Goal: Task Accomplishment & Management: Complete application form

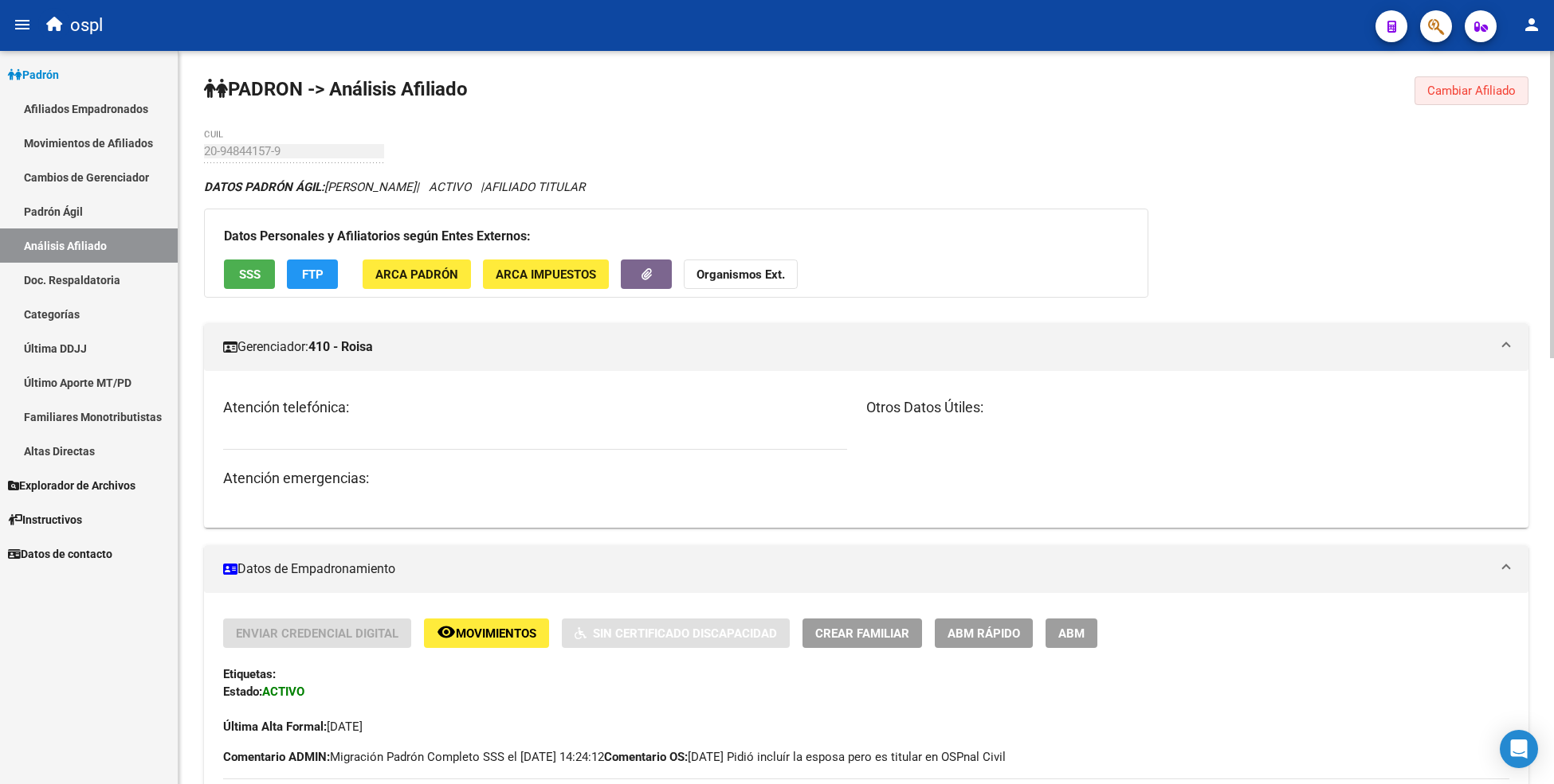
click at [1456, 84] on span "Cambiar Afiliado" at bounding box center [1472, 91] width 89 height 15
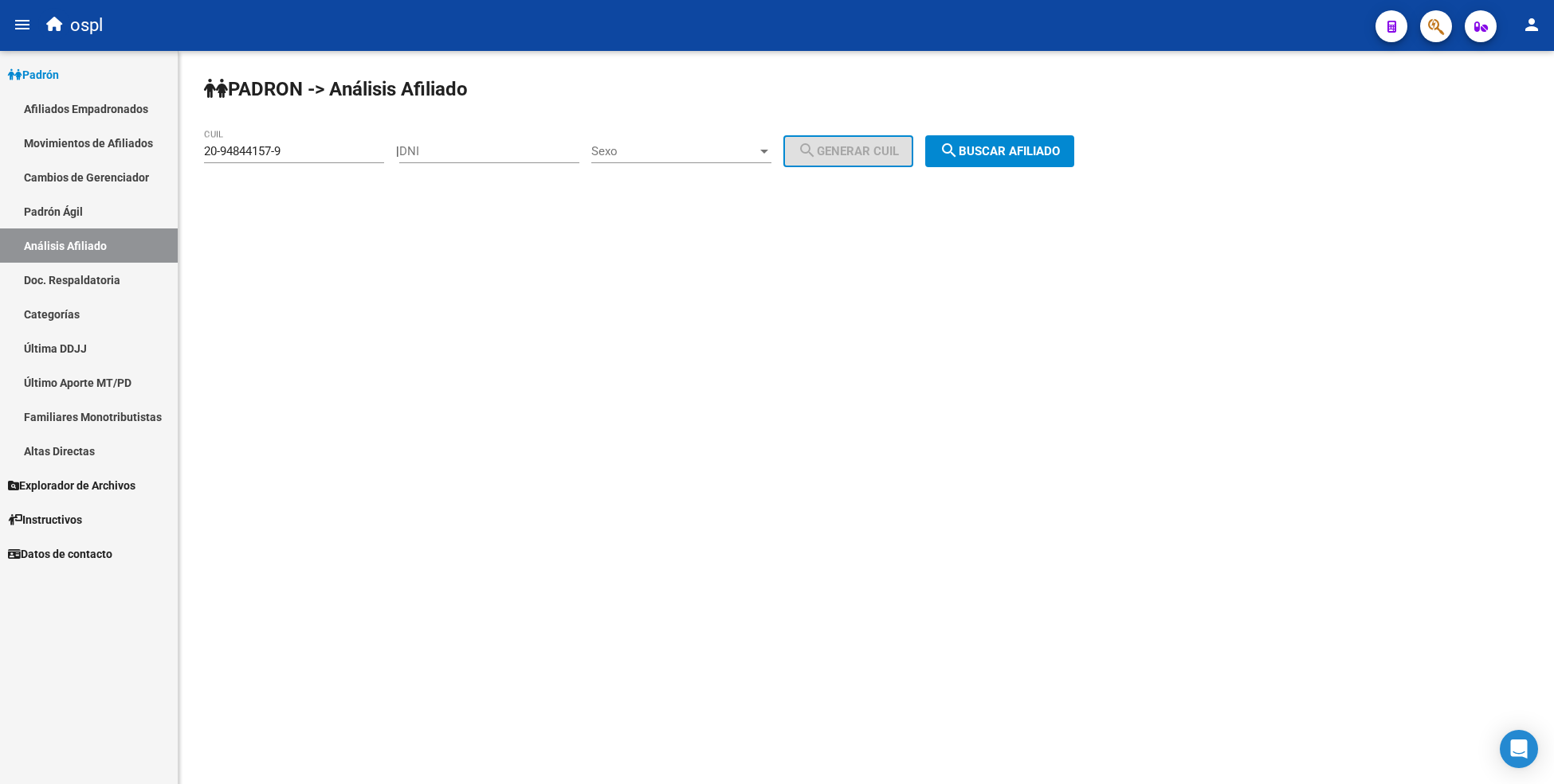
click at [259, 144] on input "20-94844157-9" at bounding box center [293, 152] width 180 height 15
paste input "31920681"
click at [292, 153] on input "20-31920681-9" at bounding box center [293, 152] width 180 height 15
type input "20-31920681-8"
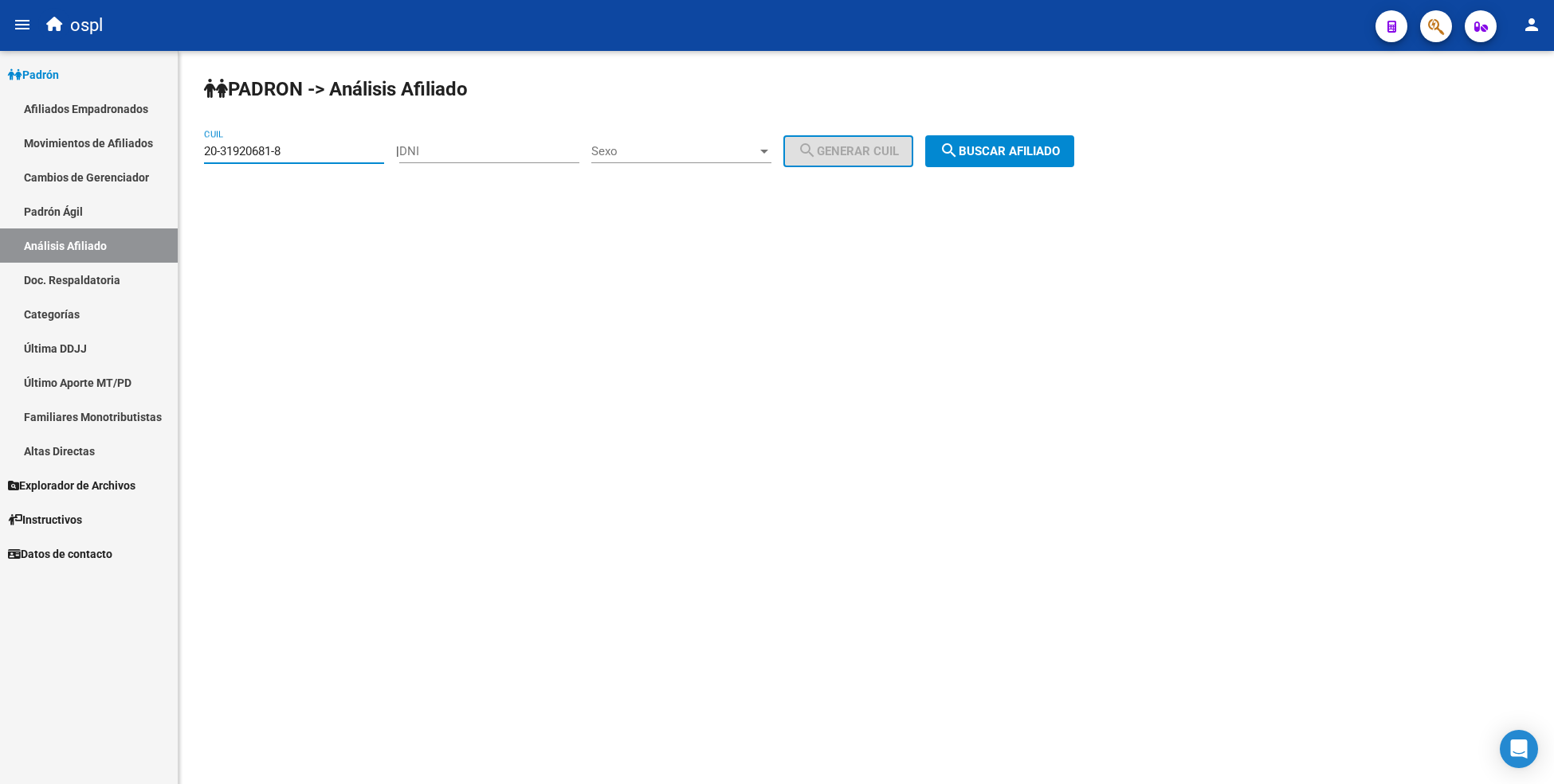
click at [1047, 162] on button "search Buscar afiliado" at bounding box center [999, 151] width 149 height 31
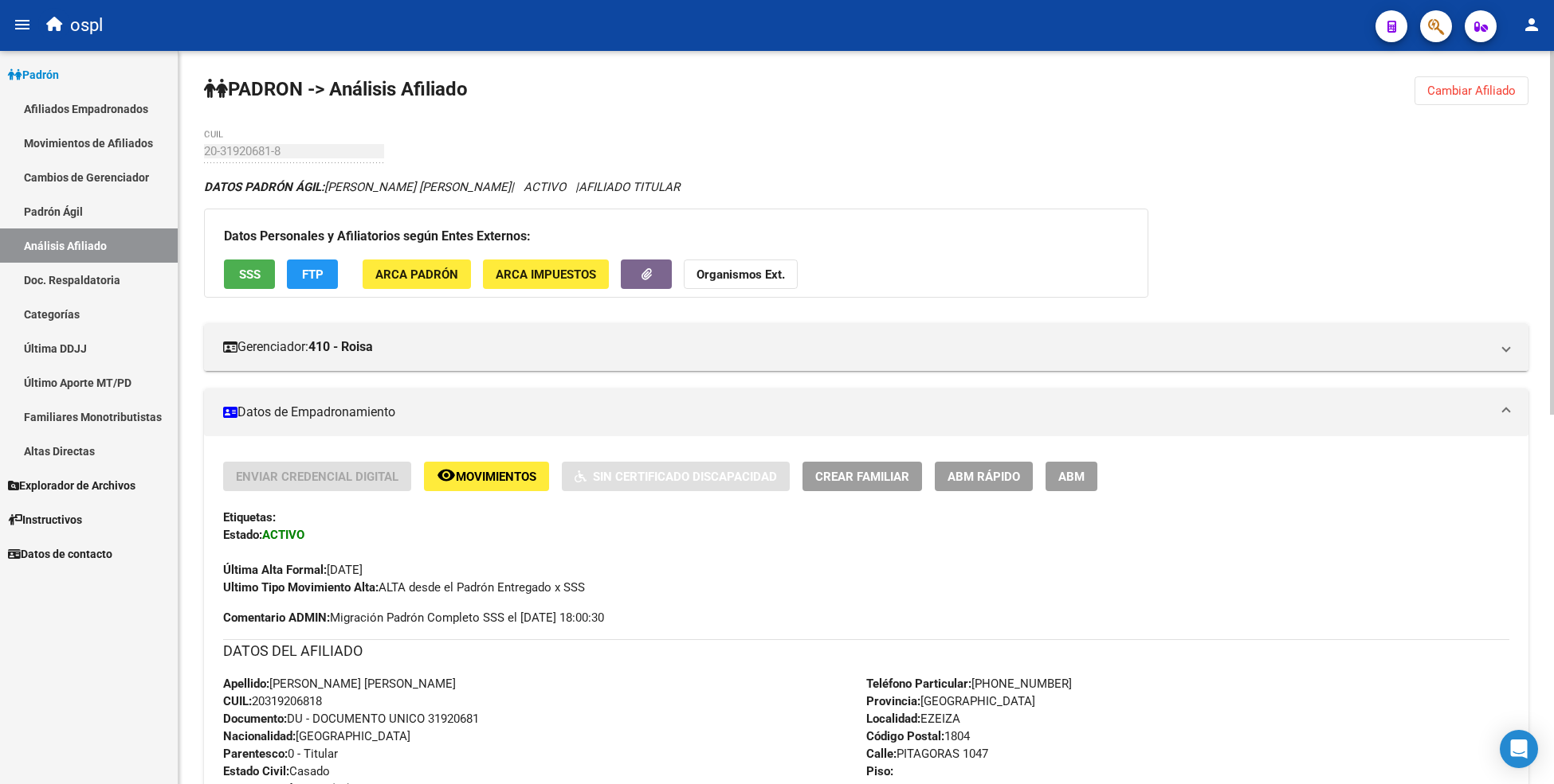
click at [1085, 474] on button "ABM" at bounding box center [1071, 477] width 52 height 30
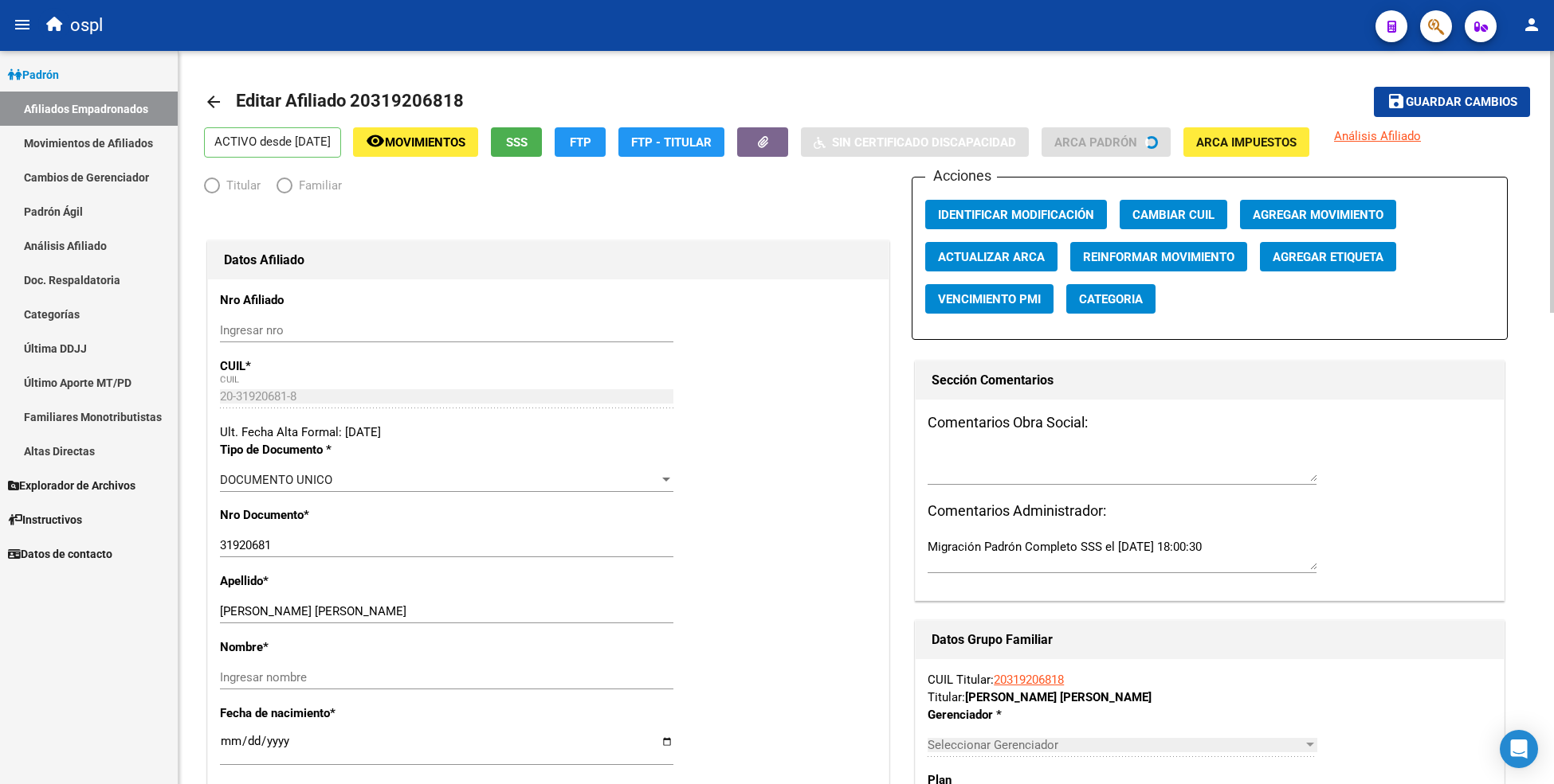
radio input "true"
type input "30-70931060-3"
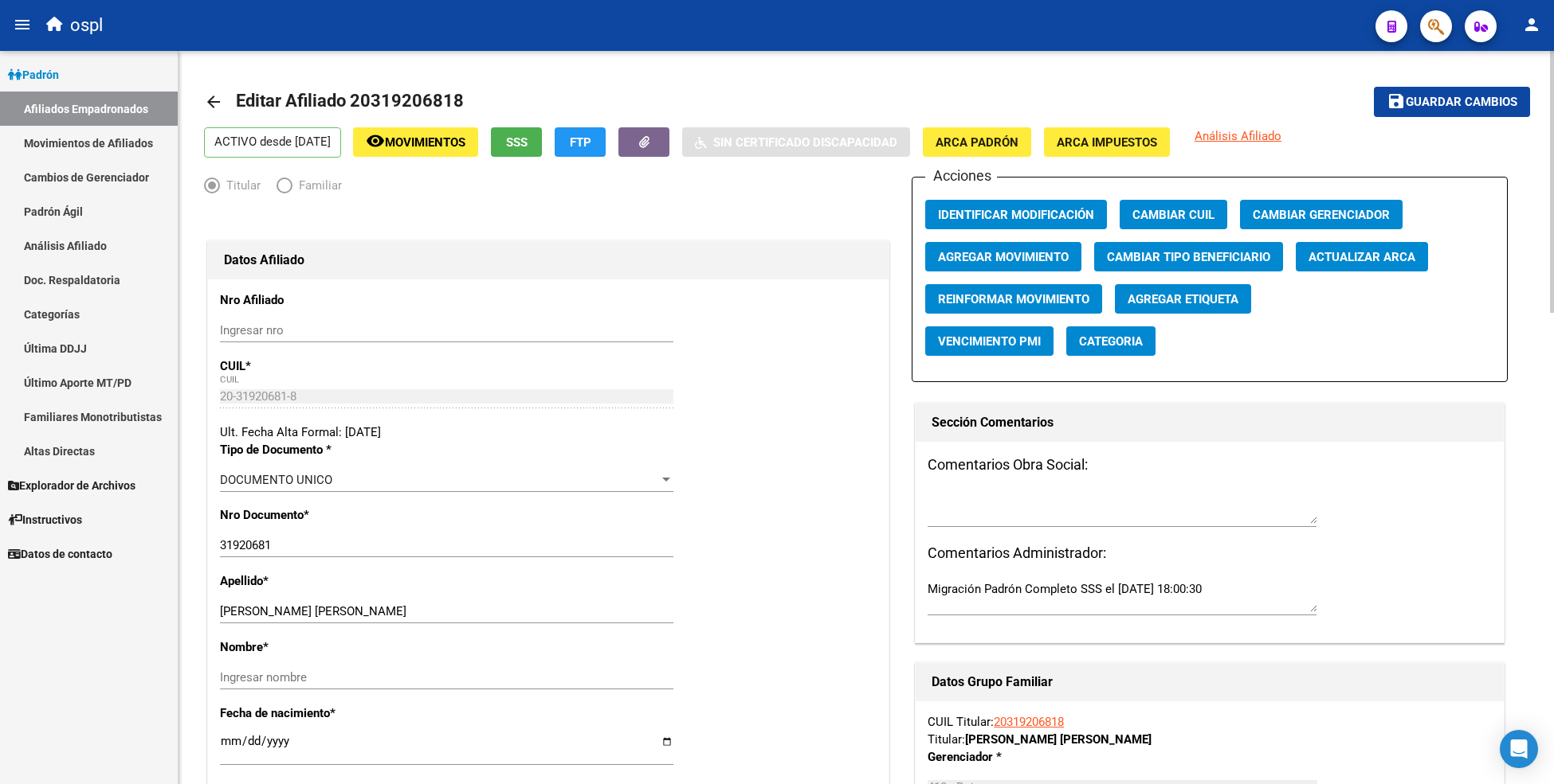
click at [252, 387] on div "20-31920681-8 CUIL" at bounding box center [447, 397] width 453 height 24
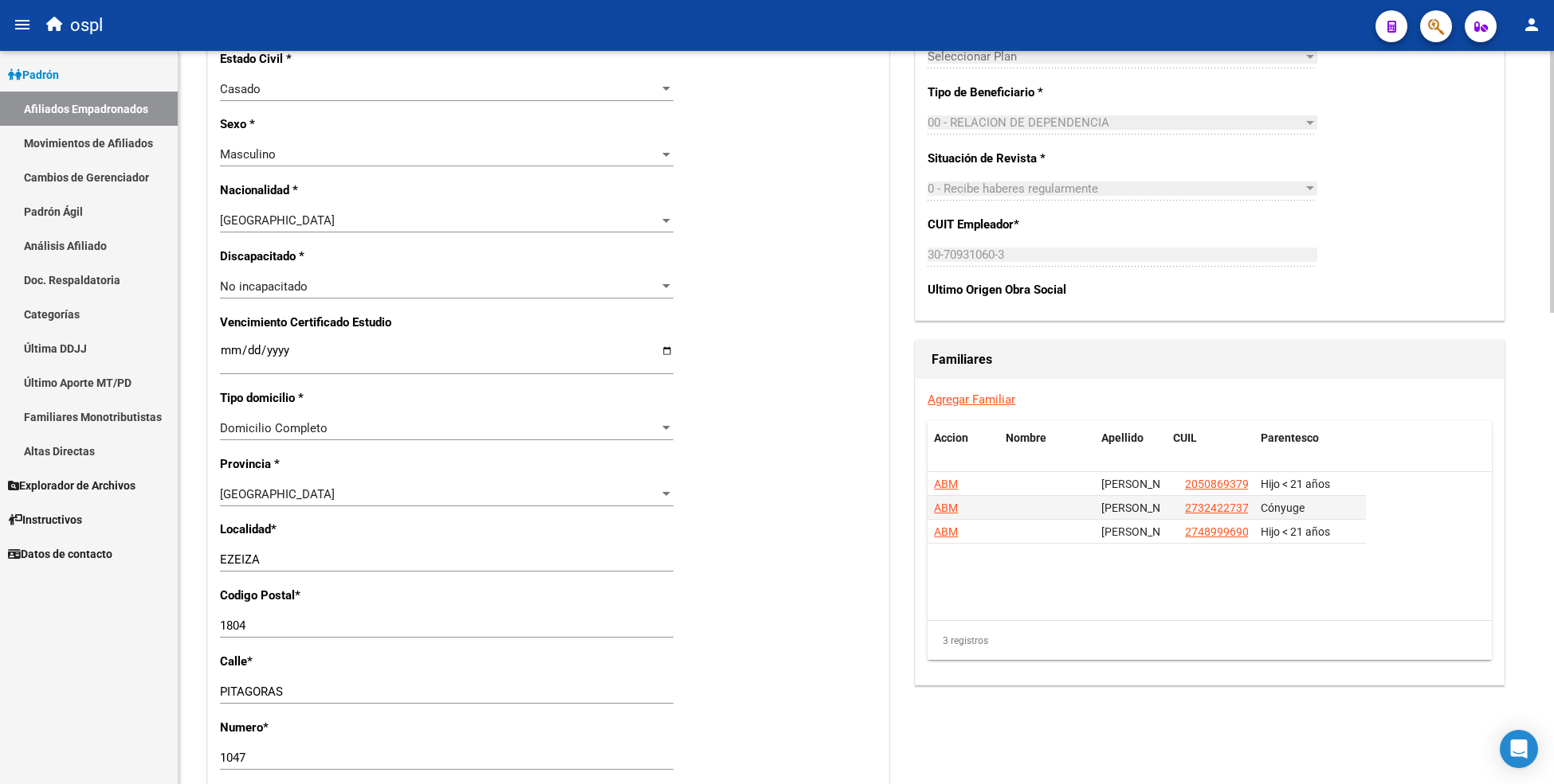
scroll to position [1322, 0]
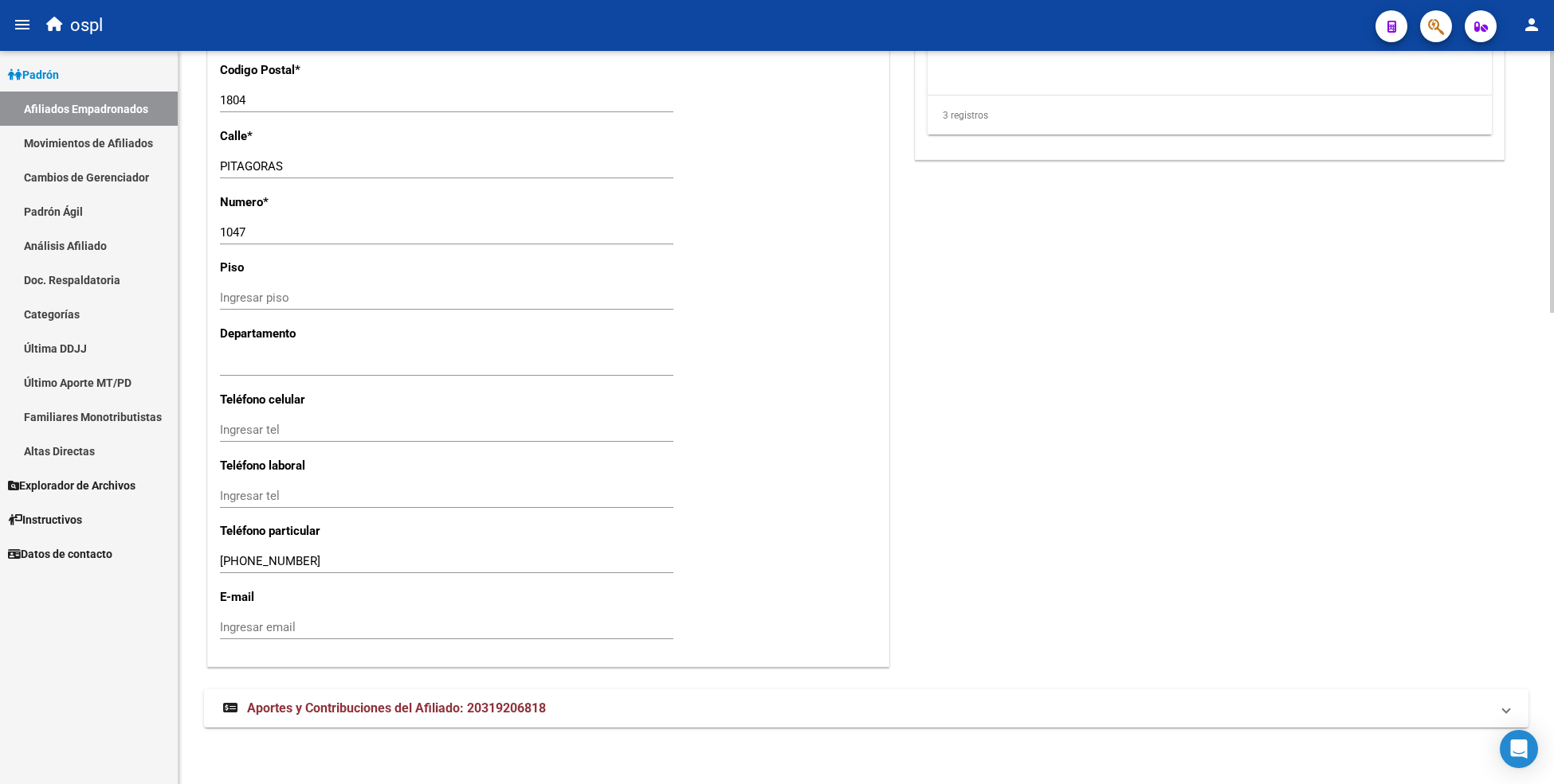
click at [306, 620] on input "Ingresar email" at bounding box center [447, 628] width 453 height 15
paste input "8/[EMAIL_ADDRESS][URL][DOMAIN_NAME]"
click at [232, 624] on input "8/[EMAIL_ADDRESS][URL][DOMAIN_NAME]" at bounding box center [447, 628] width 453 height 15
click at [383, 624] on input "[EMAIL_ADDRESS][URL][DOMAIN_NAME]" at bounding box center [447, 628] width 453 height 15
type input "[EMAIL_ADDRESS][DOMAIN_NAME]"
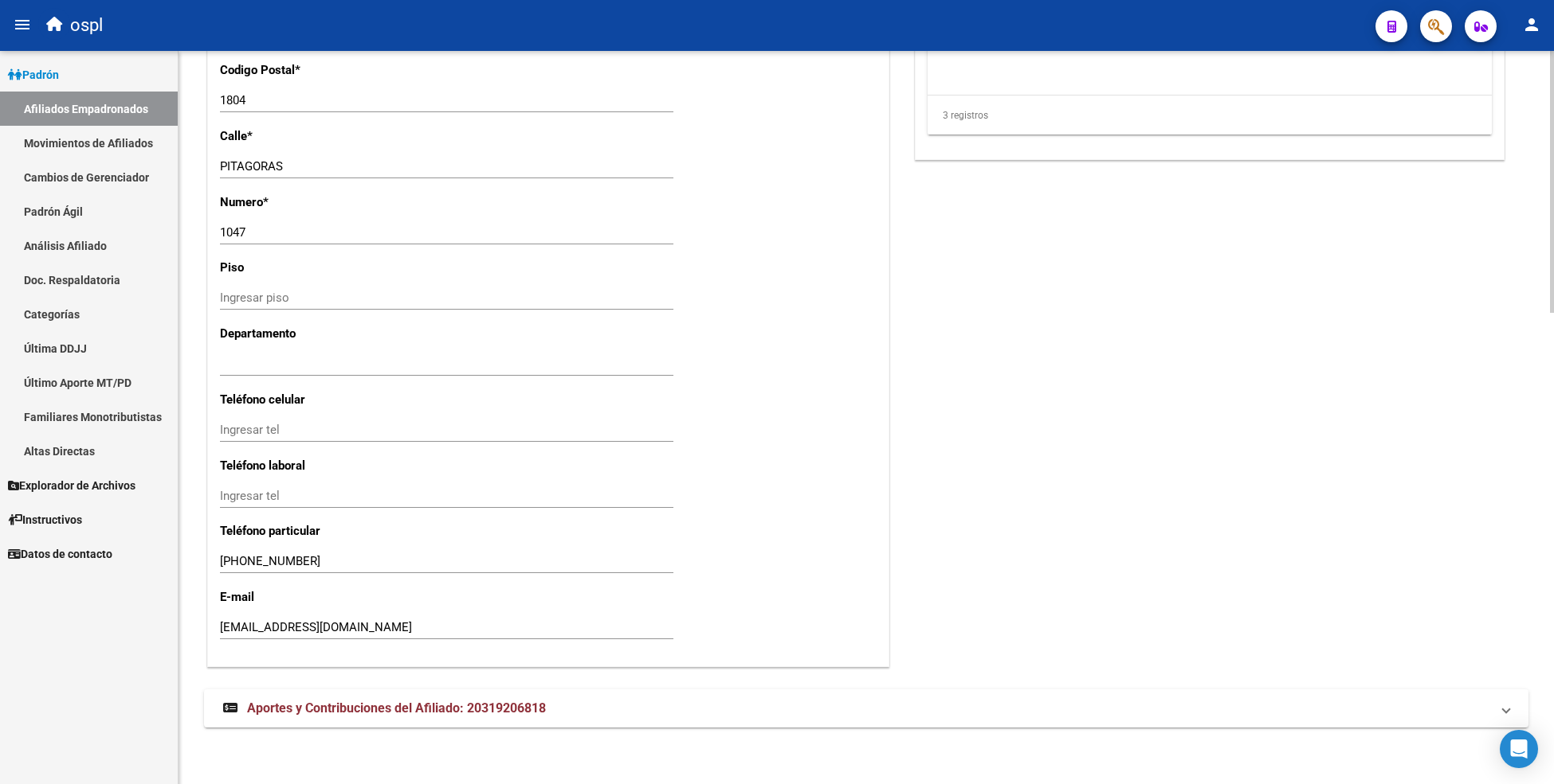
click at [261, 423] on input "Ingresar tel" at bounding box center [447, 430] width 453 height 15
paste input "1139067611"
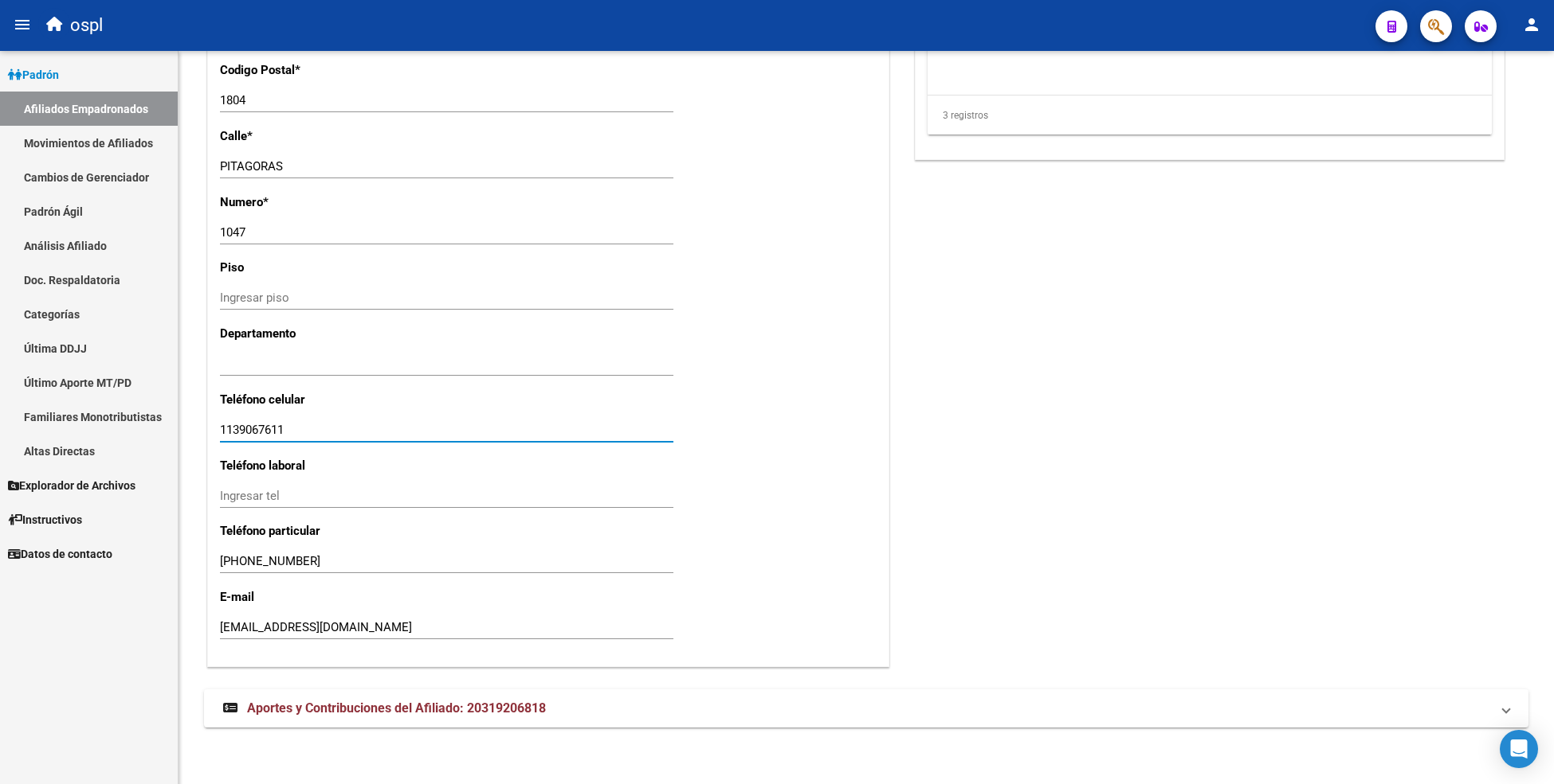
type input "1139067611"
click at [663, 379] on div "Ingresar depto" at bounding box center [447, 372] width 453 height 39
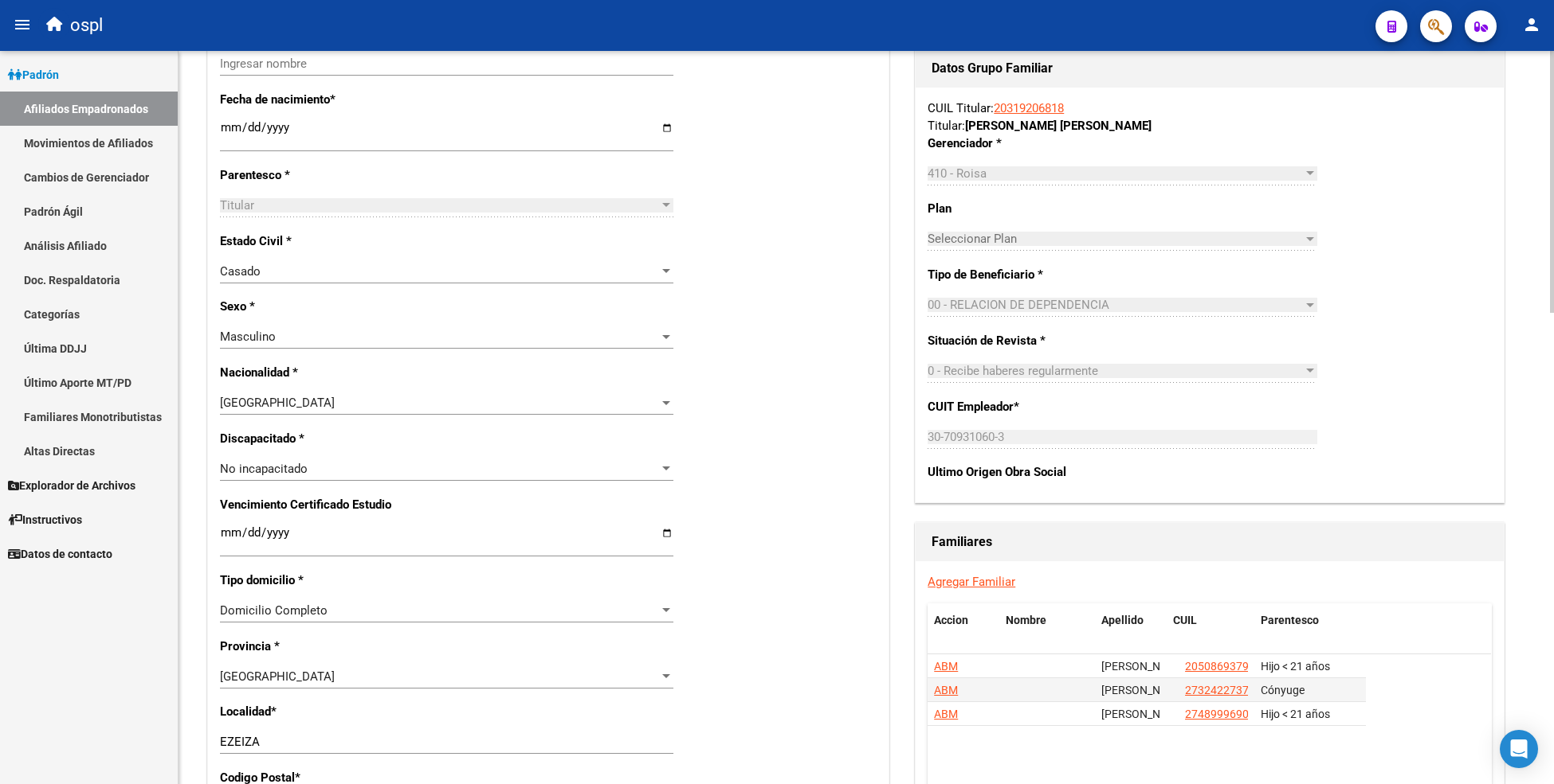
scroll to position [0, 0]
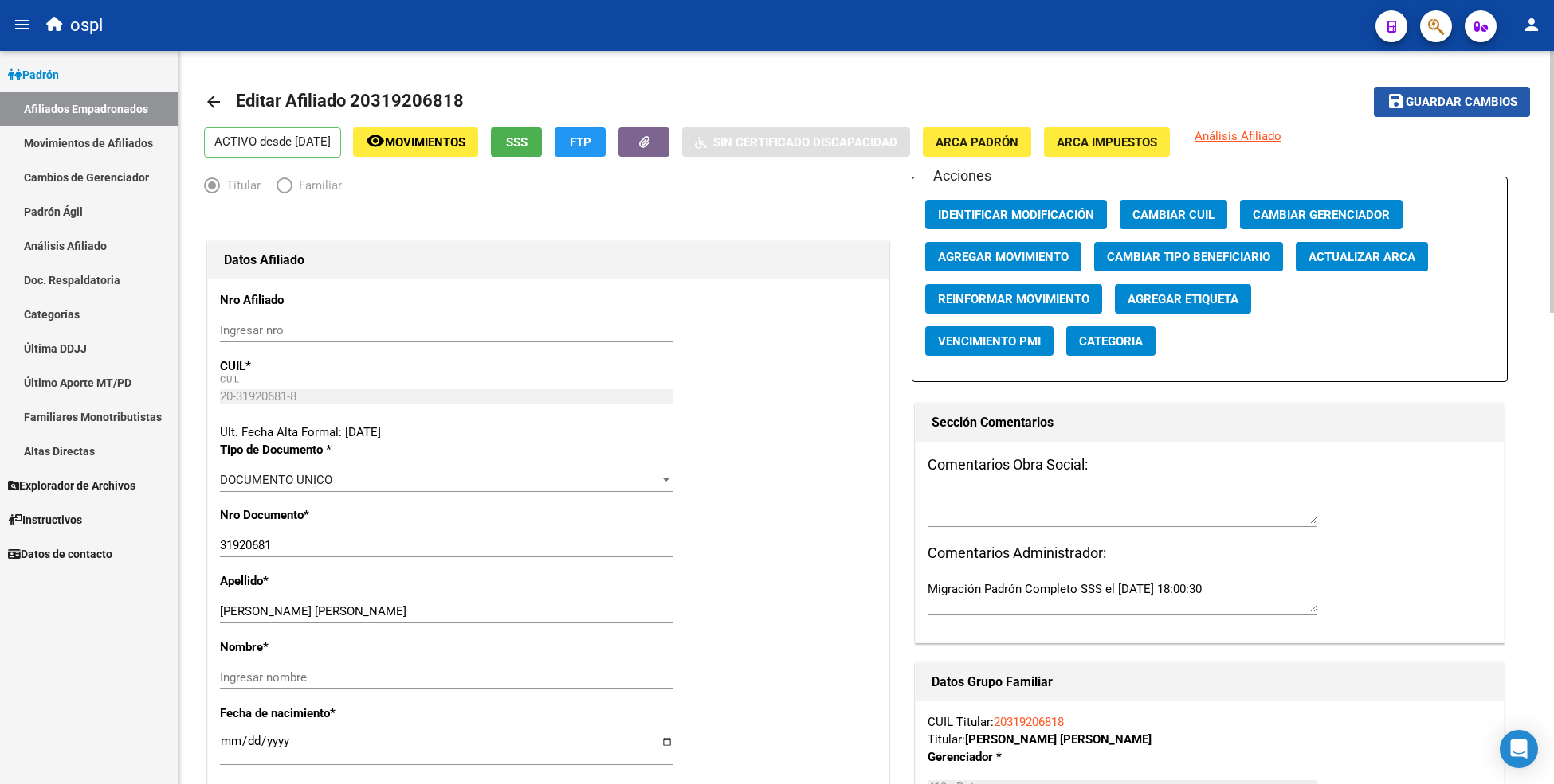
click at [1427, 110] on button "save Guardar cambios" at bounding box center [1451, 102] width 156 height 30
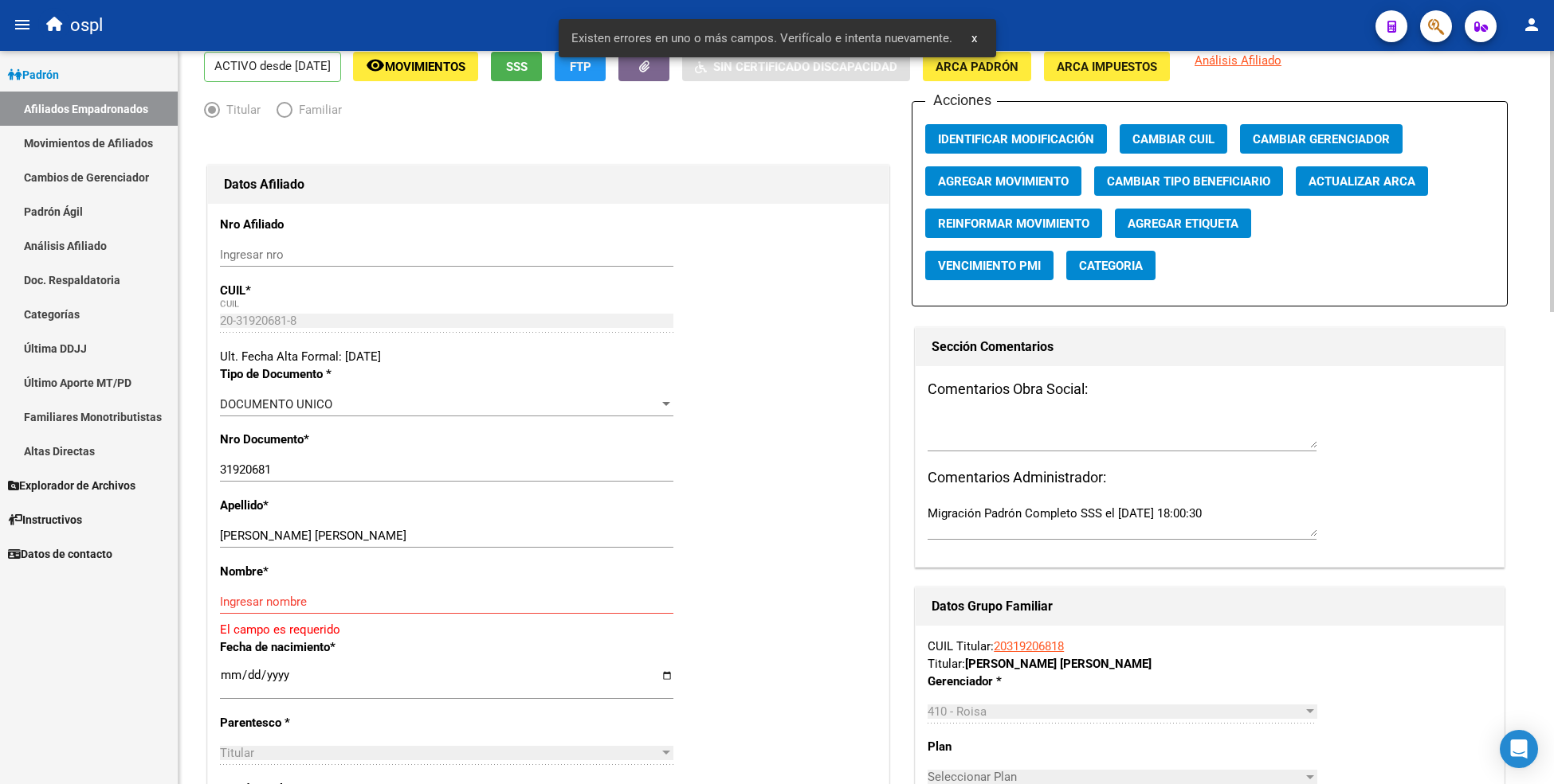
scroll to position [177, 0]
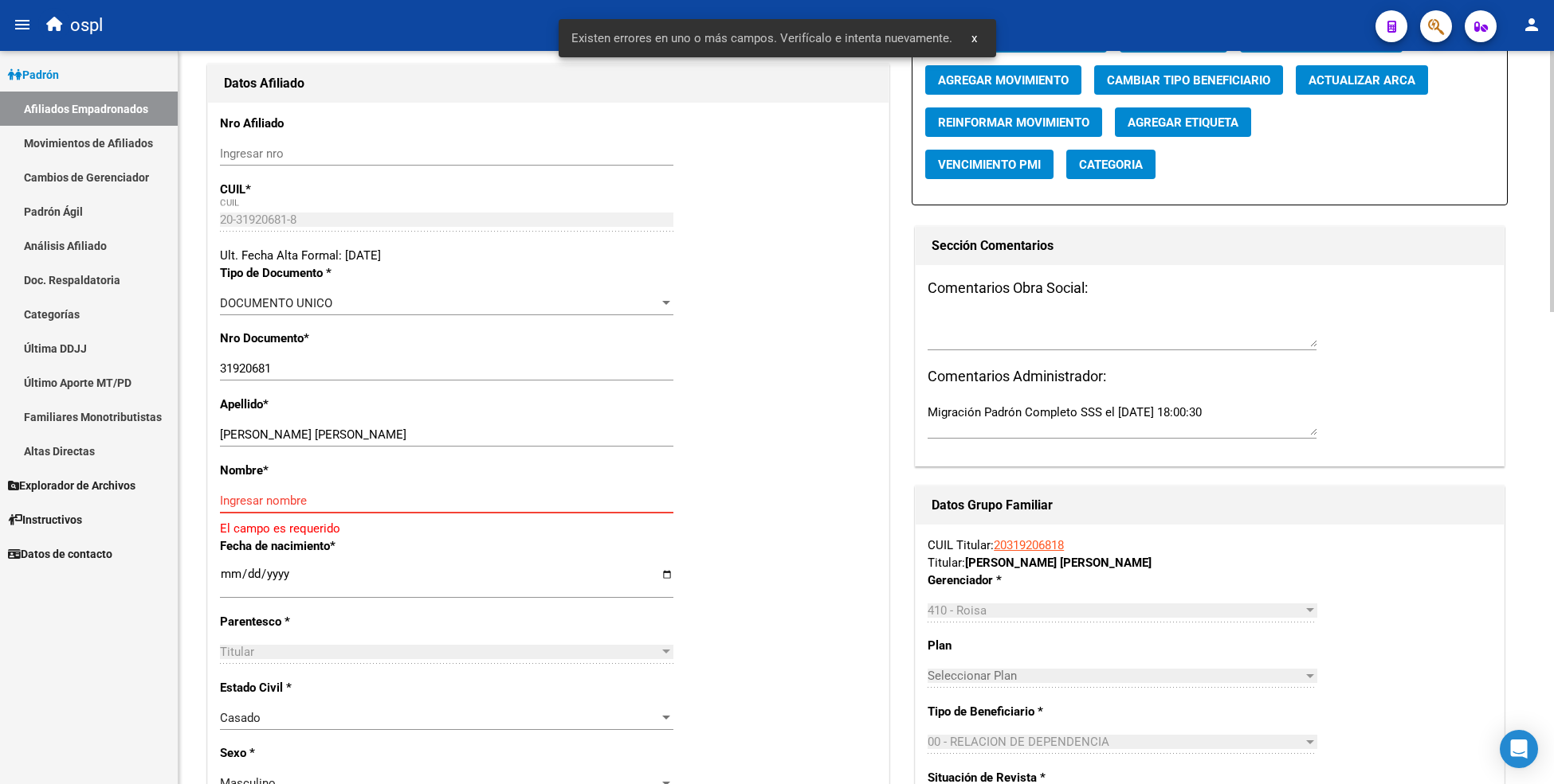
drag, startPoint x: 386, startPoint y: 497, endPoint x: 691, endPoint y: 399, distance: 320.4
click at [386, 497] on input "Ingresar nombre" at bounding box center [447, 501] width 453 height 15
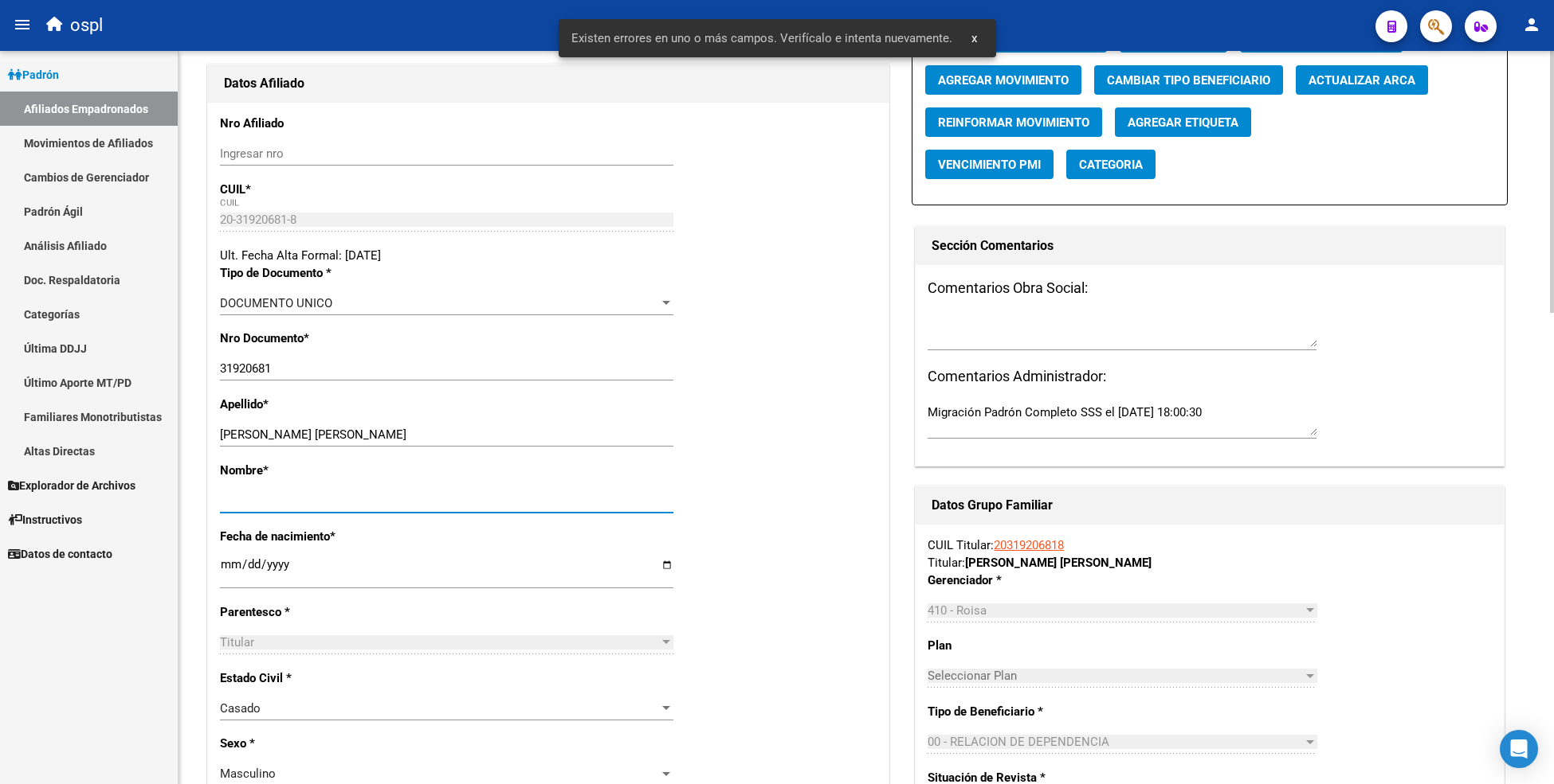
scroll to position [0, 0]
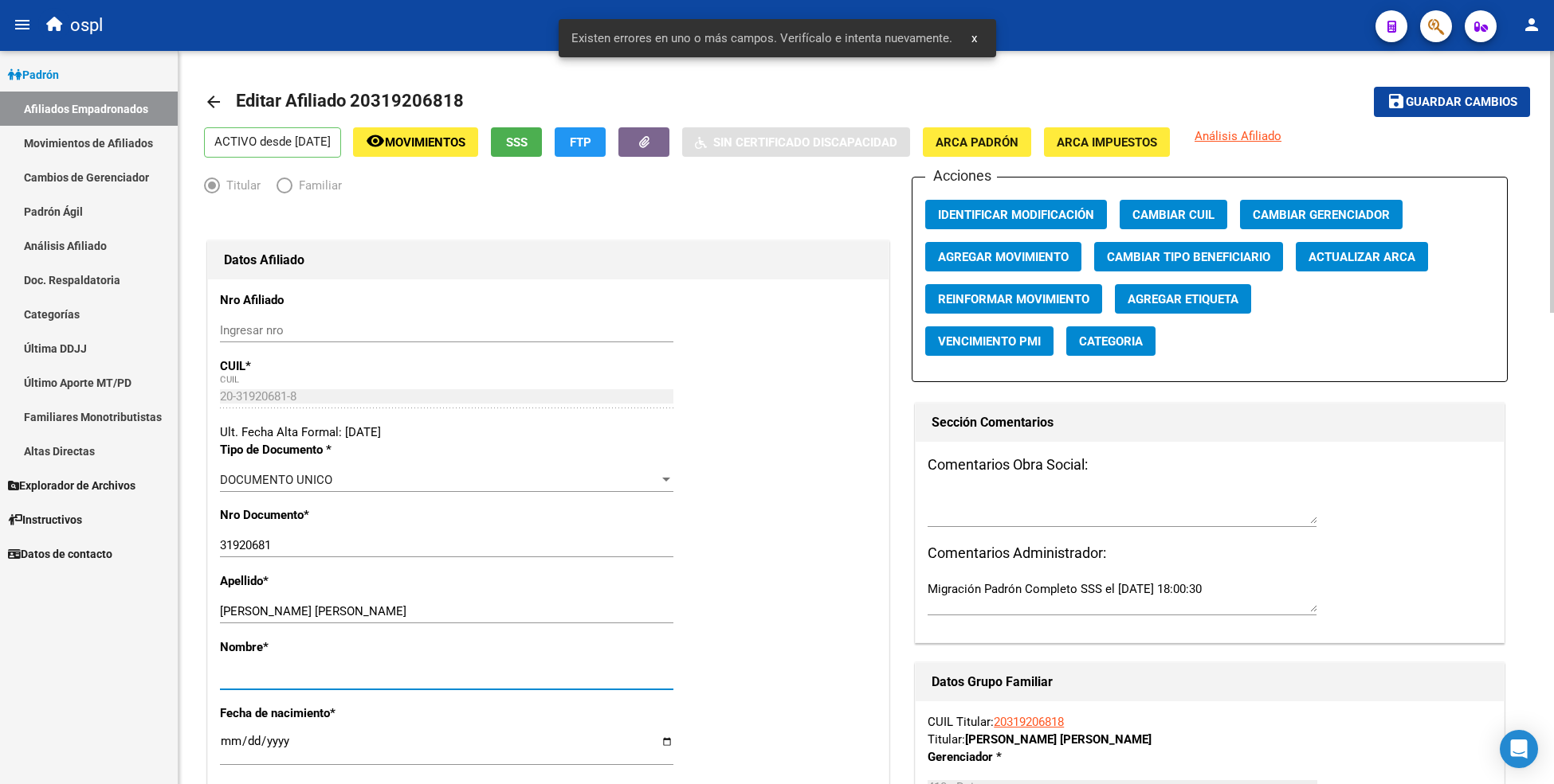
click at [1424, 108] on span "Guardar cambios" at bounding box center [1461, 103] width 112 height 15
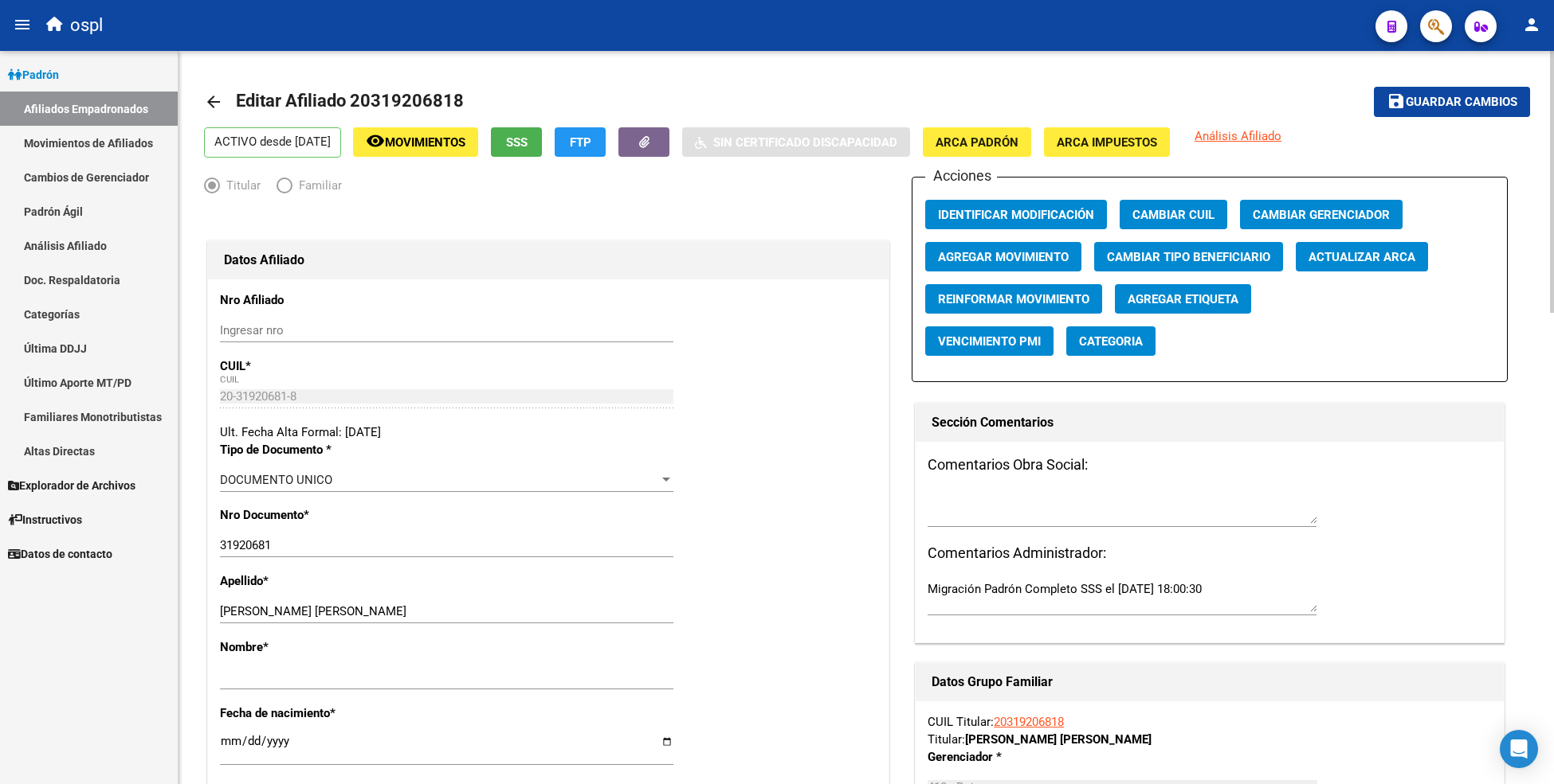
click at [1407, 89] on button "save Guardar cambios" at bounding box center [1451, 102] width 156 height 30
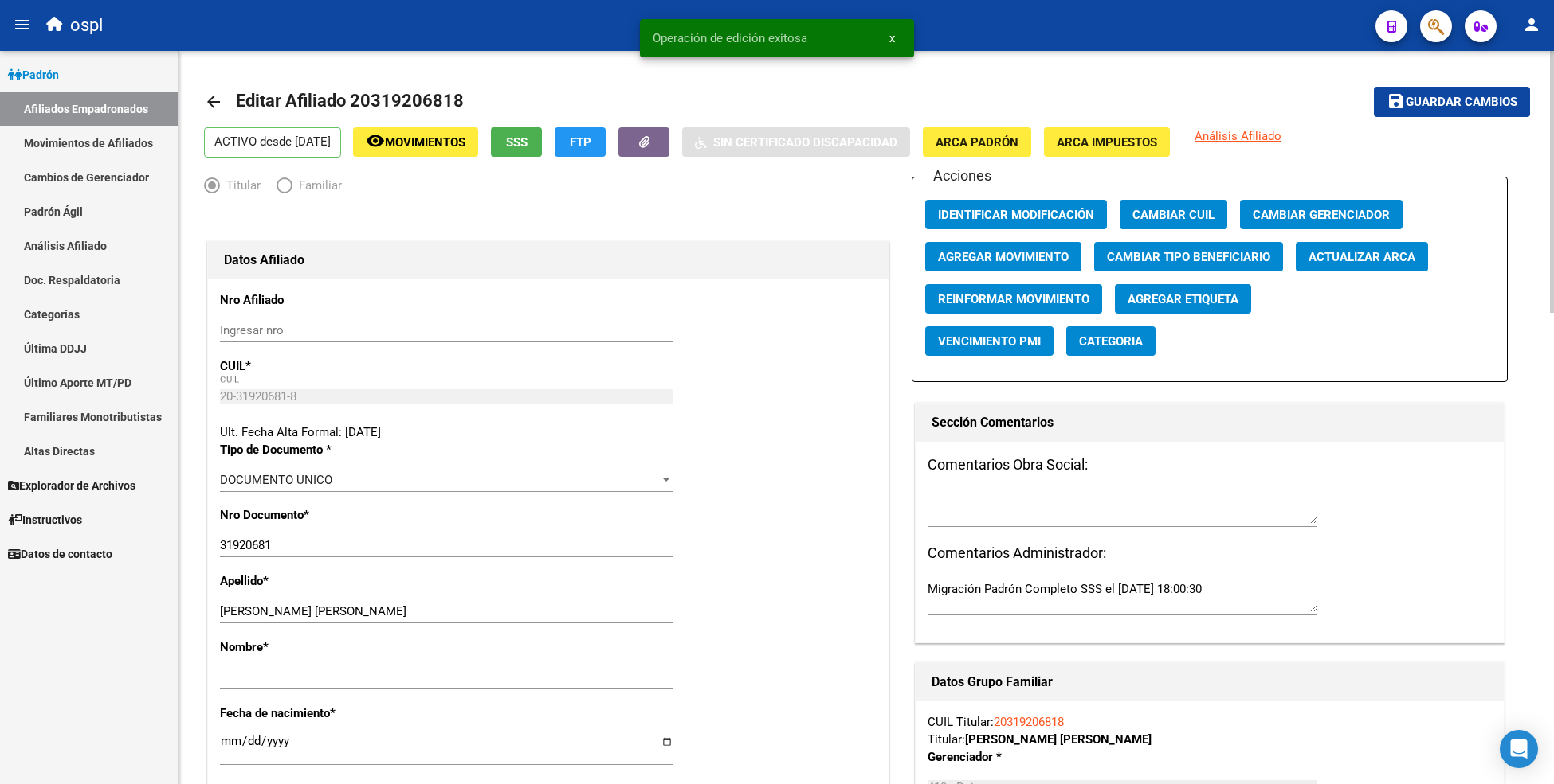
click at [211, 99] on mat-icon "arrow_back" at bounding box center [213, 102] width 19 height 19
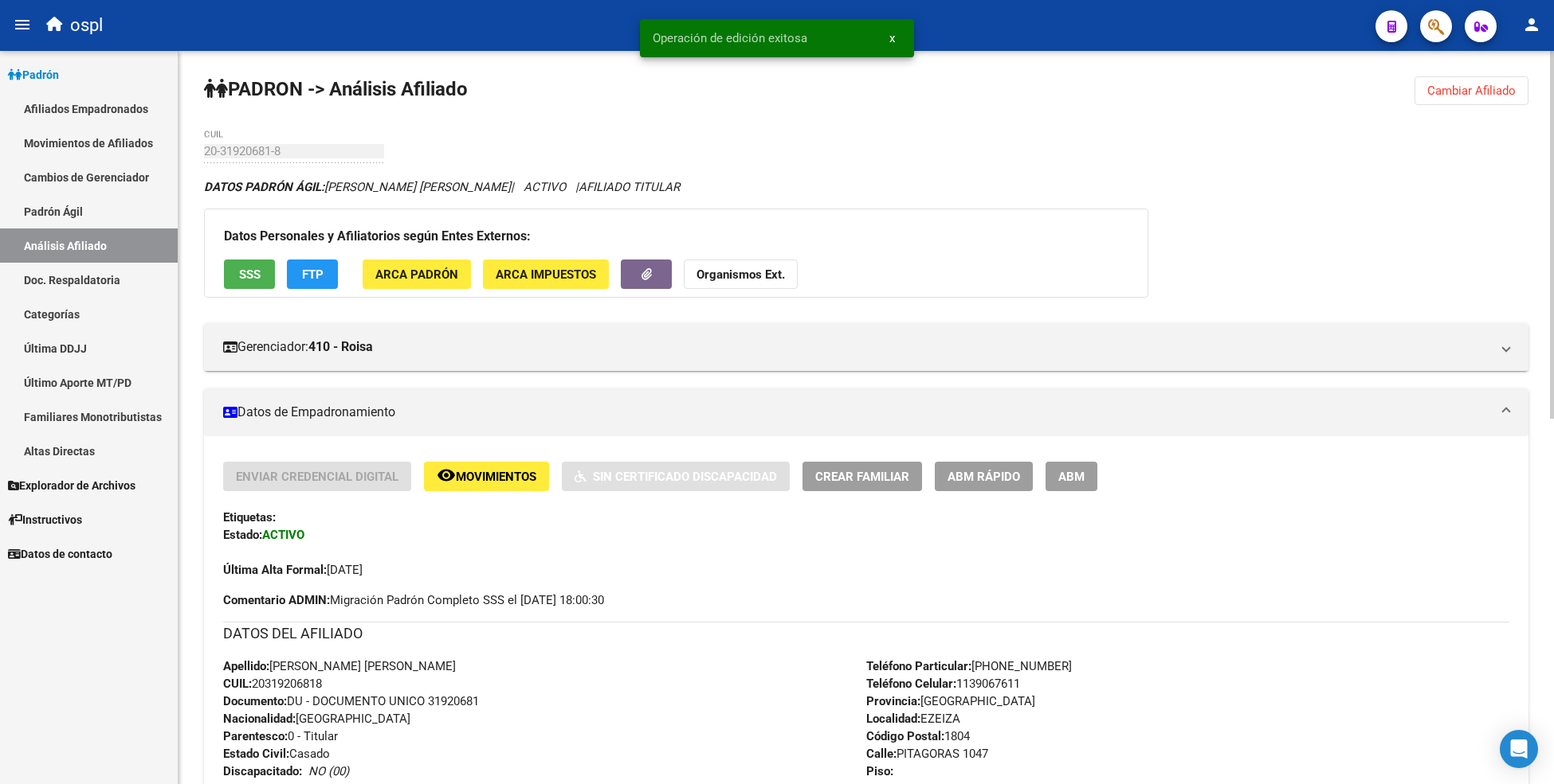
click at [1496, 78] on button "Cambiar Afiliado" at bounding box center [1471, 91] width 114 height 29
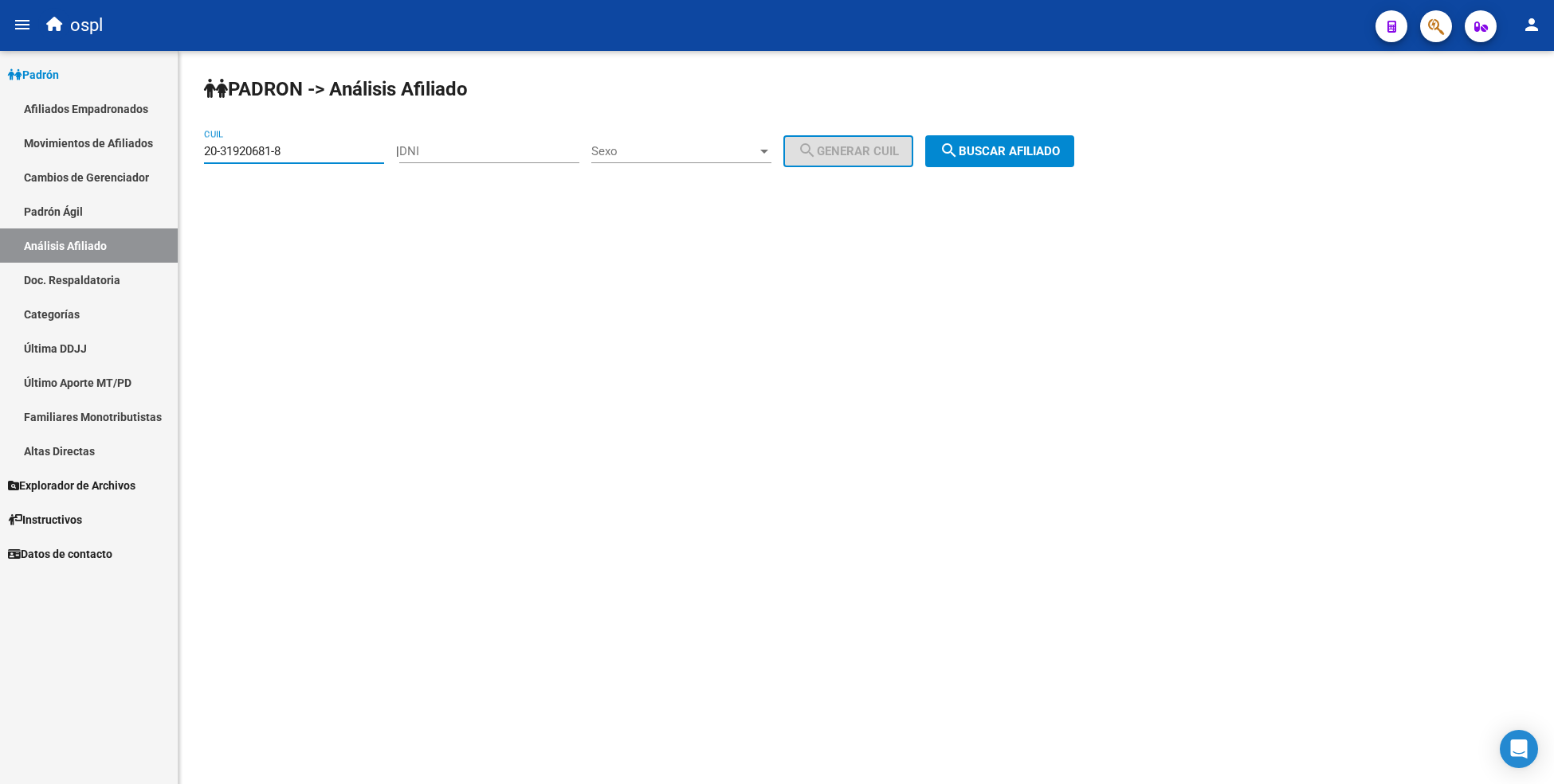
click at [245, 150] on input "20-31920681-8" at bounding box center [293, 152] width 180 height 15
paste input "9333674"
drag, startPoint x: 321, startPoint y: 153, endPoint x: 86, endPoint y: 155, distance: 235.0
click at [86, 155] on mat-sidenav-container "Firma Express Padrón Afiliados Empadronados Movimientos de Afiliados Cambios de…" at bounding box center [777, 417] width 1554 height 733
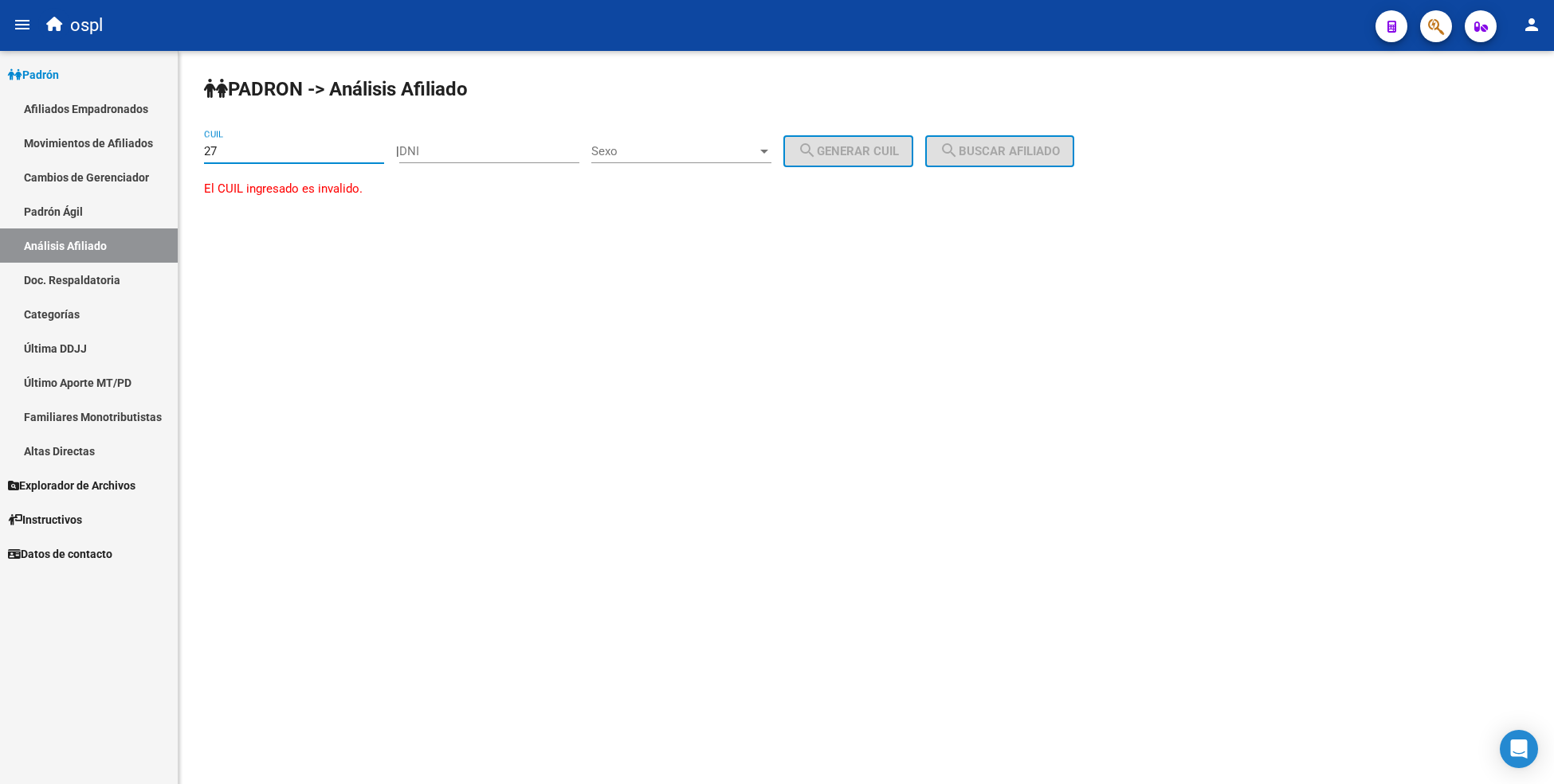
paste input "-39333674"
type input "27-39333674-4"
click at [958, 149] on mat-icon "search" at bounding box center [948, 150] width 19 height 19
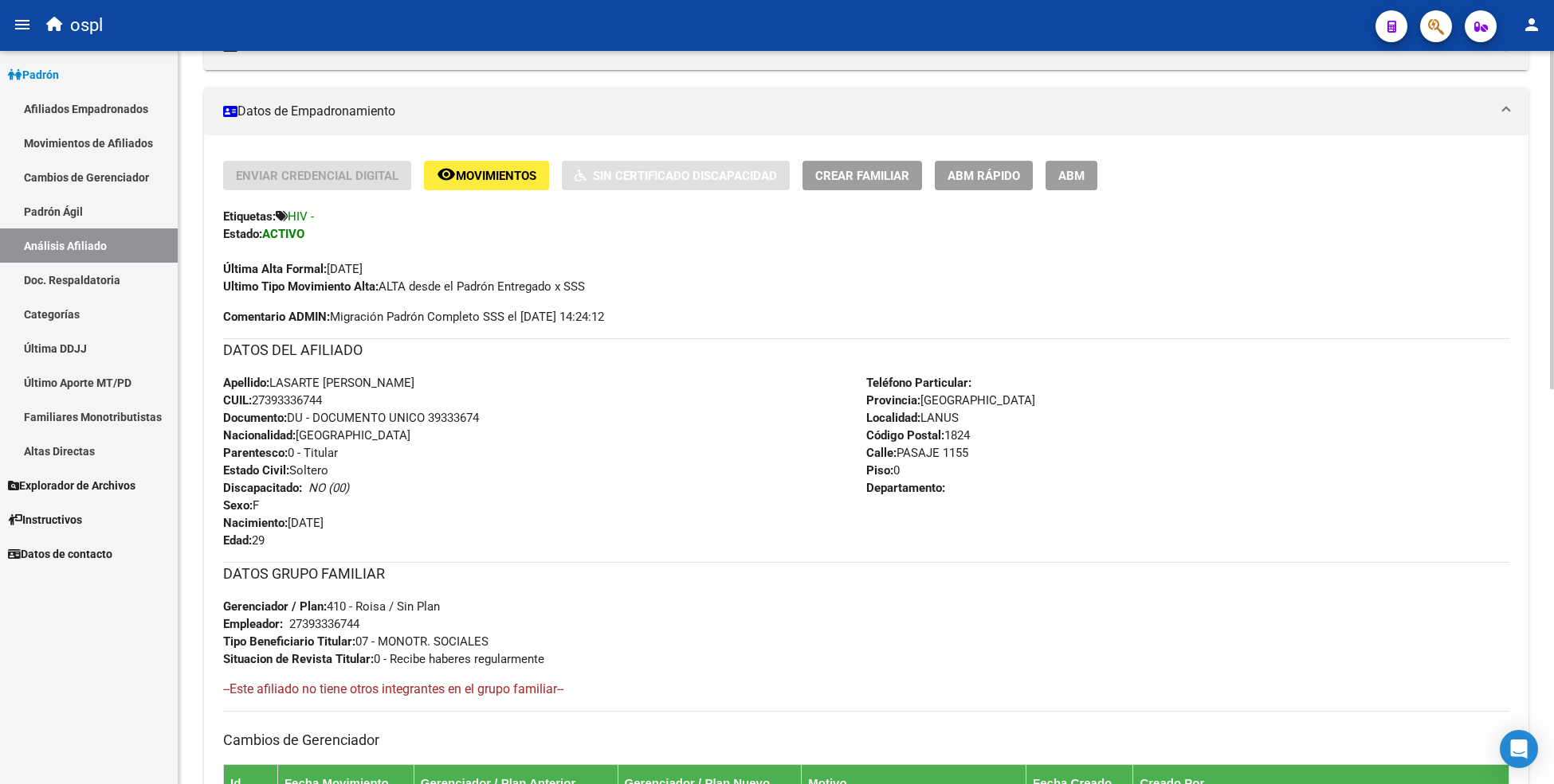
scroll to position [265, 0]
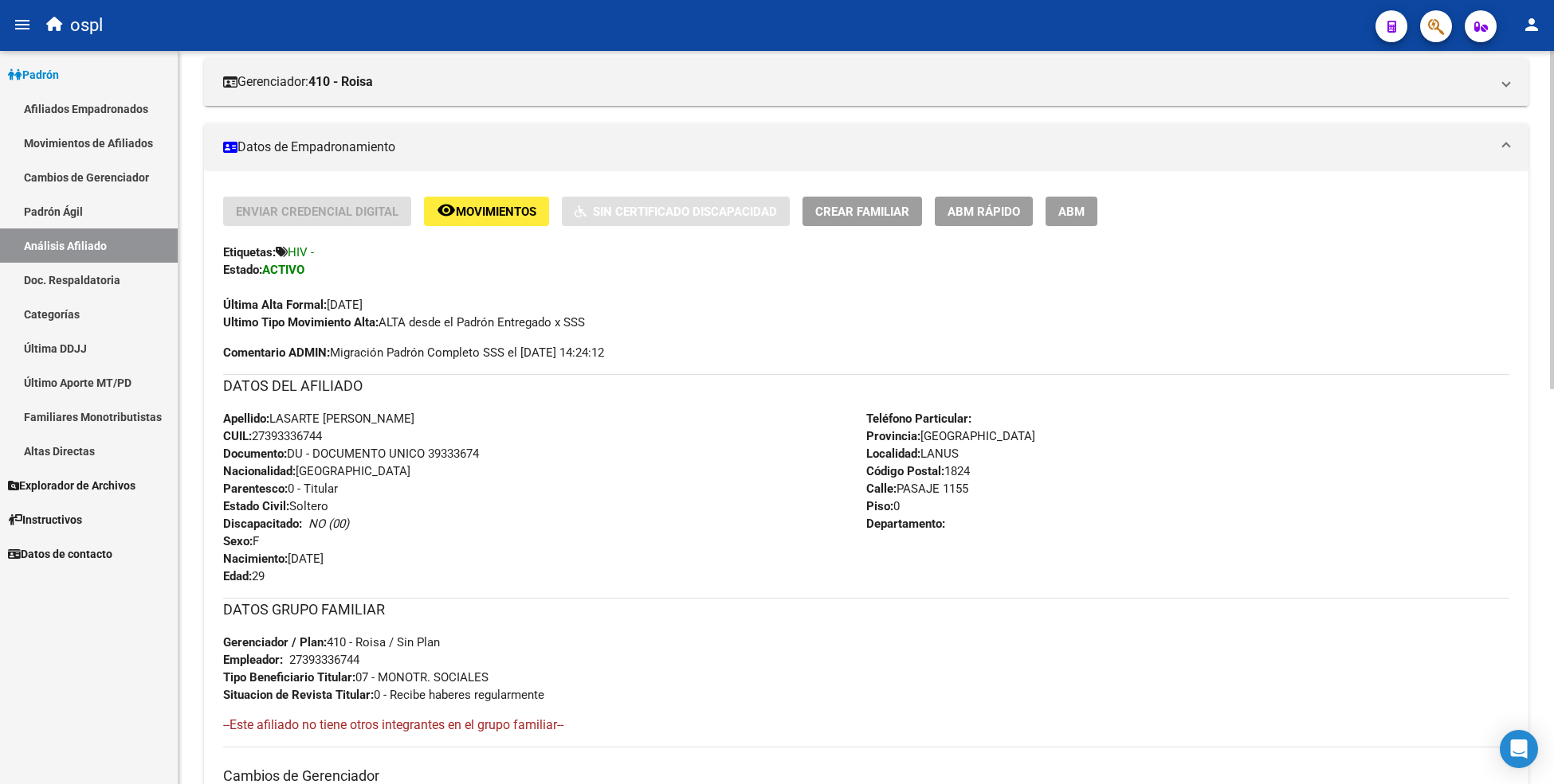
click at [1081, 209] on span "ABM" at bounding box center [1071, 212] width 26 height 15
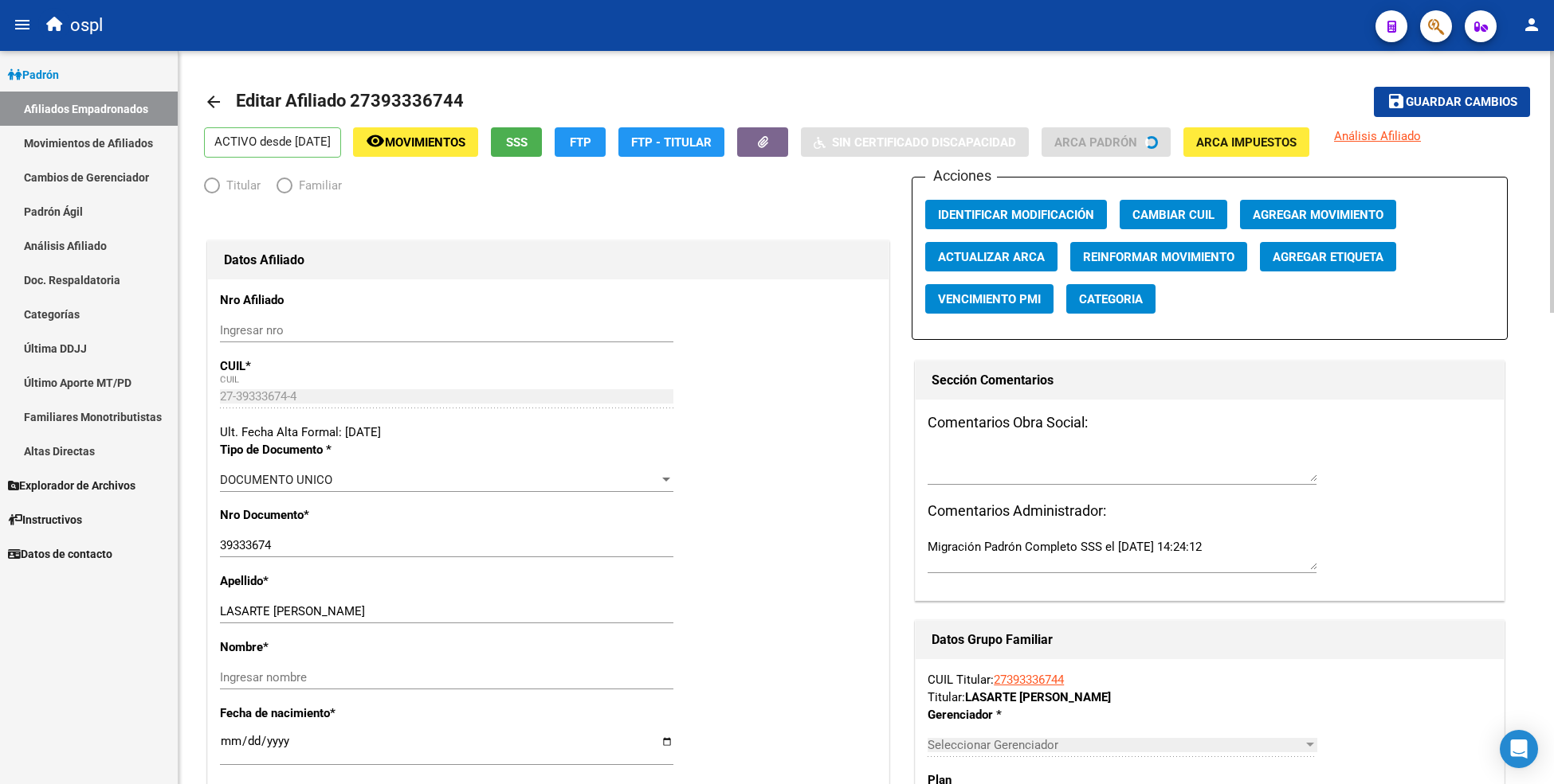
radio input "true"
type input "27-39333674-4"
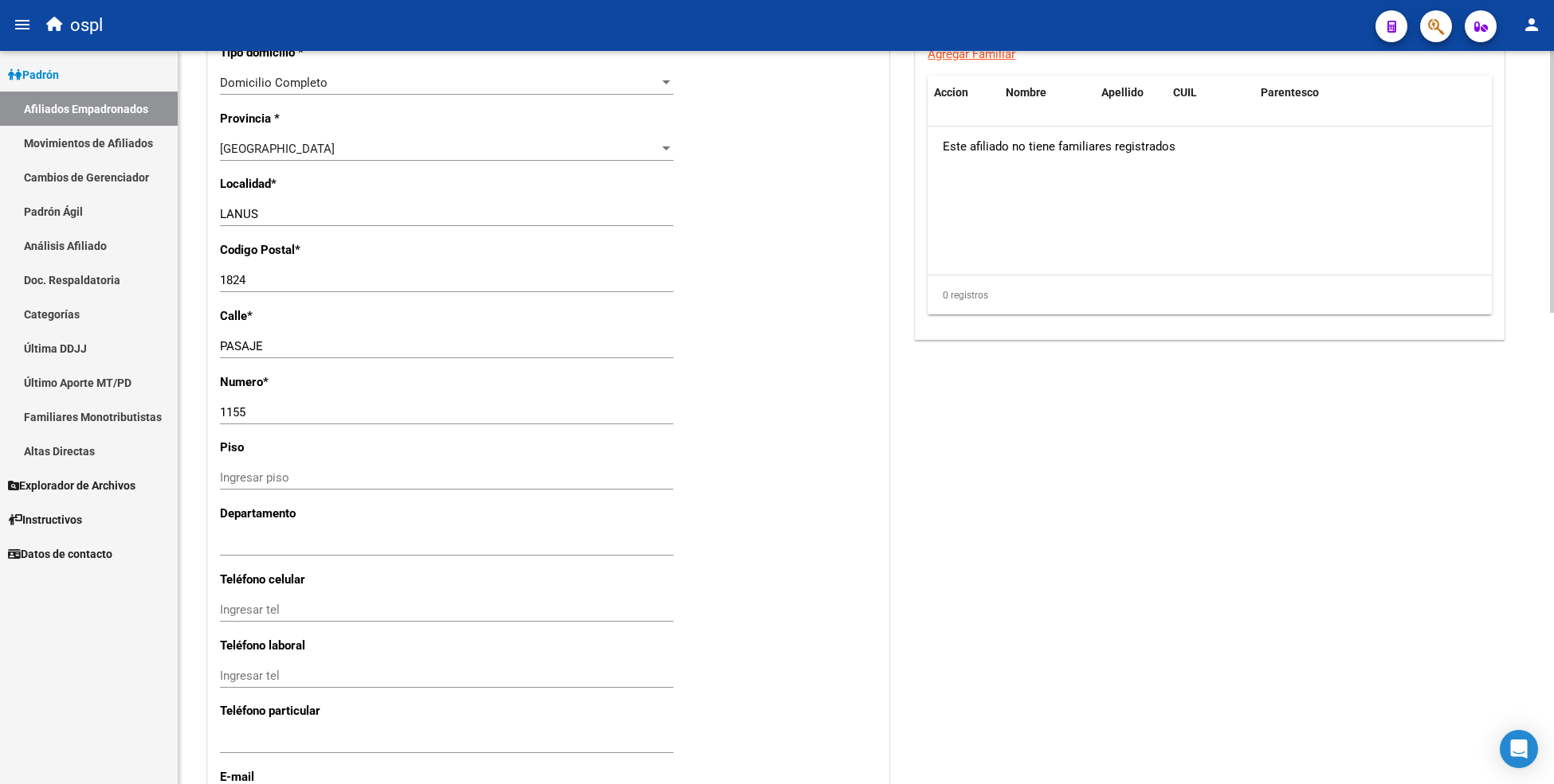
scroll to position [1322, 0]
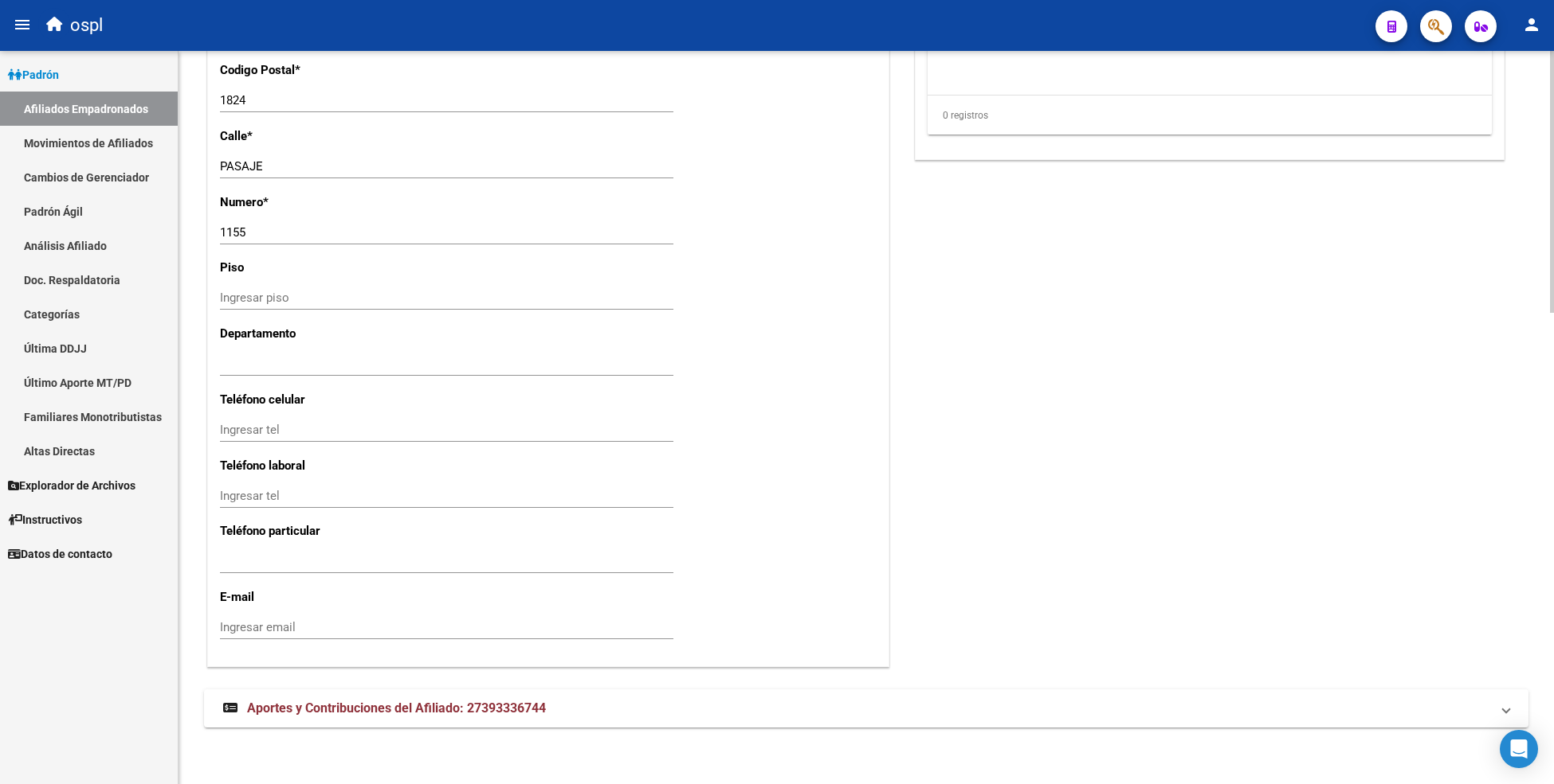
click at [324, 552] on div "Ingresar tel" at bounding box center [447, 561] width 453 height 24
paste input "1159125556"
type input "1159125556"
click at [302, 428] on input "Ingresar tel" at bounding box center [447, 430] width 453 height 15
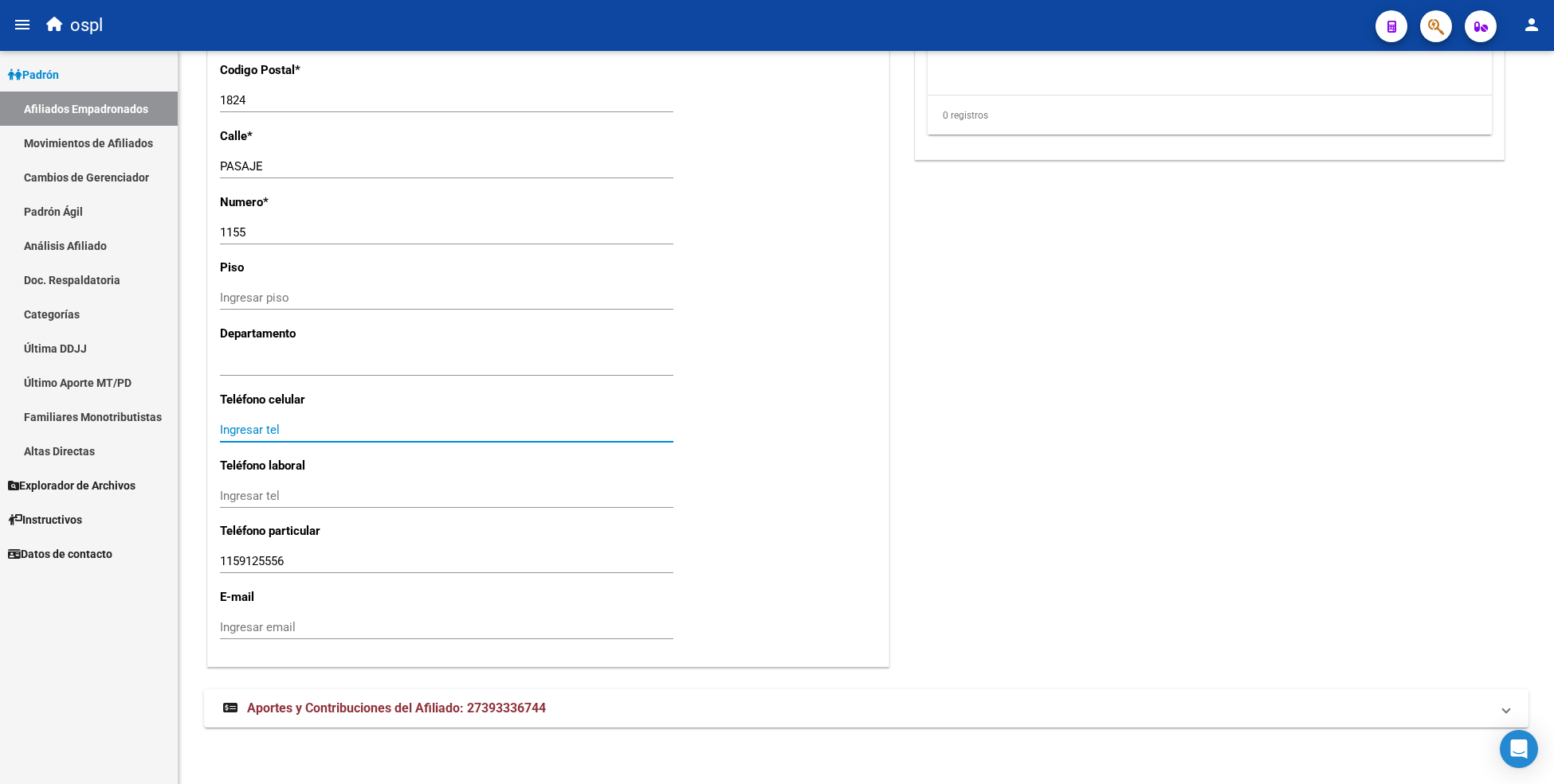
paste input "1159125556"
type input "1159125556"
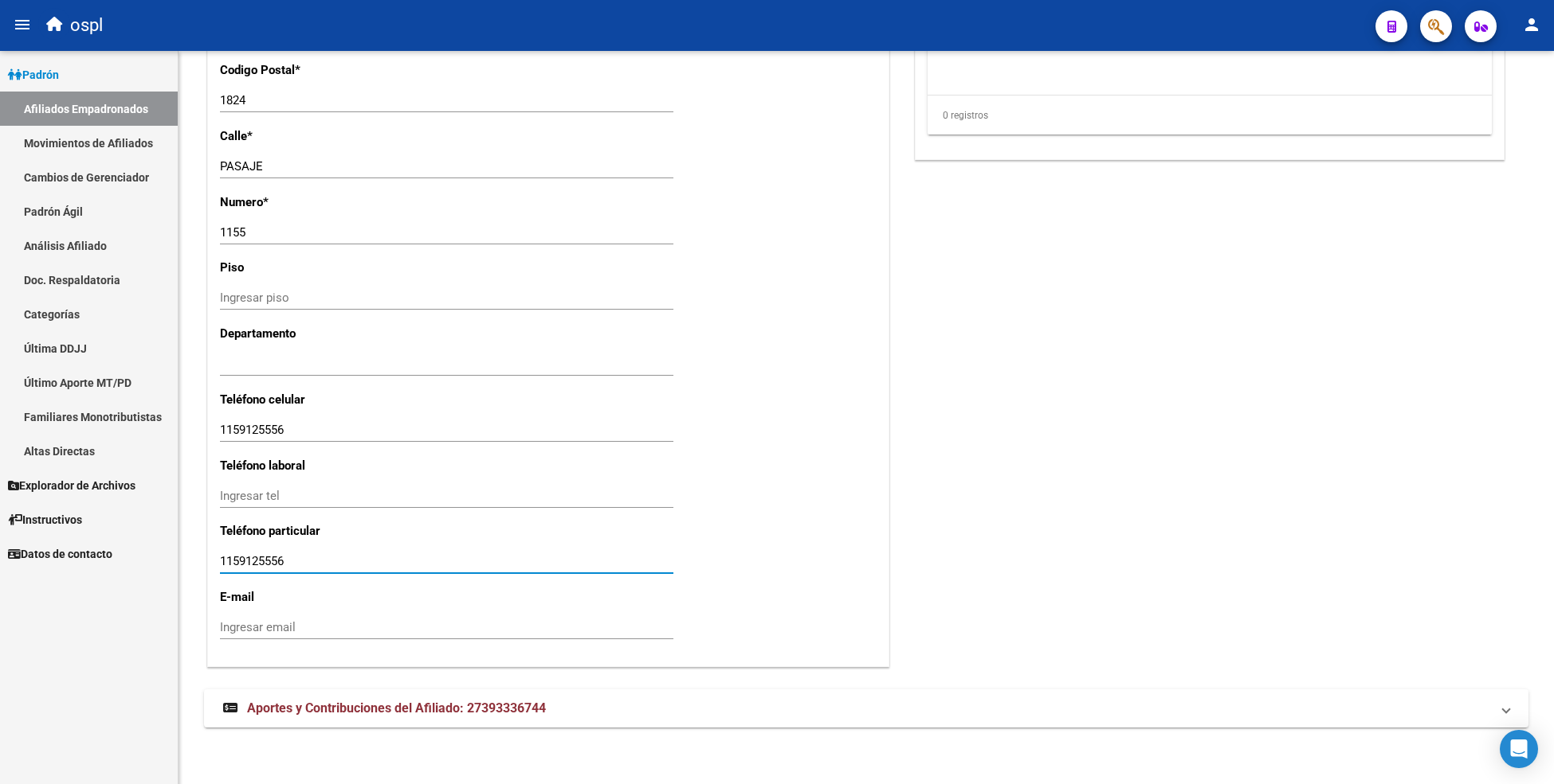
drag, startPoint x: 278, startPoint y: 559, endPoint x: 31, endPoint y: 562, distance: 247.0
click at [31, 562] on mat-sidenav-container "Firma Express Padrón Afiliados Empadronados Movimientos de Afiliados Cambios de…" at bounding box center [777, 417] width 1554 height 733
type input "1159125556"
click at [313, 628] on input "Ingresar email" at bounding box center [447, 628] width 453 height 15
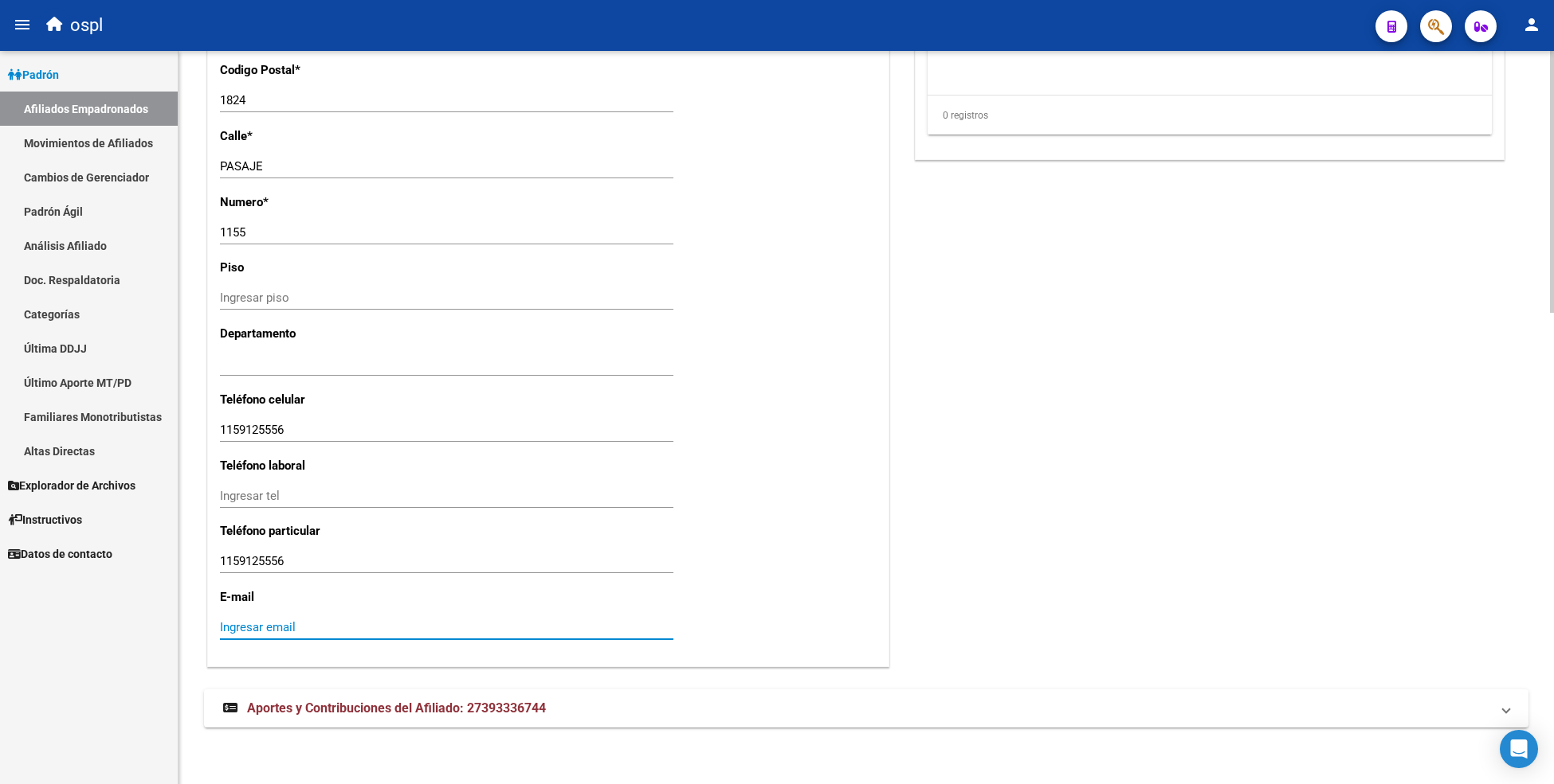
paste input "[PERSON_NAME][EMAIL_ADDRESS][DOMAIN_NAME]"
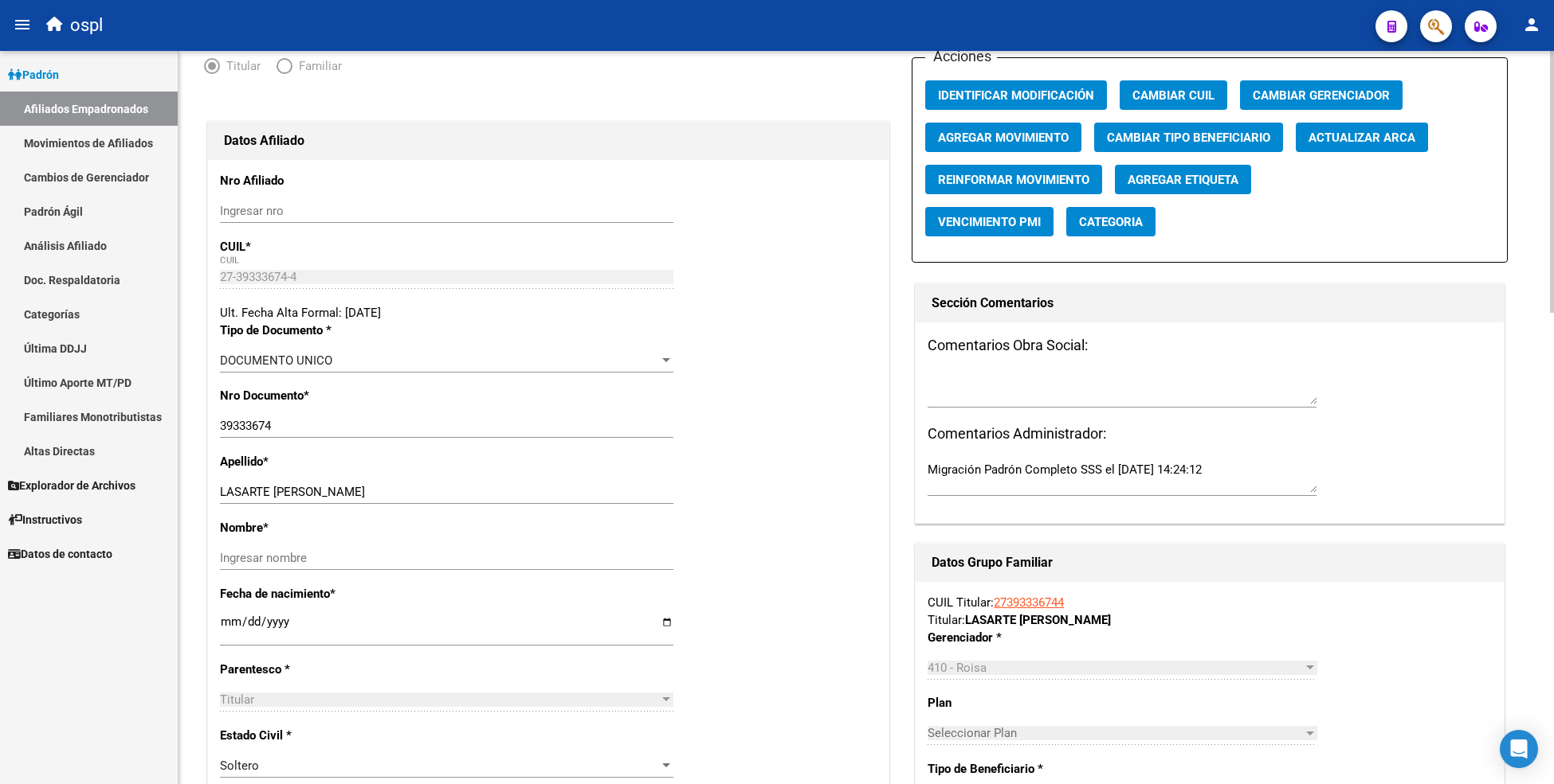
scroll to position [0, 0]
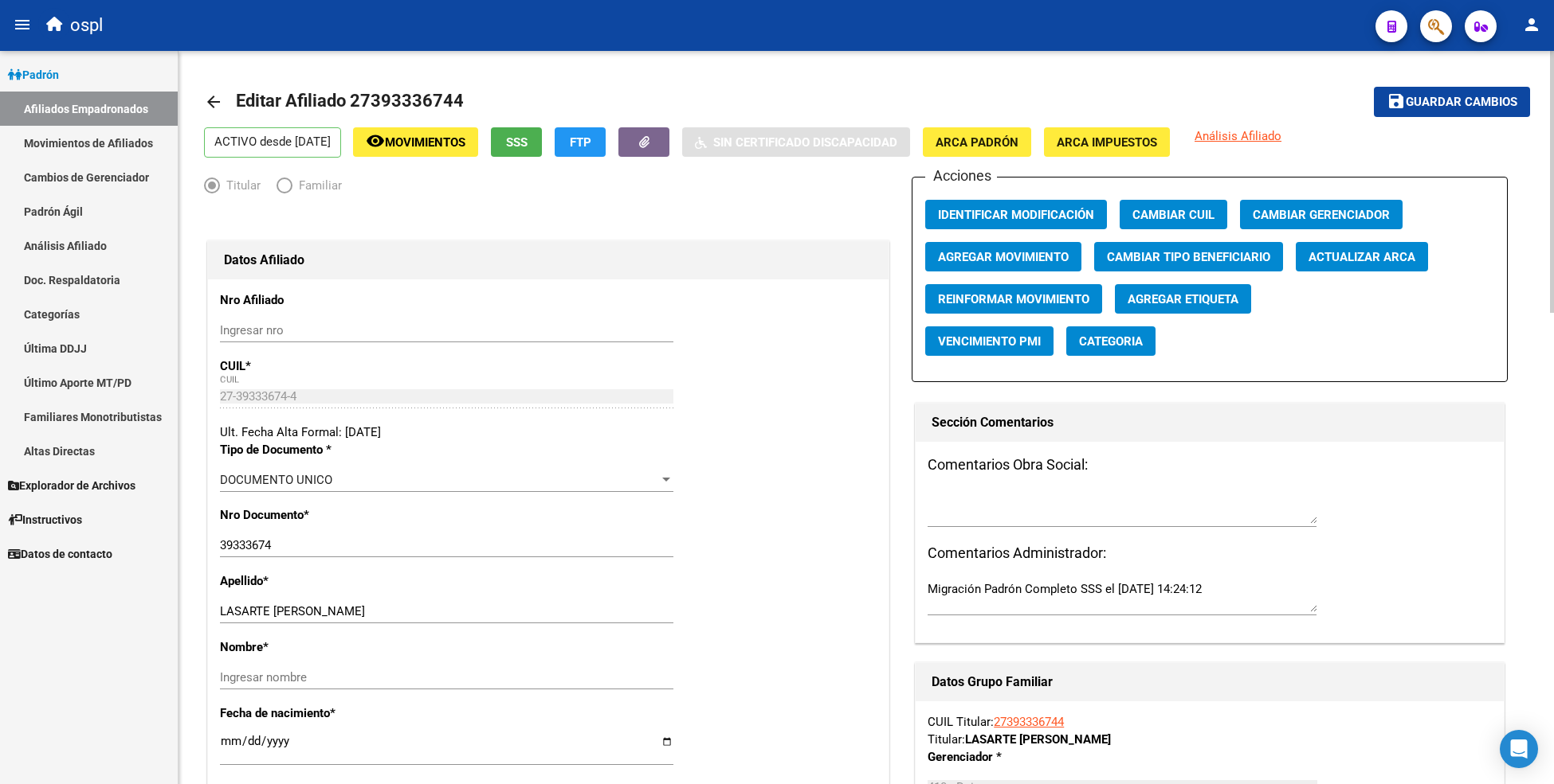
type input "[PERSON_NAME][EMAIL_ADDRESS][DOMAIN_NAME]"
click at [1413, 102] on span "Guardar cambios" at bounding box center [1461, 103] width 112 height 15
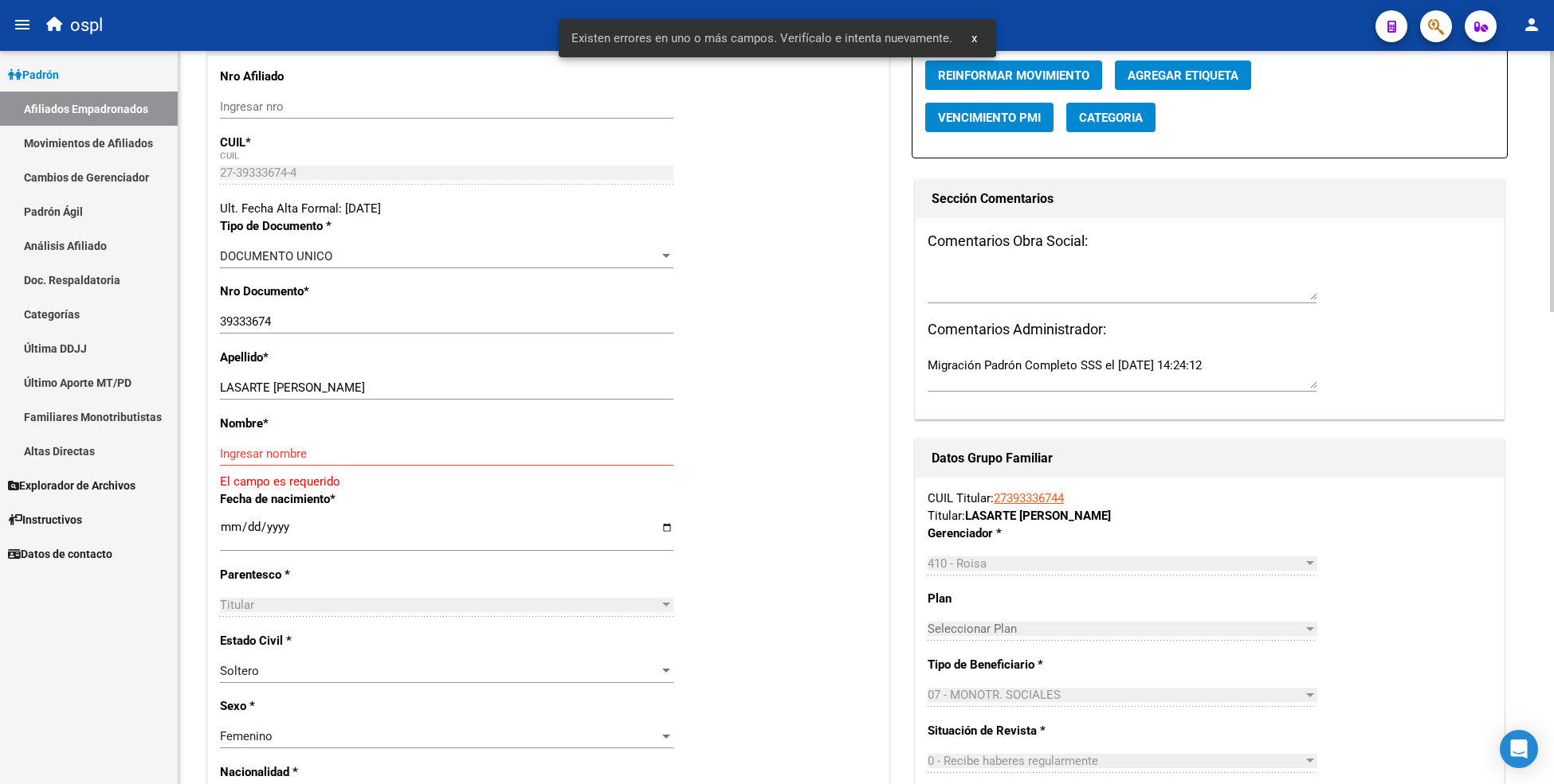
scroll to position [353, 0]
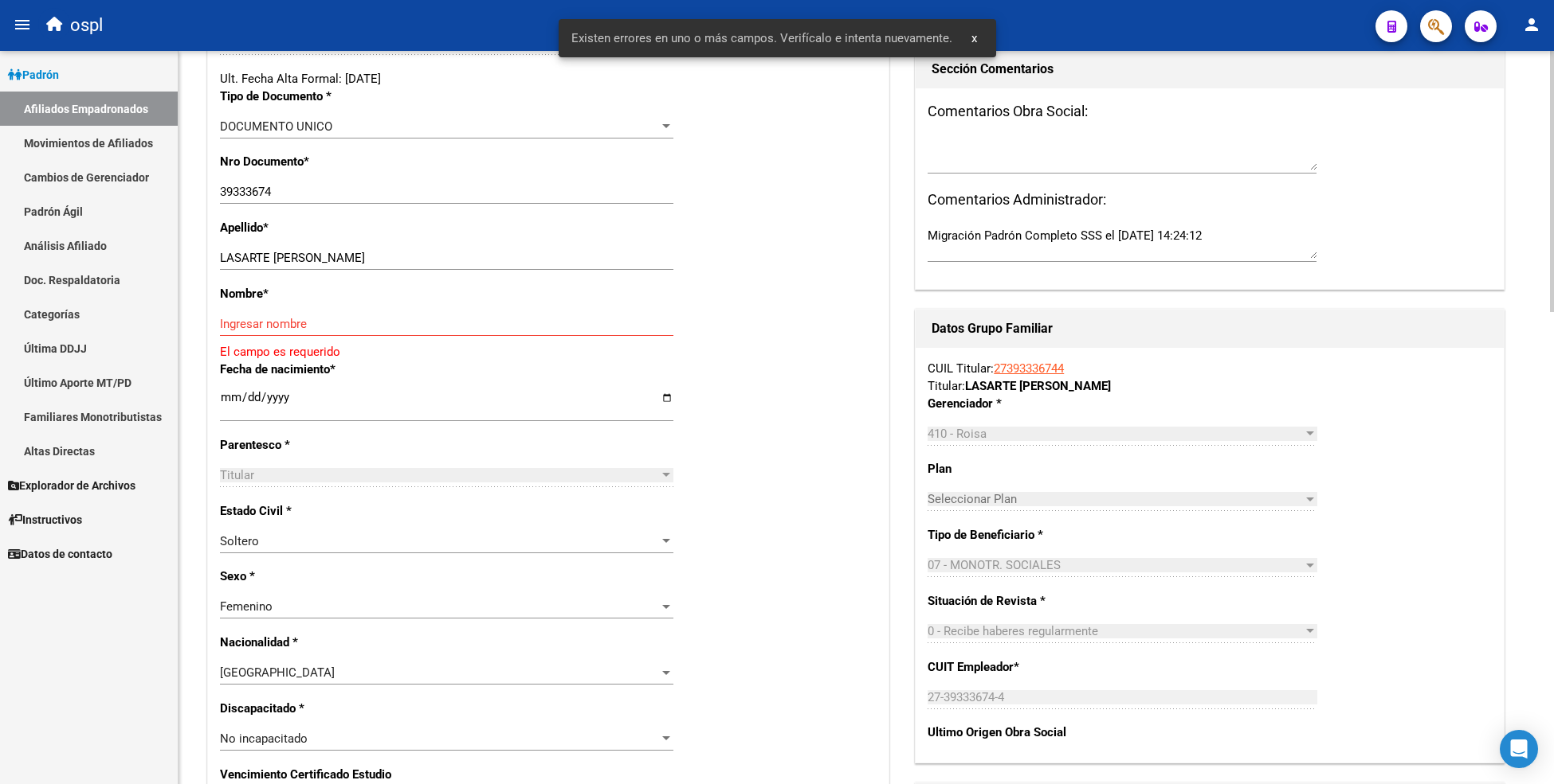
click at [387, 324] on input "Ingresar nombre" at bounding box center [447, 325] width 453 height 15
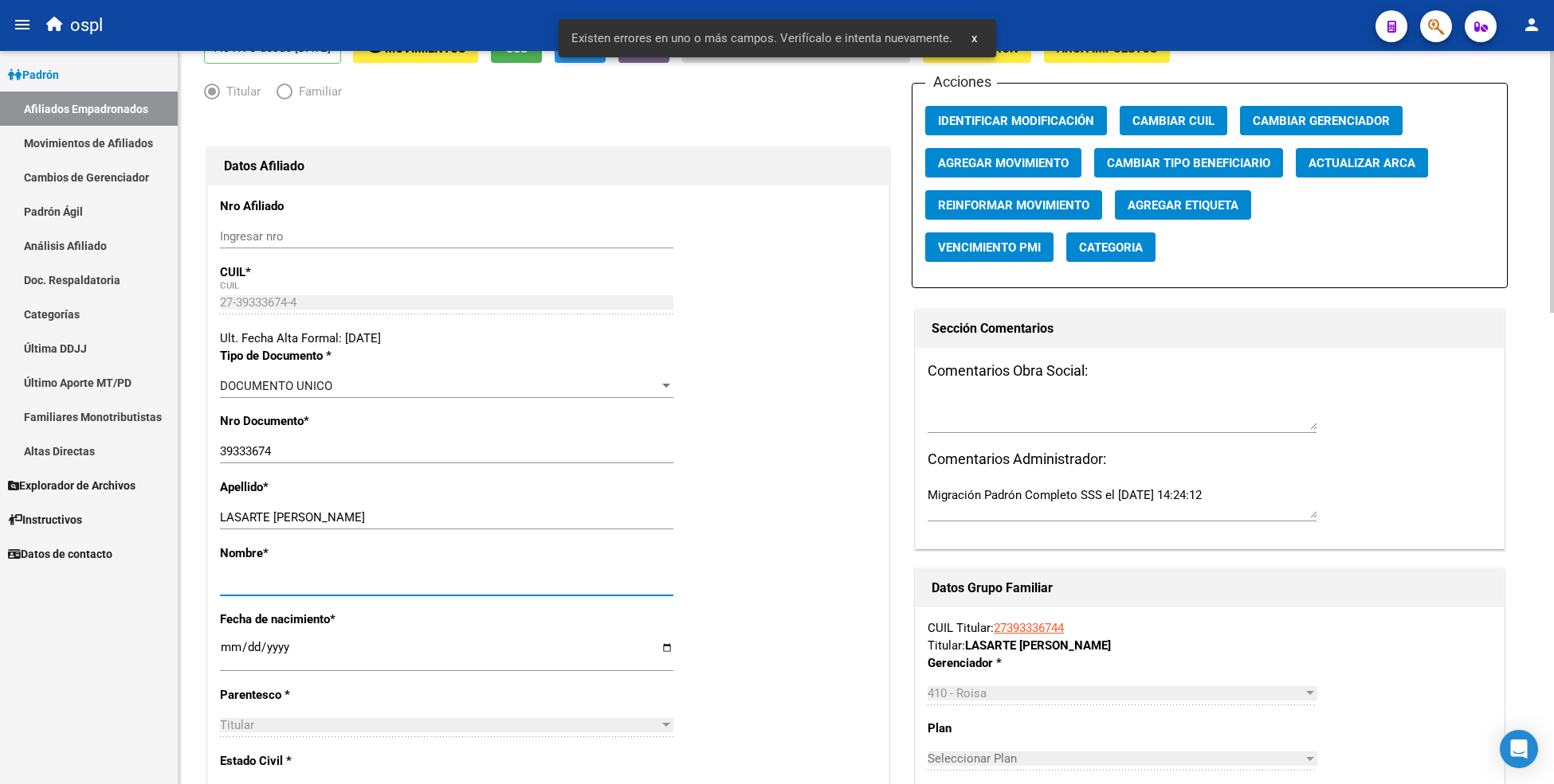
scroll to position [0, 0]
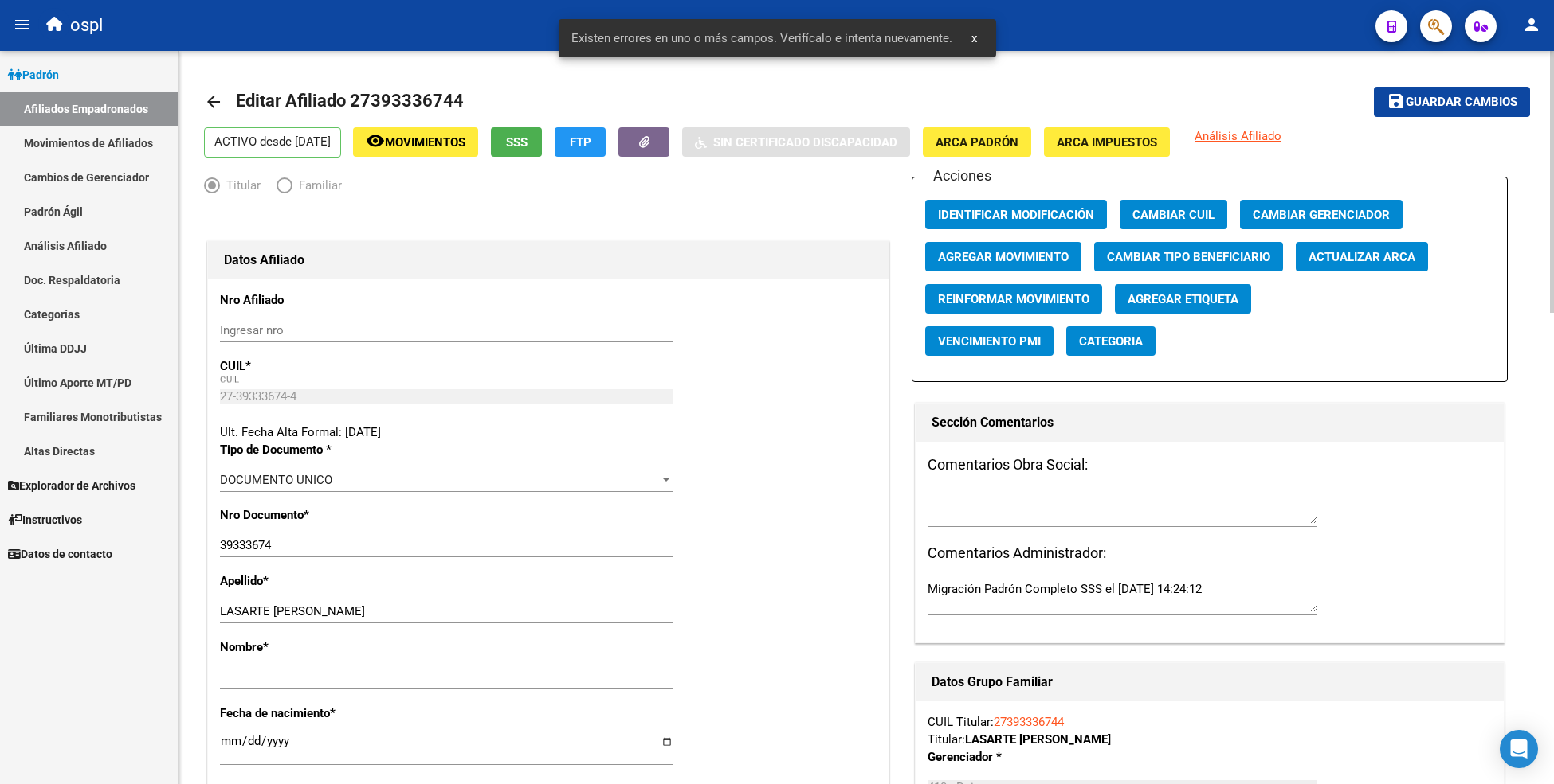
drag, startPoint x: 1413, startPoint y: 117, endPoint x: 1413, endPoint y: 100, distance: 17.0
click at [1413, 116] on mat-toolbar-row "save Guardar cambios" at bounding box center [1392, 102] width 276 height 51
click at [1413, 100] on span "Guardar cambios" at bounding box center [1461, 103] width 112 height 15
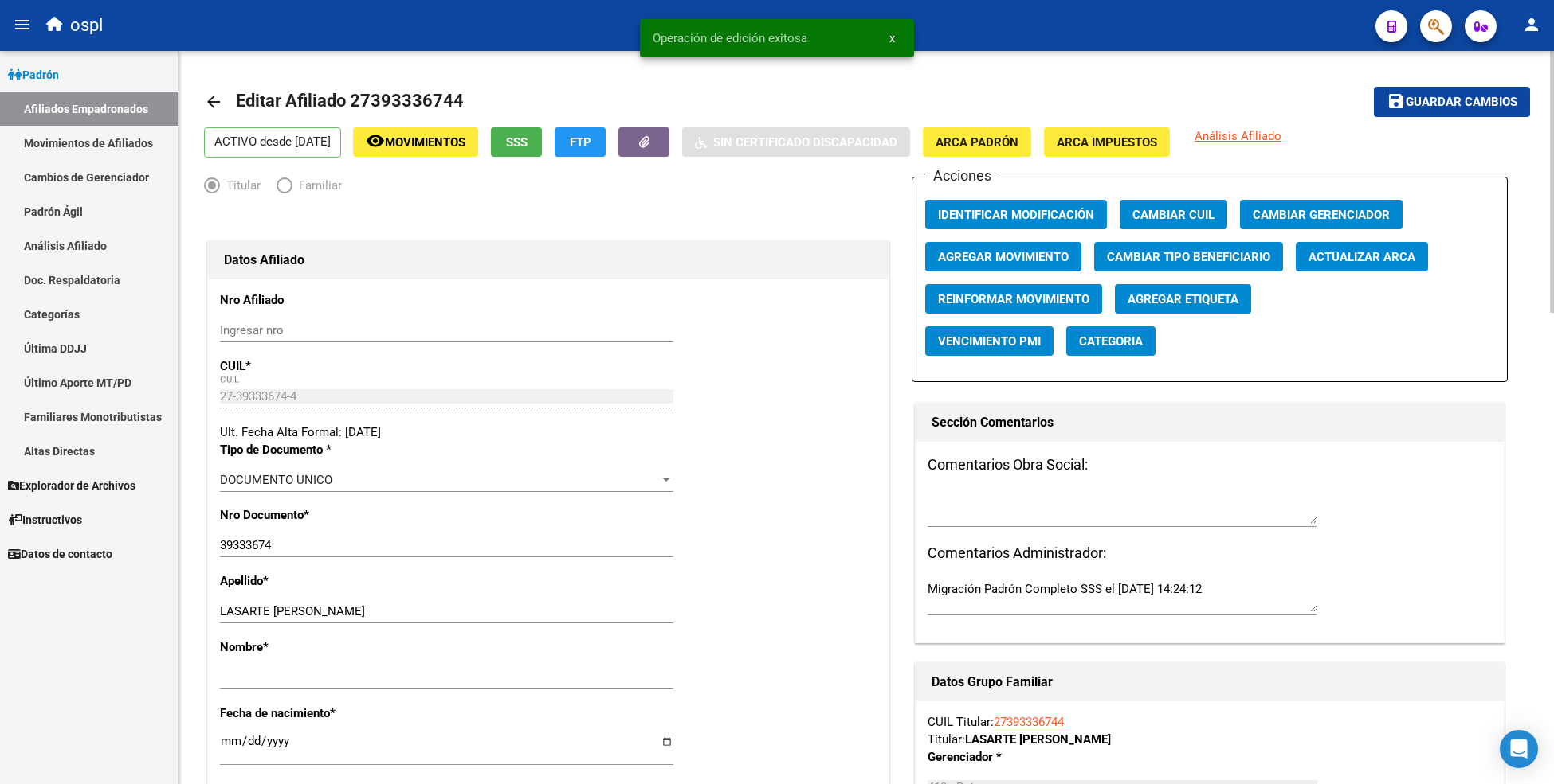
click at [219, 101] on mat-icon "arrow_back" at bounding box center [213, 102] width 19 height 19
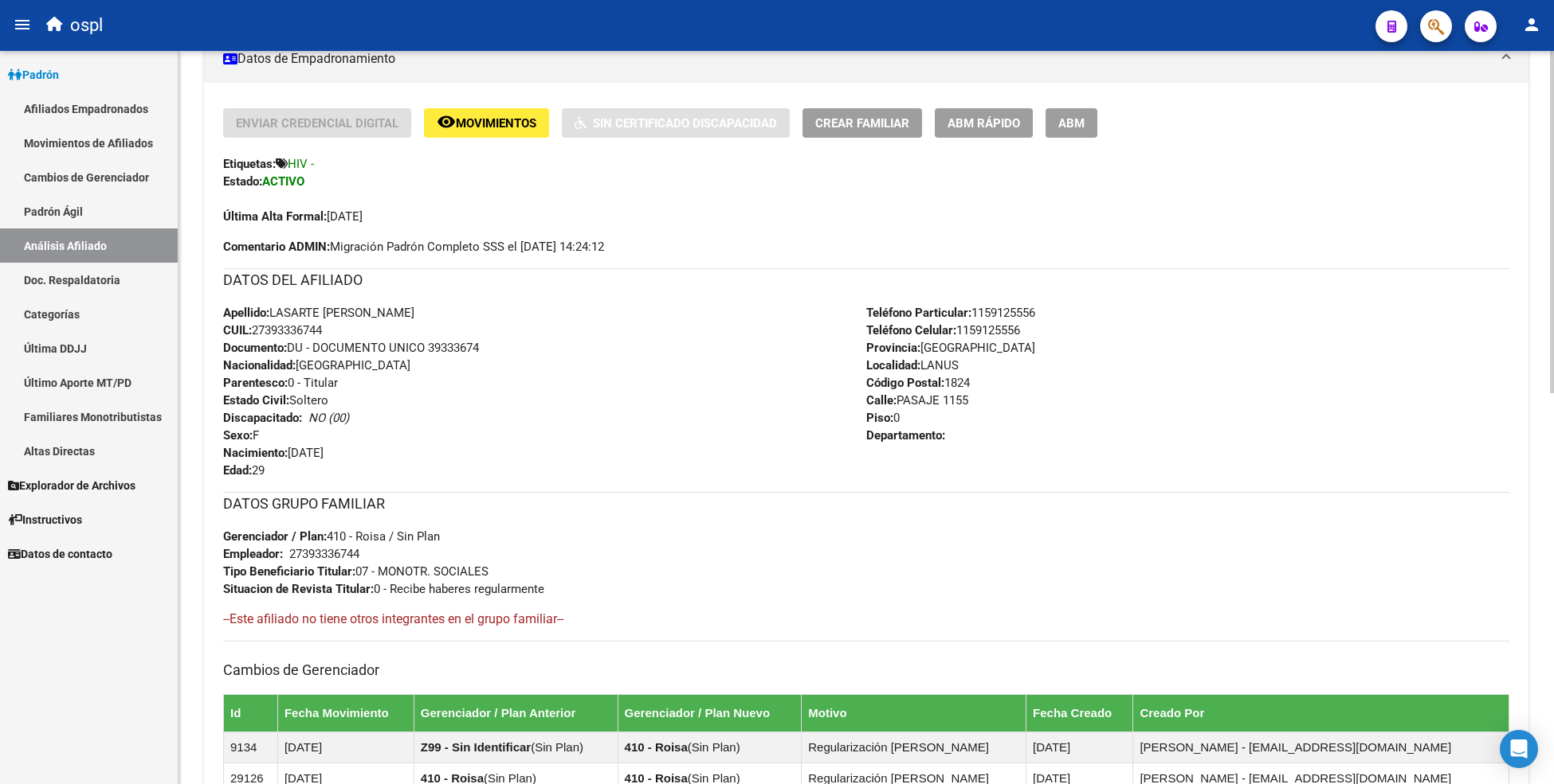
scroll to position [265, 0]
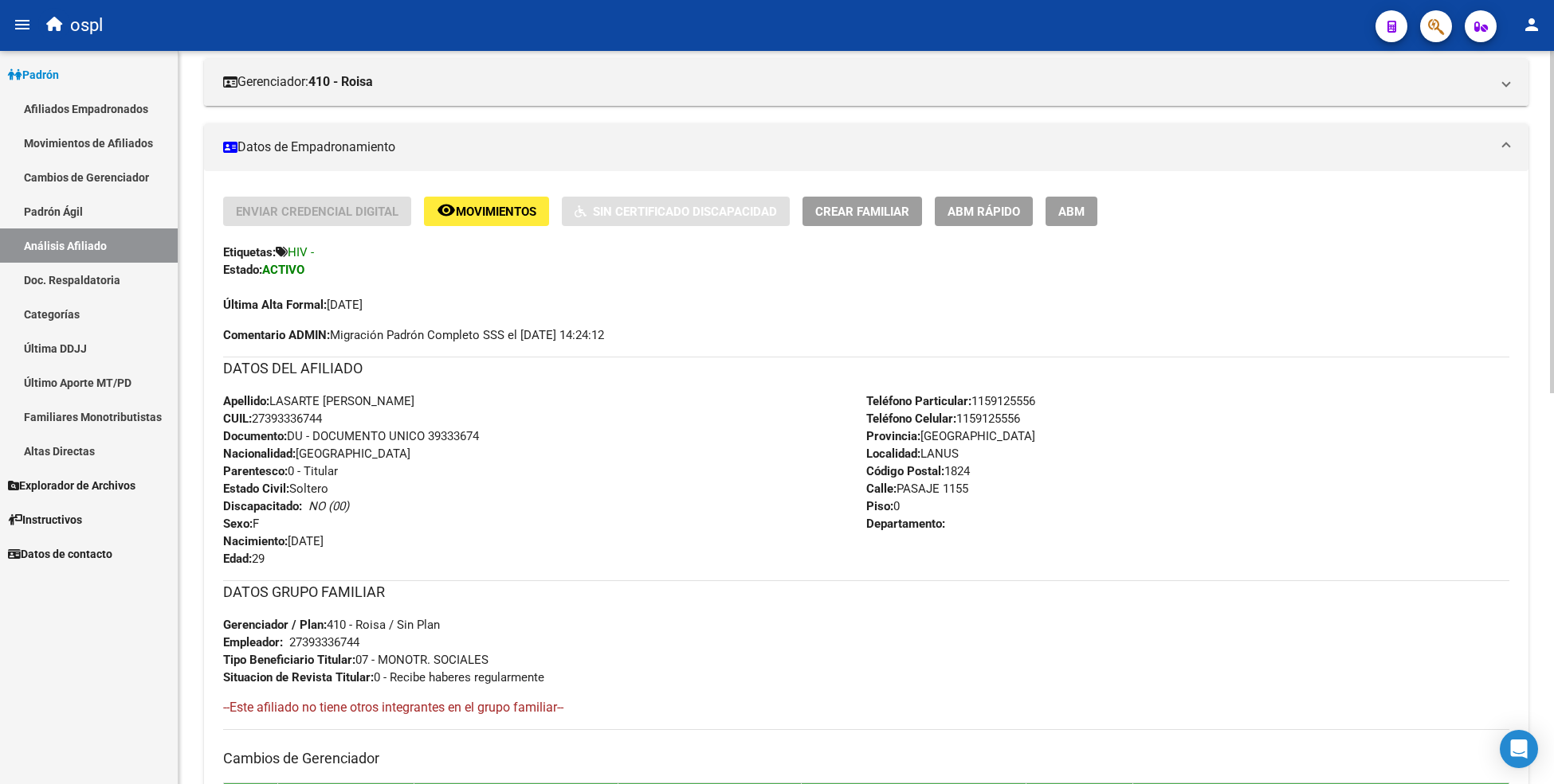
click at [711, 375] on h3 "DATOS DEL AFILIADO" at bounding box center [866, 369] width 1286 height 22
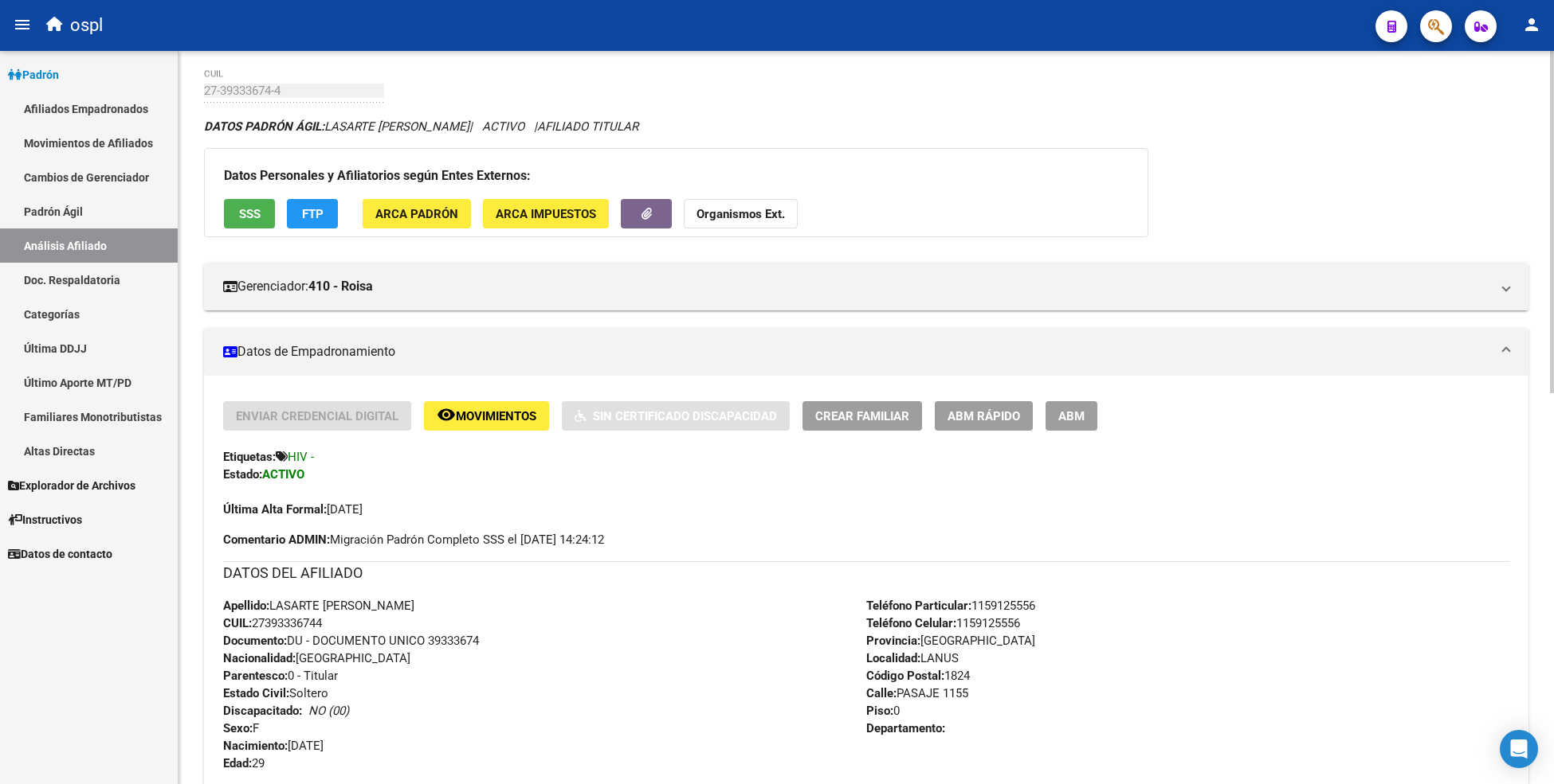
scroll to position [89, 0]
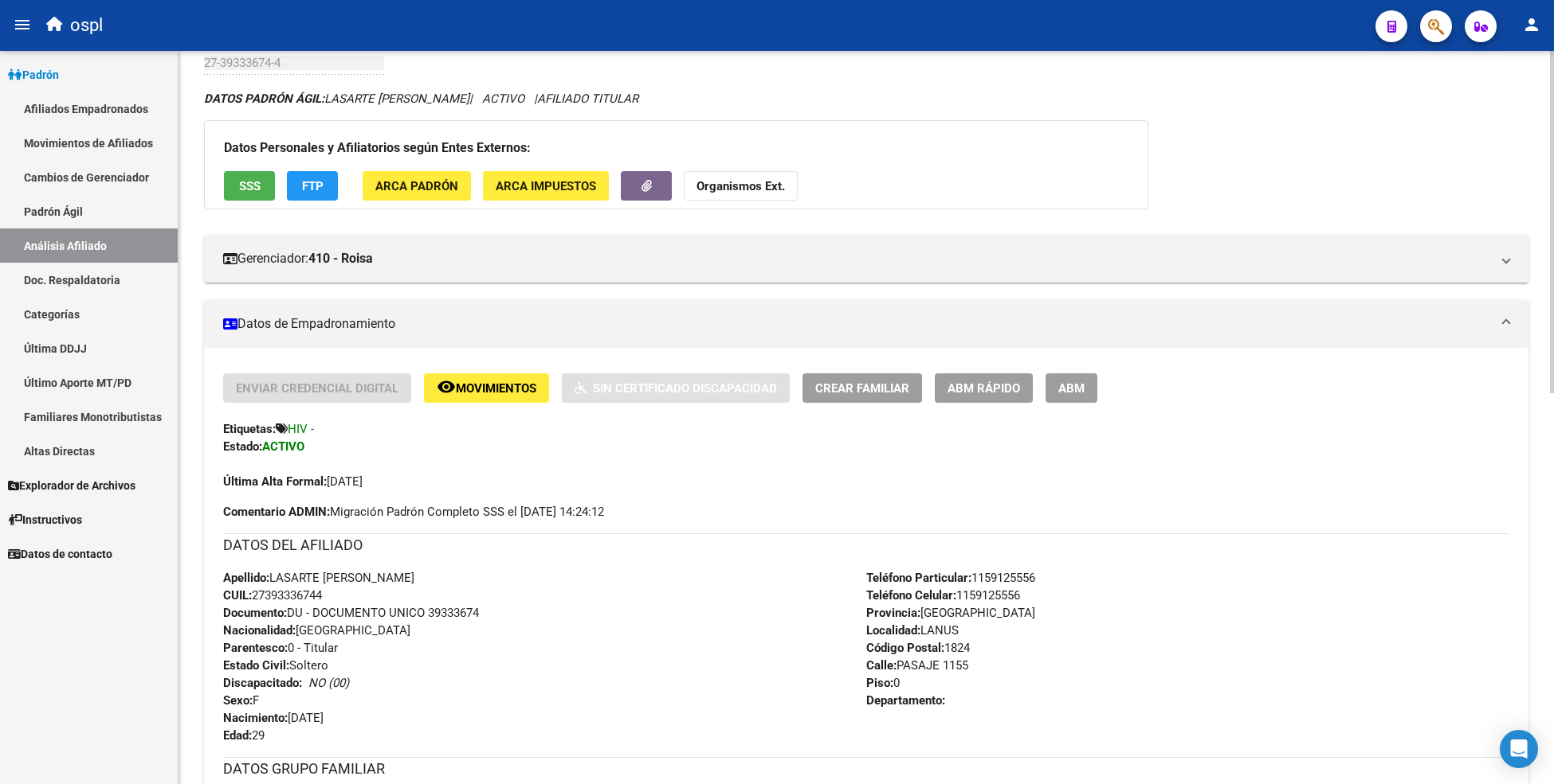
click at [644, 487] on div "Última Alta Formal: [DATE]" at bounding box center [866, 473] width 1286 height 35
click at [641, 187] on icon "button" at bounding box center [646, 186] width 10 height 12
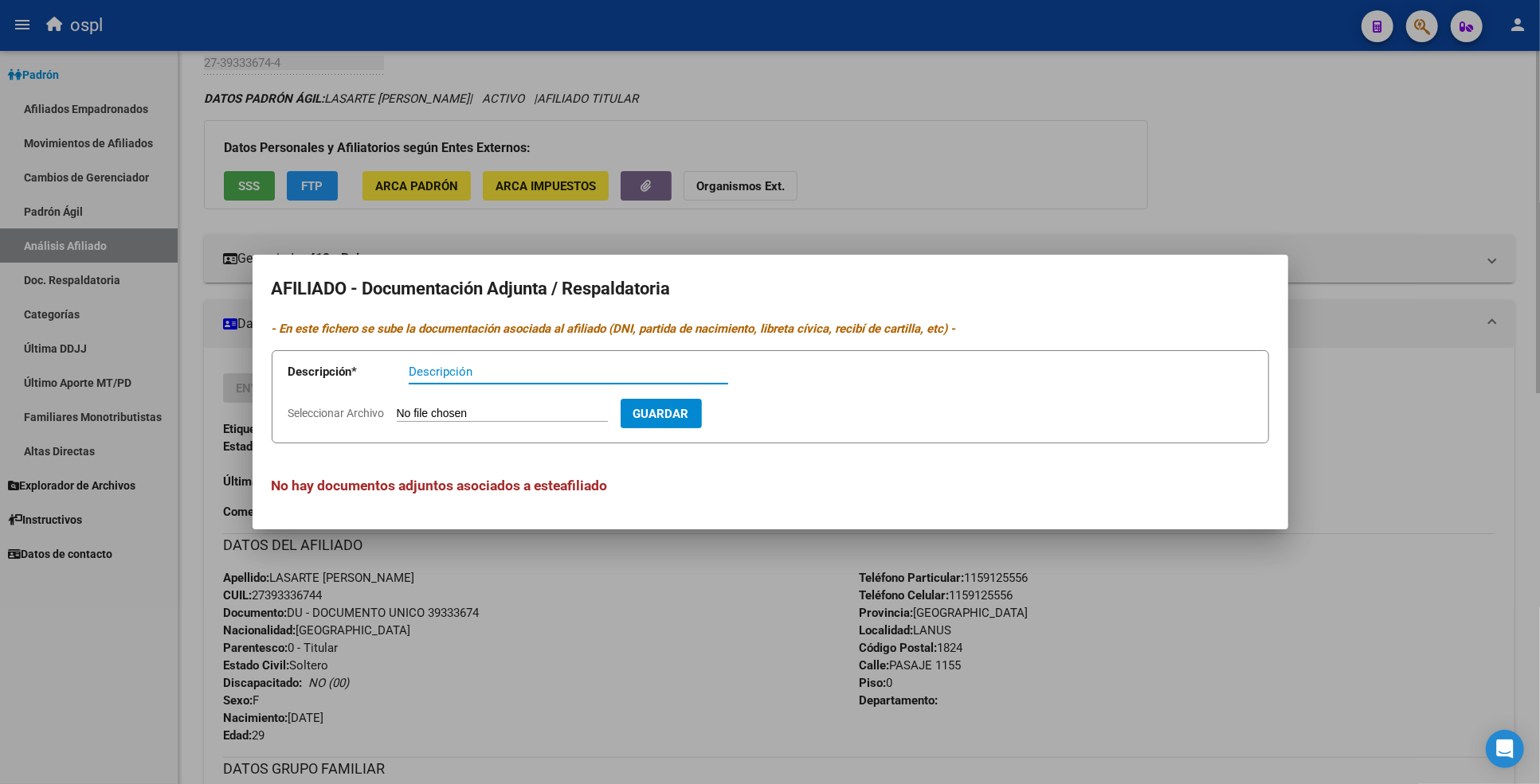
click at [683, 600] on div at bounding box center [770, 392] width 1540 height 784
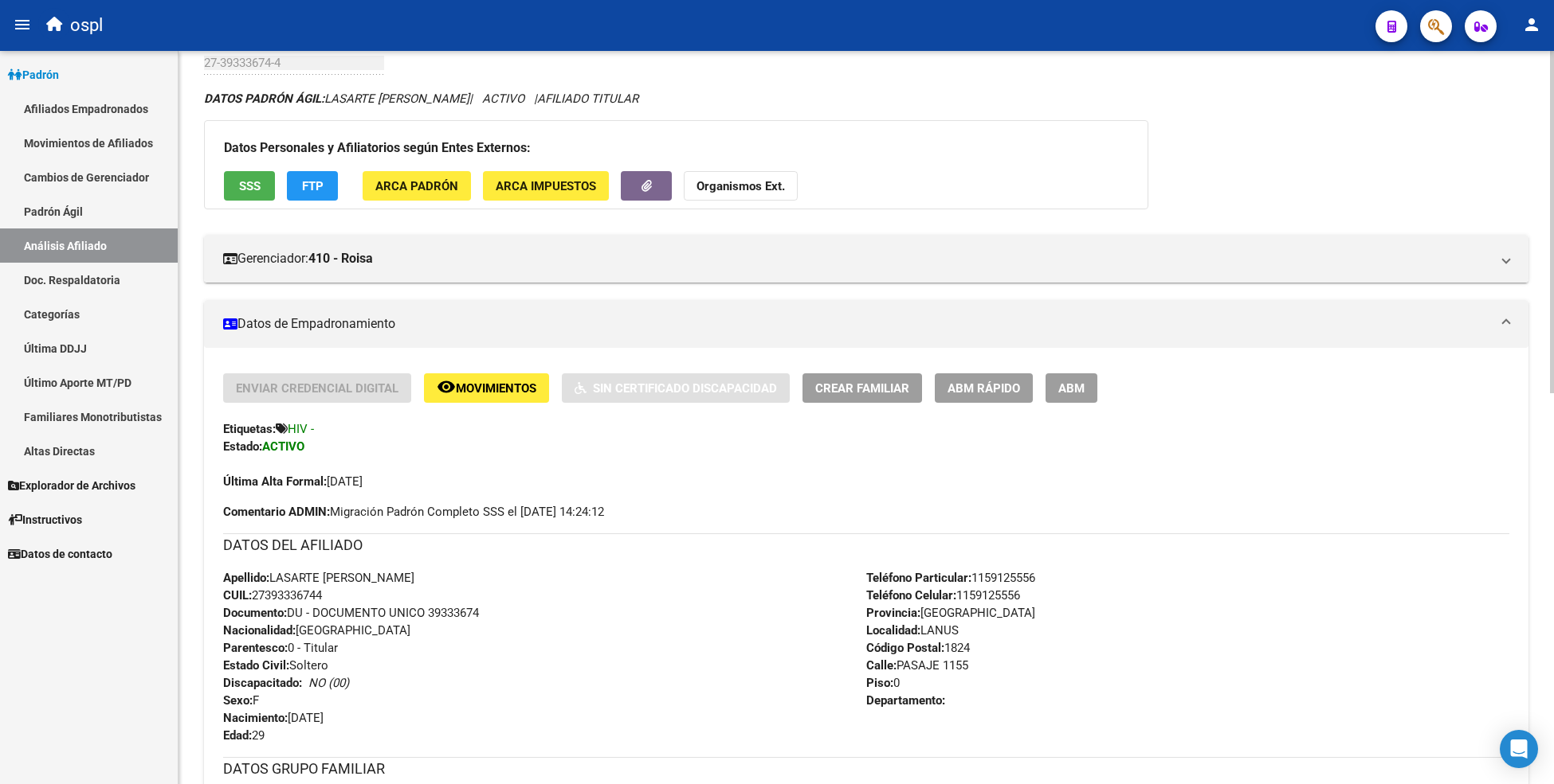
click at [1363, 128] on div "DATOS PADRÓN ÁGIL: LASARTE [PERSON_NAME] | ACTIVO | AFILIADO TITULAR Datos Pers…" at bounding box center [865, 793] width 1324 height 1408
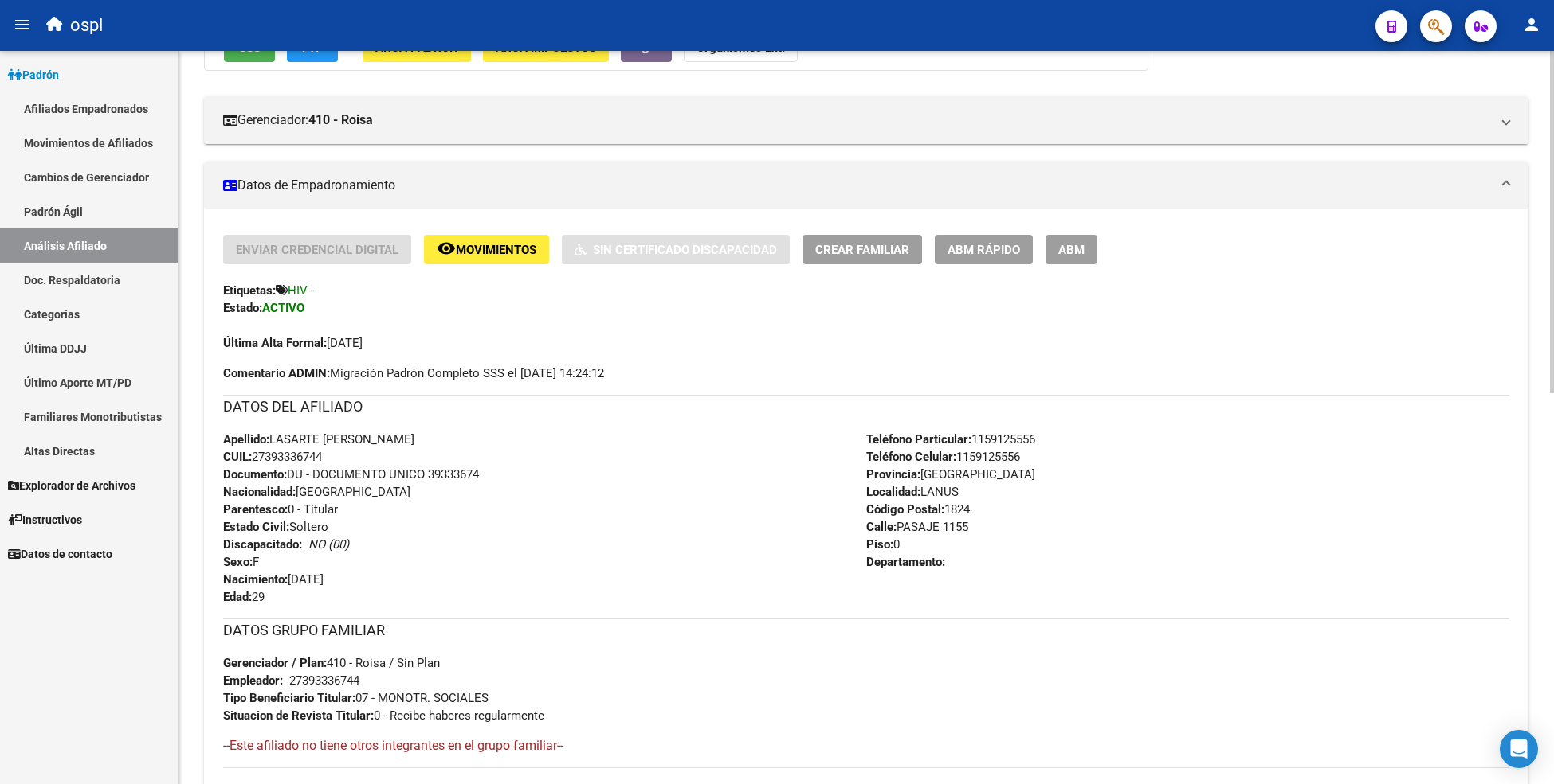
scroll to position [134, 0]
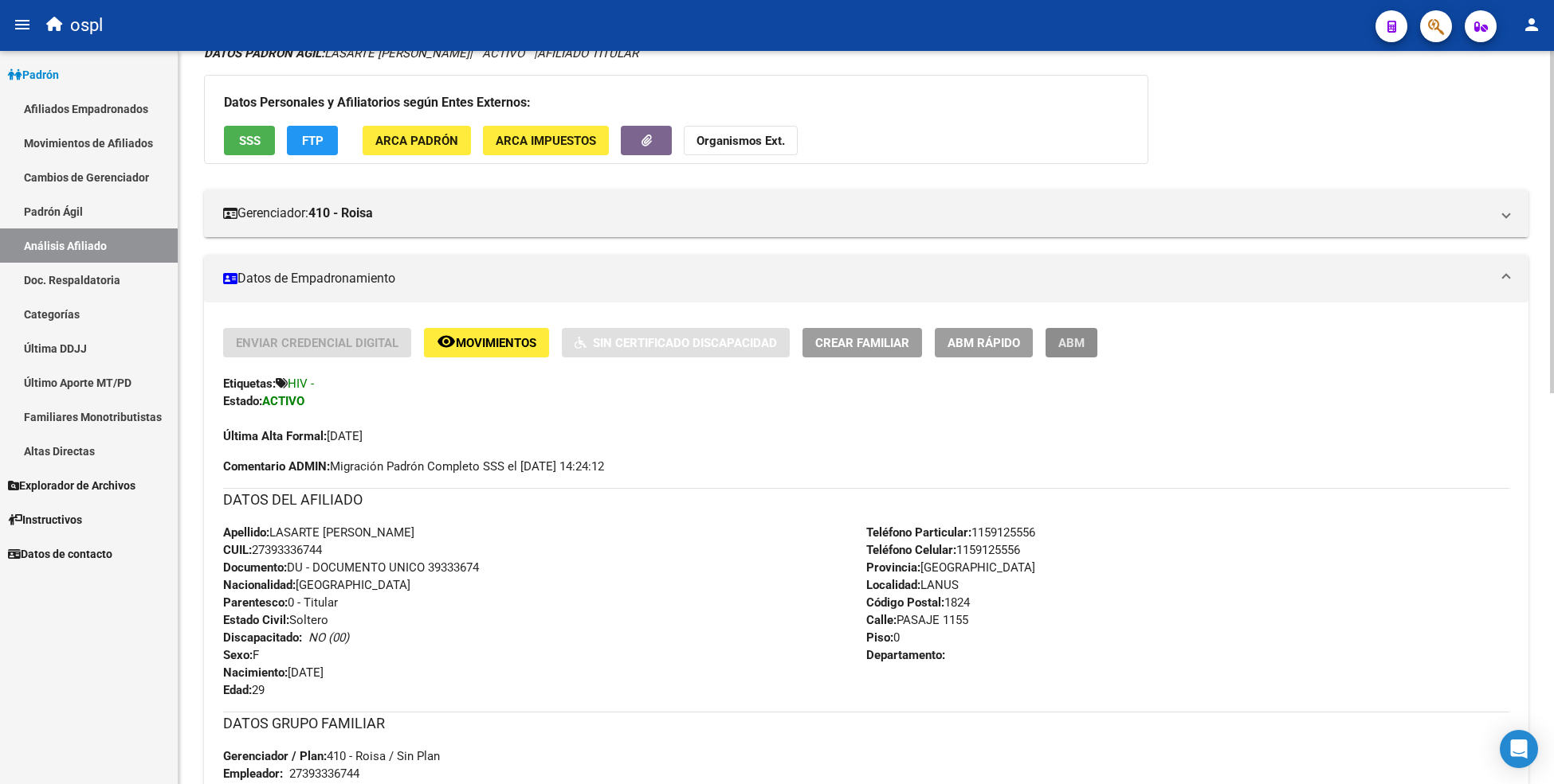
click at [1066, 348] on span "ABM" at bounding box center [1071, 343] width 26 height 15
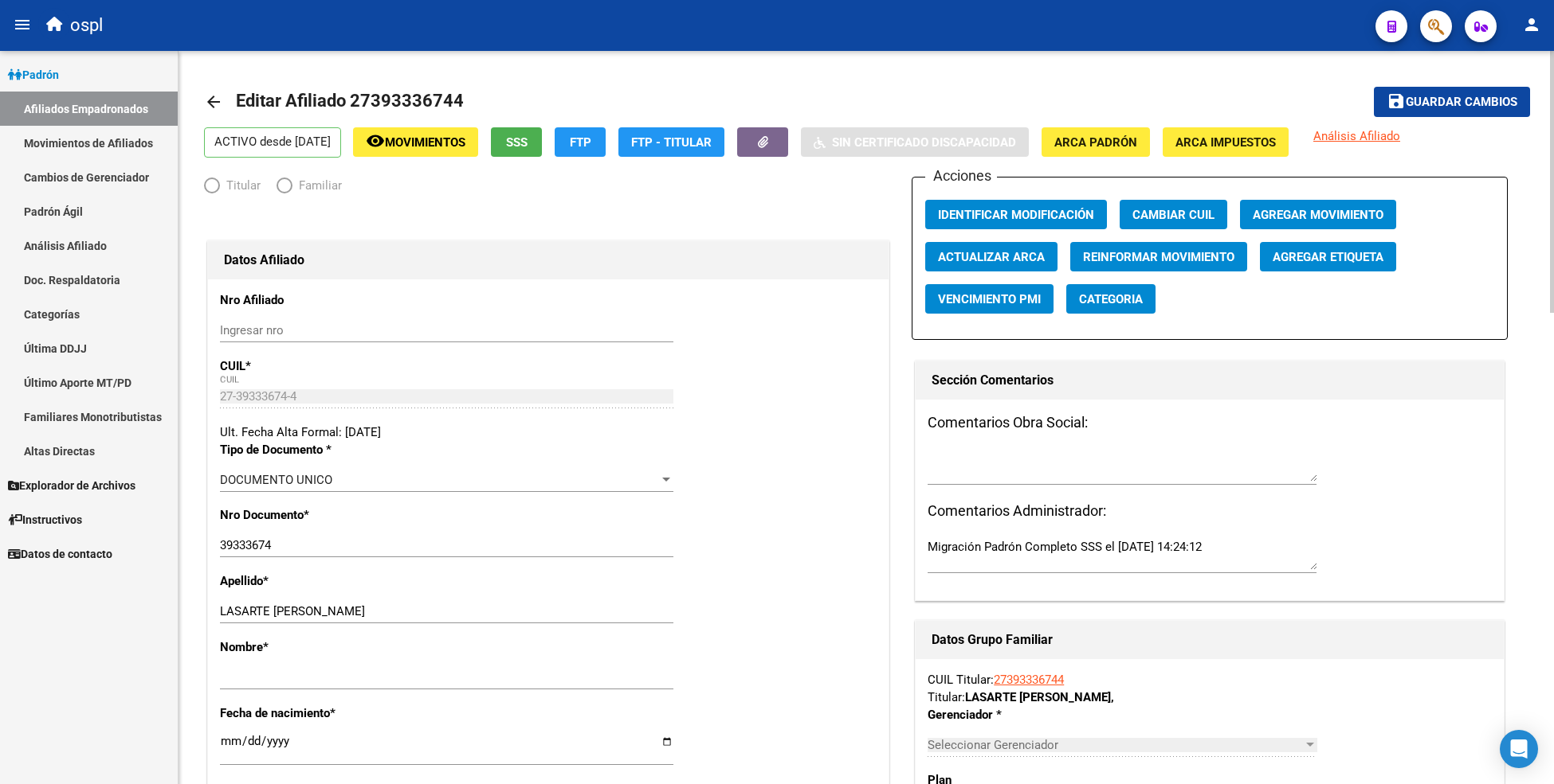
radio input "true"
type input "27-39333674-4"
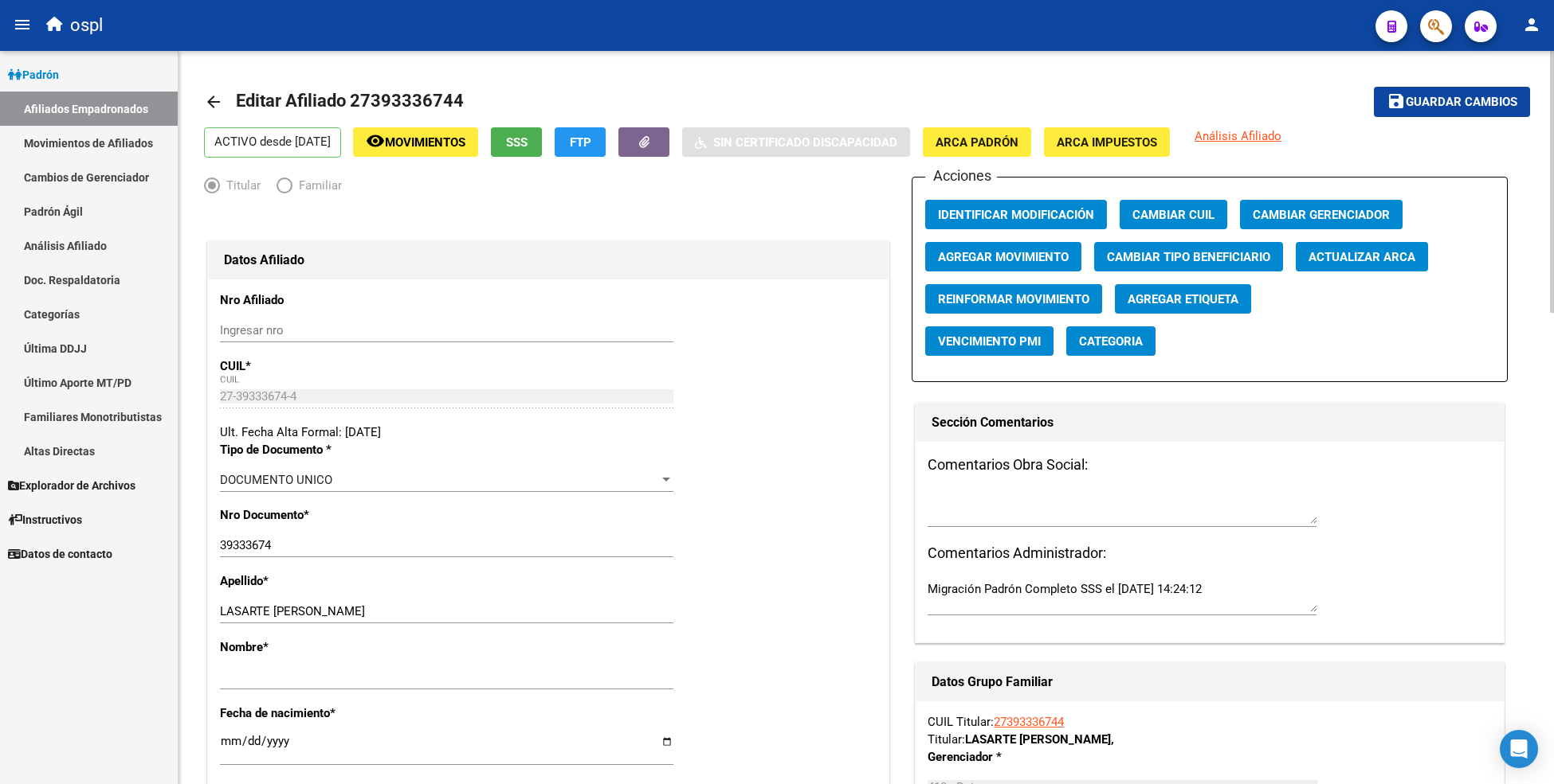
click at [208, 113] on link "arrow_back" at bounding box center [219, 102] width 31 height 37
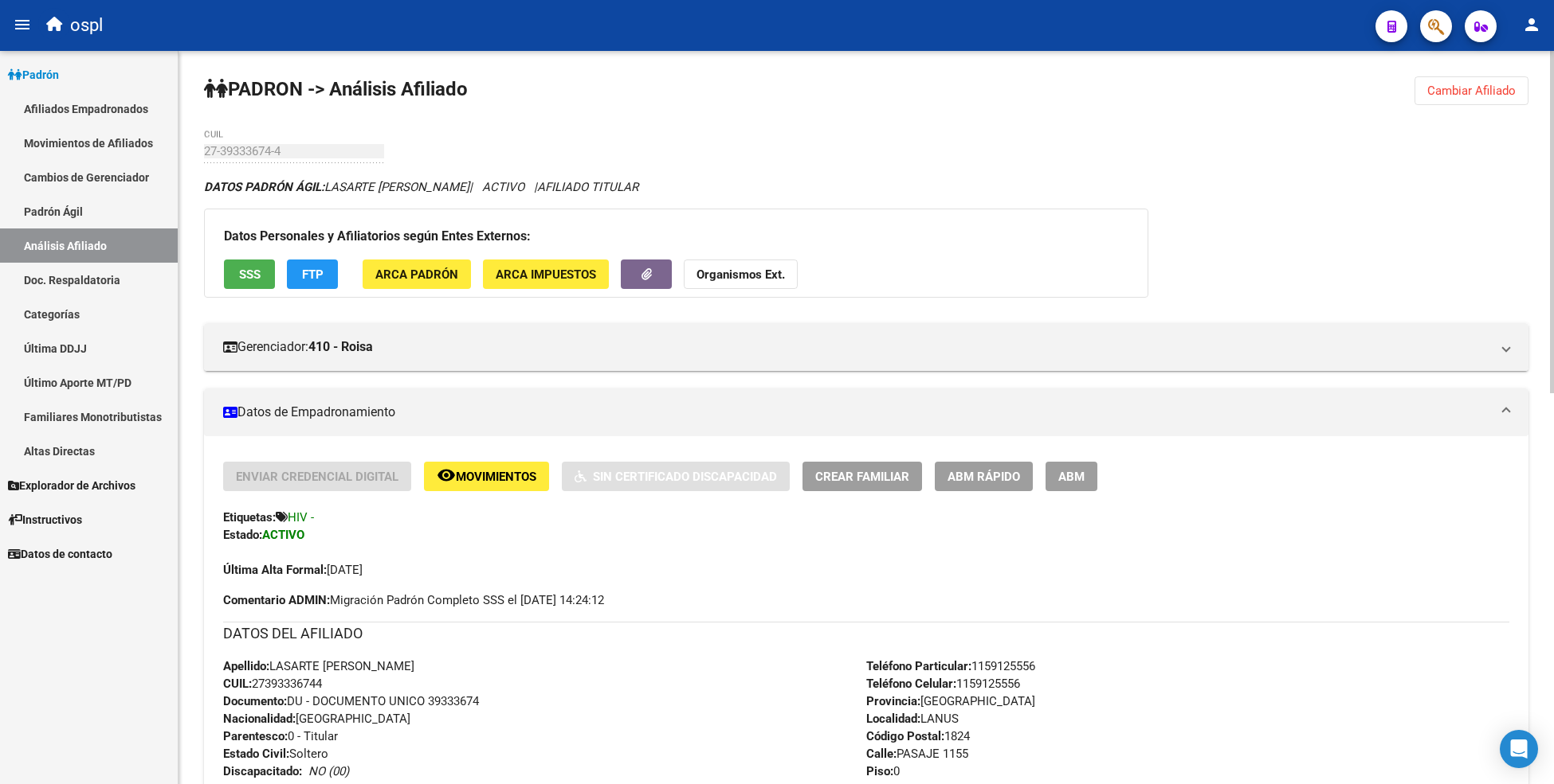
click at [864, 473] on span "Crear Familiar" at bounding box center [862, 477] width 94 height 15
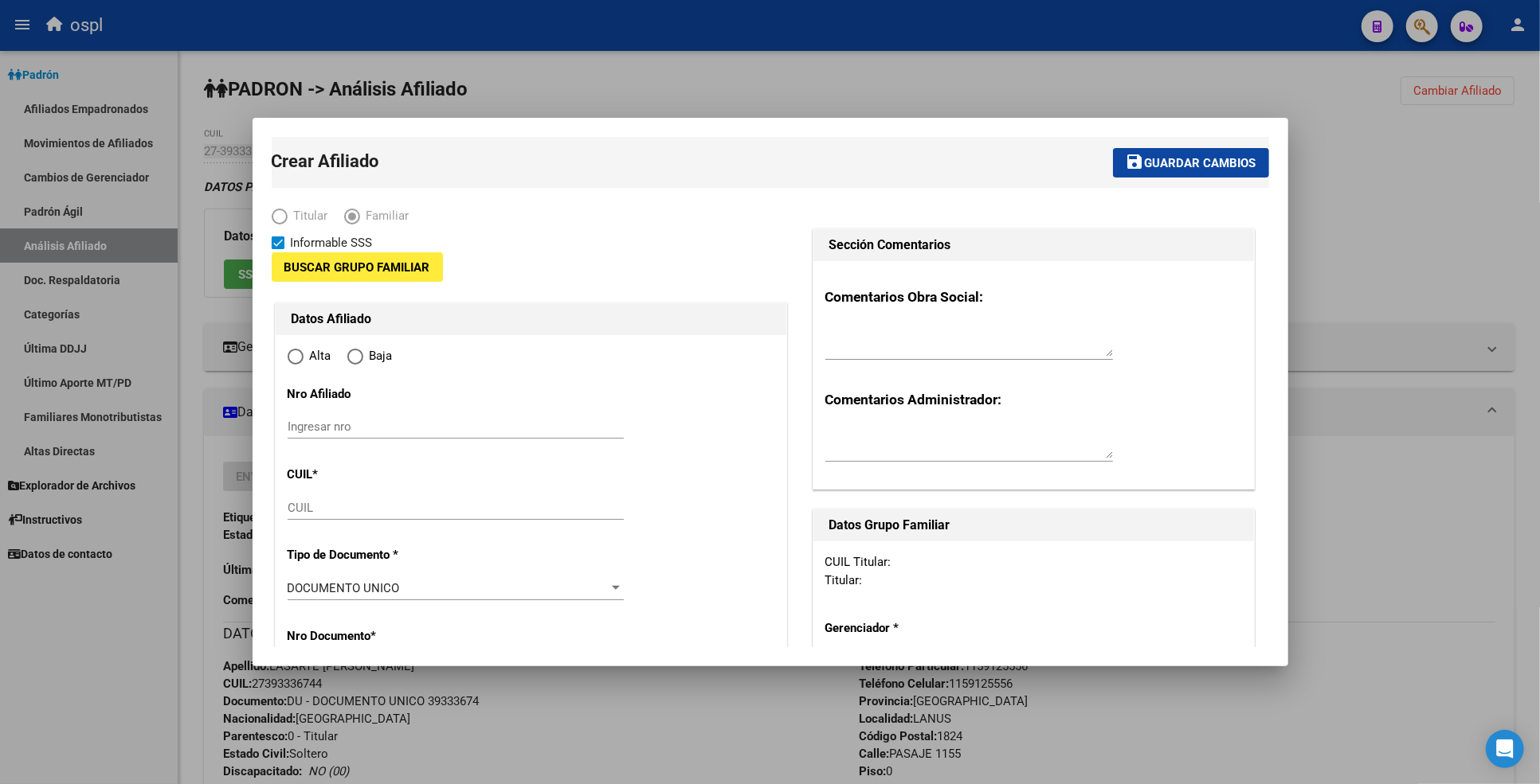
type input "27-39333674-4"
type input "LANUS"
type input "1824"
type input "PASAJE"
type input "1155"
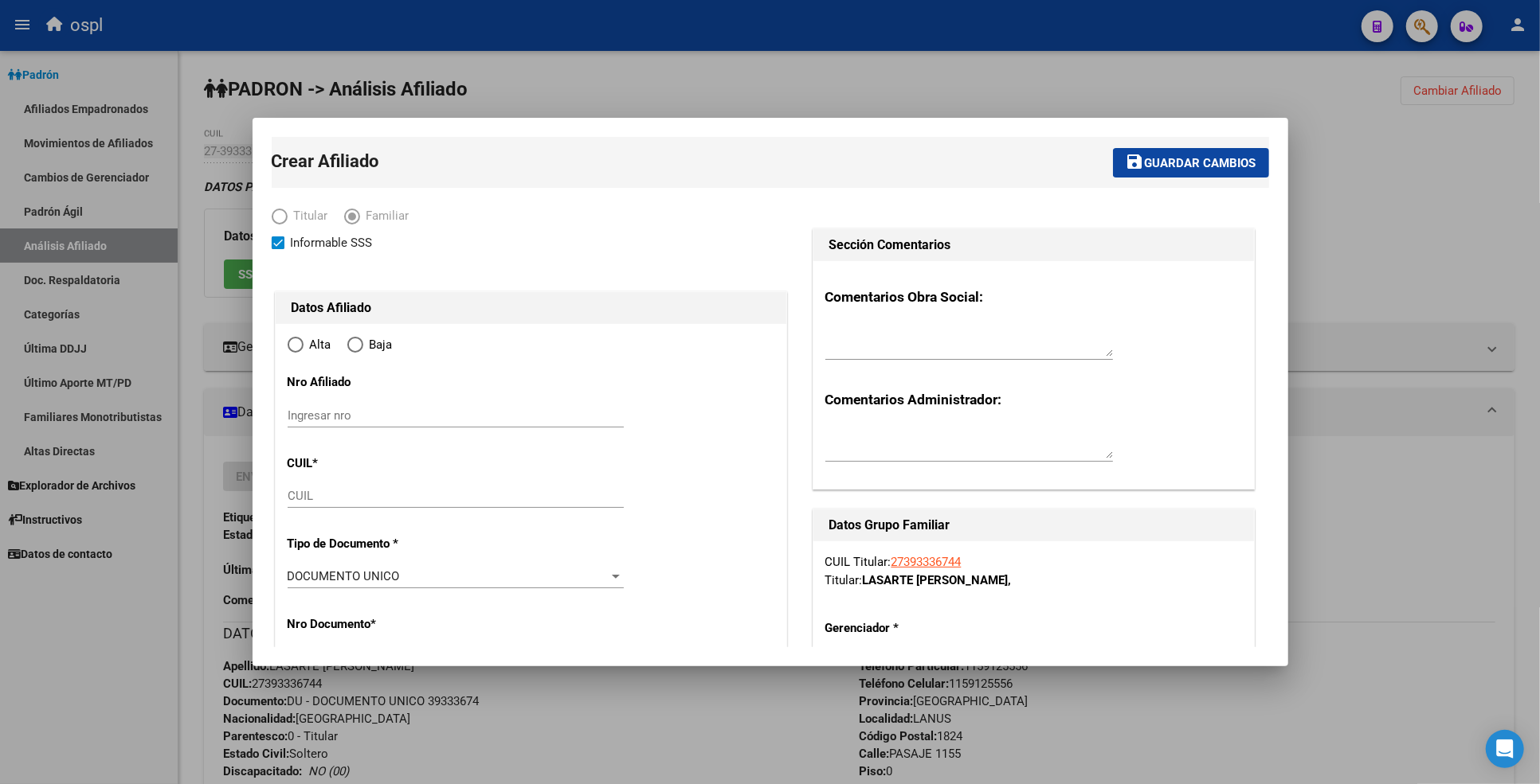
radio input "true"
type input "27-39333674-4"
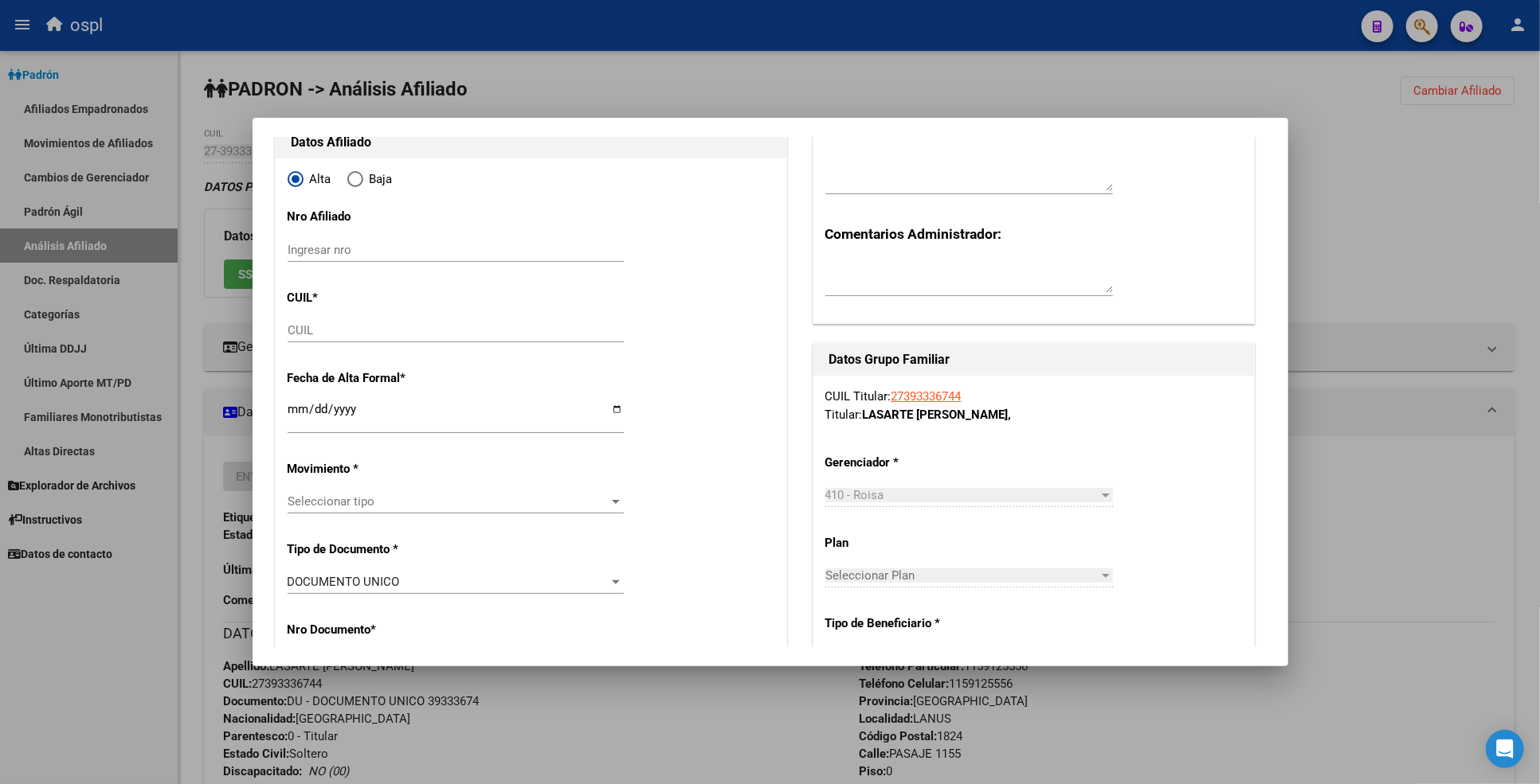
scroll to position [177, 0]
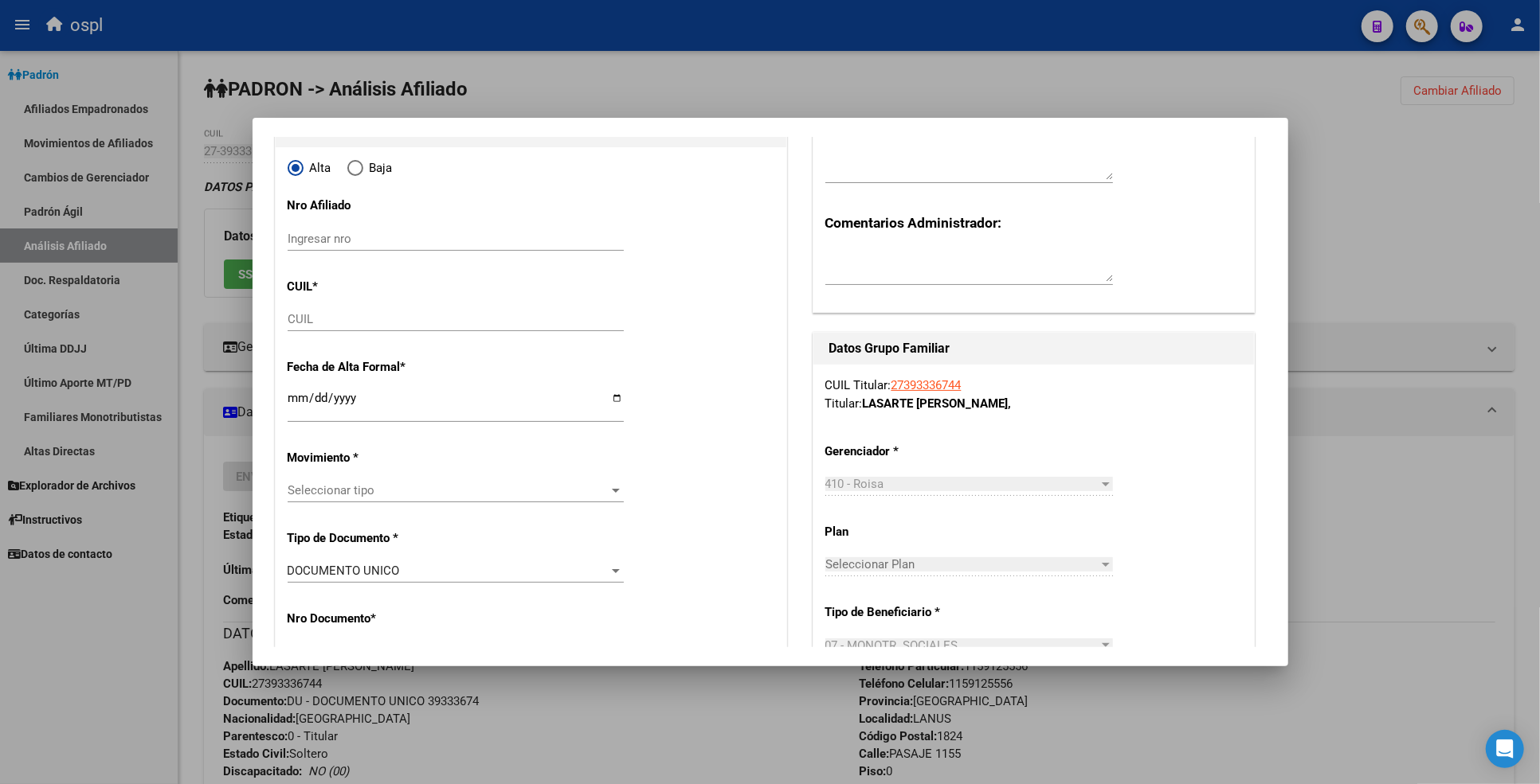
click at [402, 403] on input "Ingresar fecha" at bounding box center [455, 405] width 336 height 26
type input "0202-07-01"
type input "[DATE]"
click at [376, 324] on input "CUIL" at bounding box center [455, 320] width 336 height 15
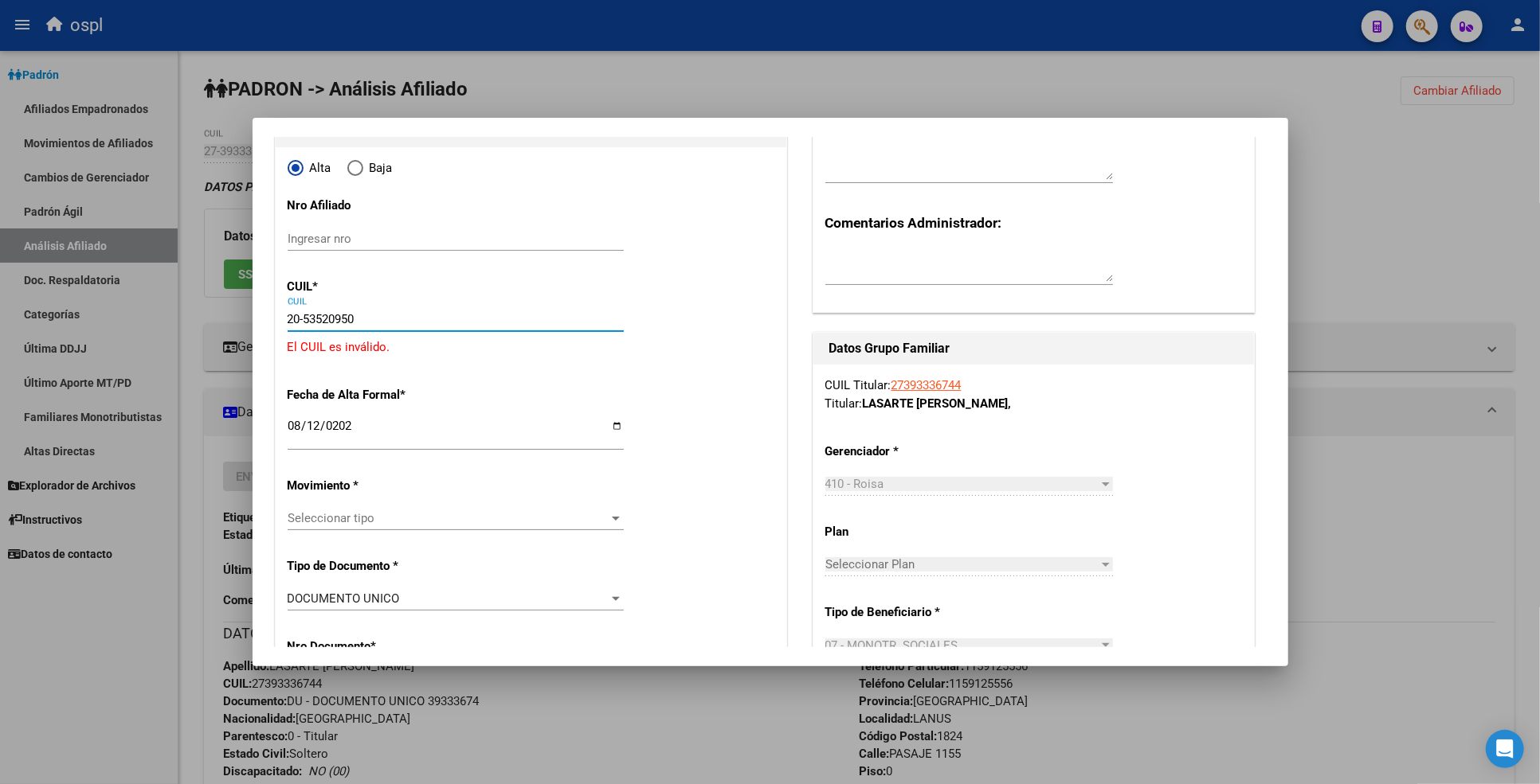
type input "20-53520950-3"
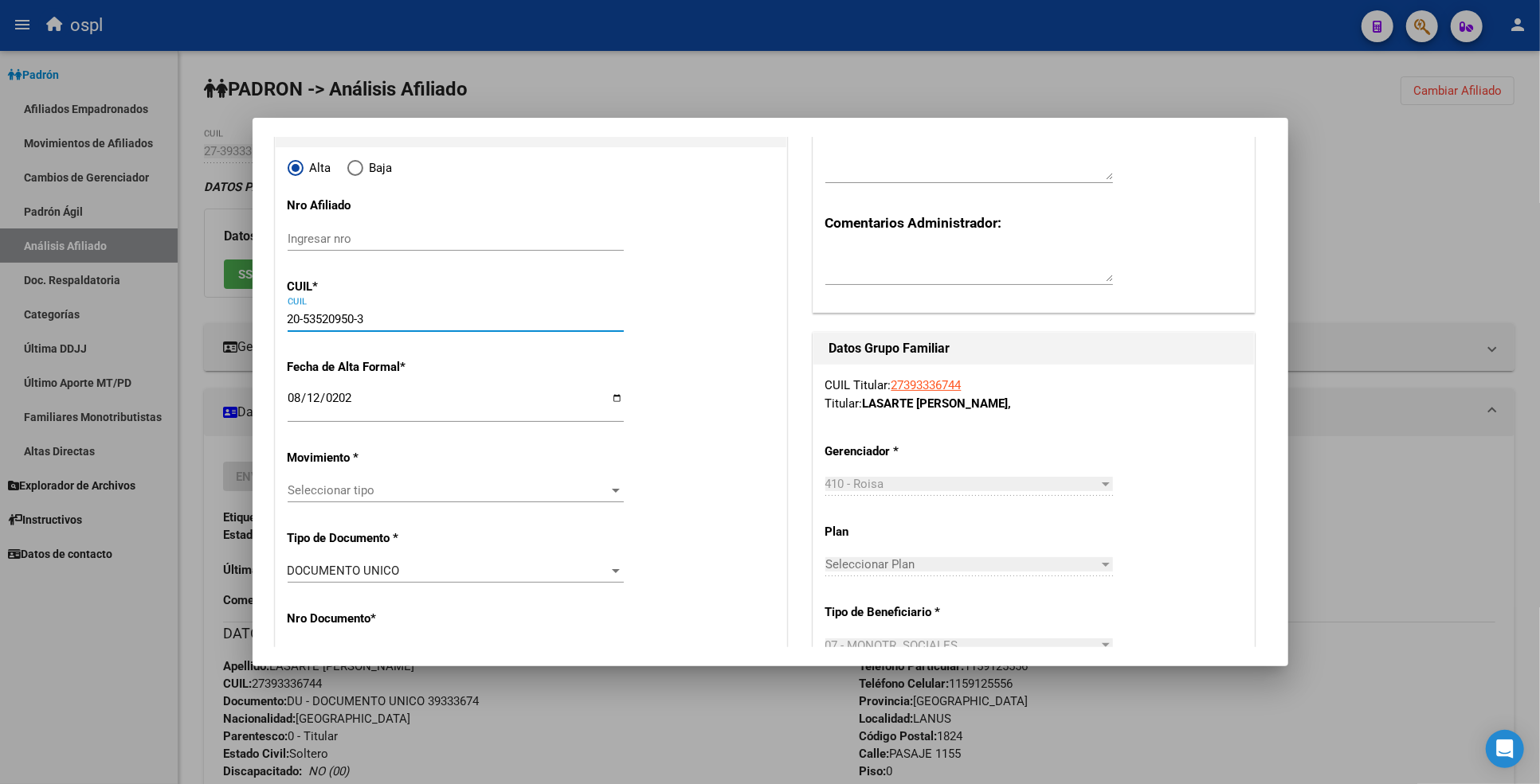
type input "53520950"
type input "LASARTE"
type input "[PERSON_NAME]"
type input "[DATE]"
type input "LANUS ESTE"
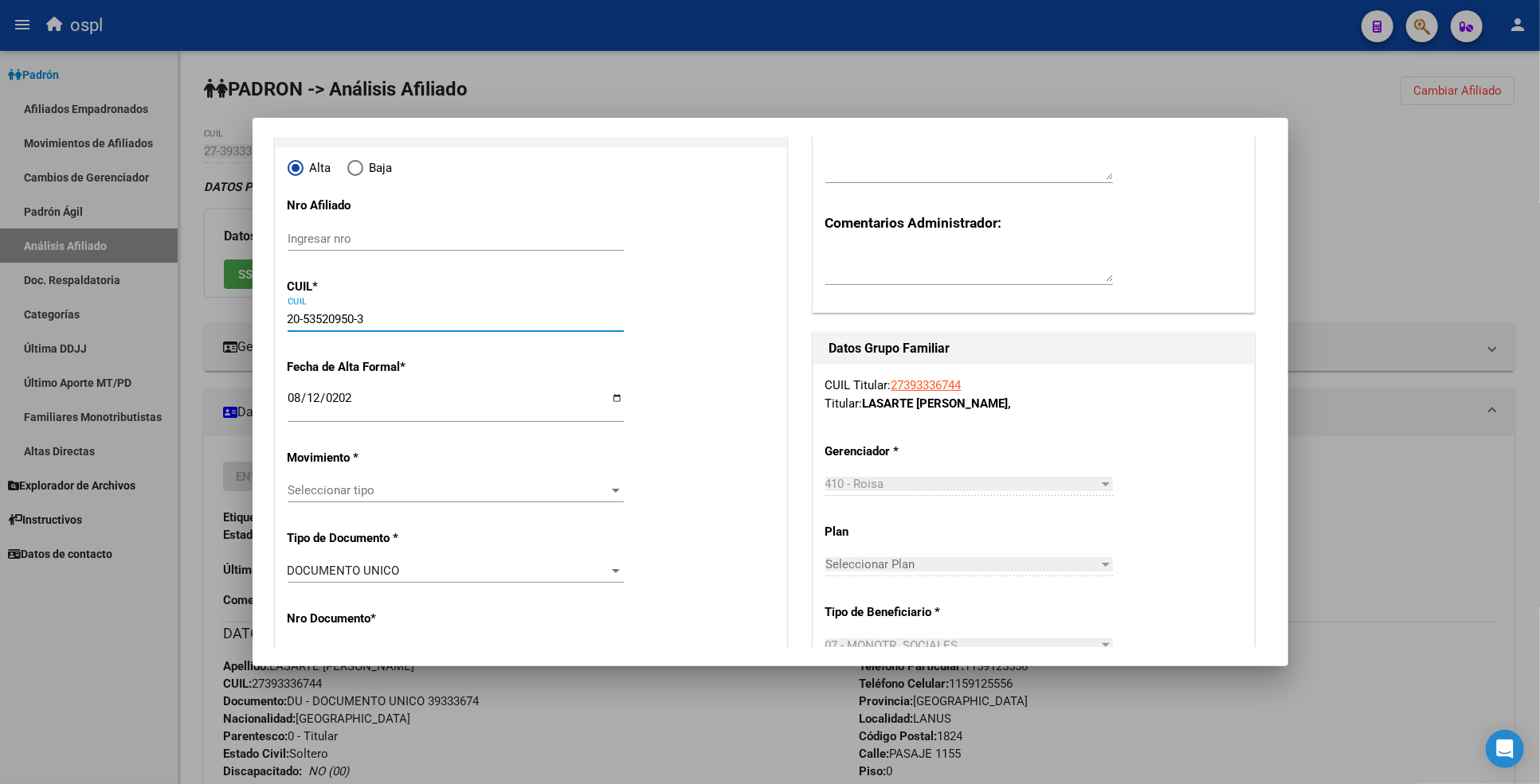
type input "PASAJE EVITA"
type input "35"
type input "20-53520950-3"
click at [376, 489] on span "Seleccionar tipo" at bounding box center [449, 491] width 322 height 15
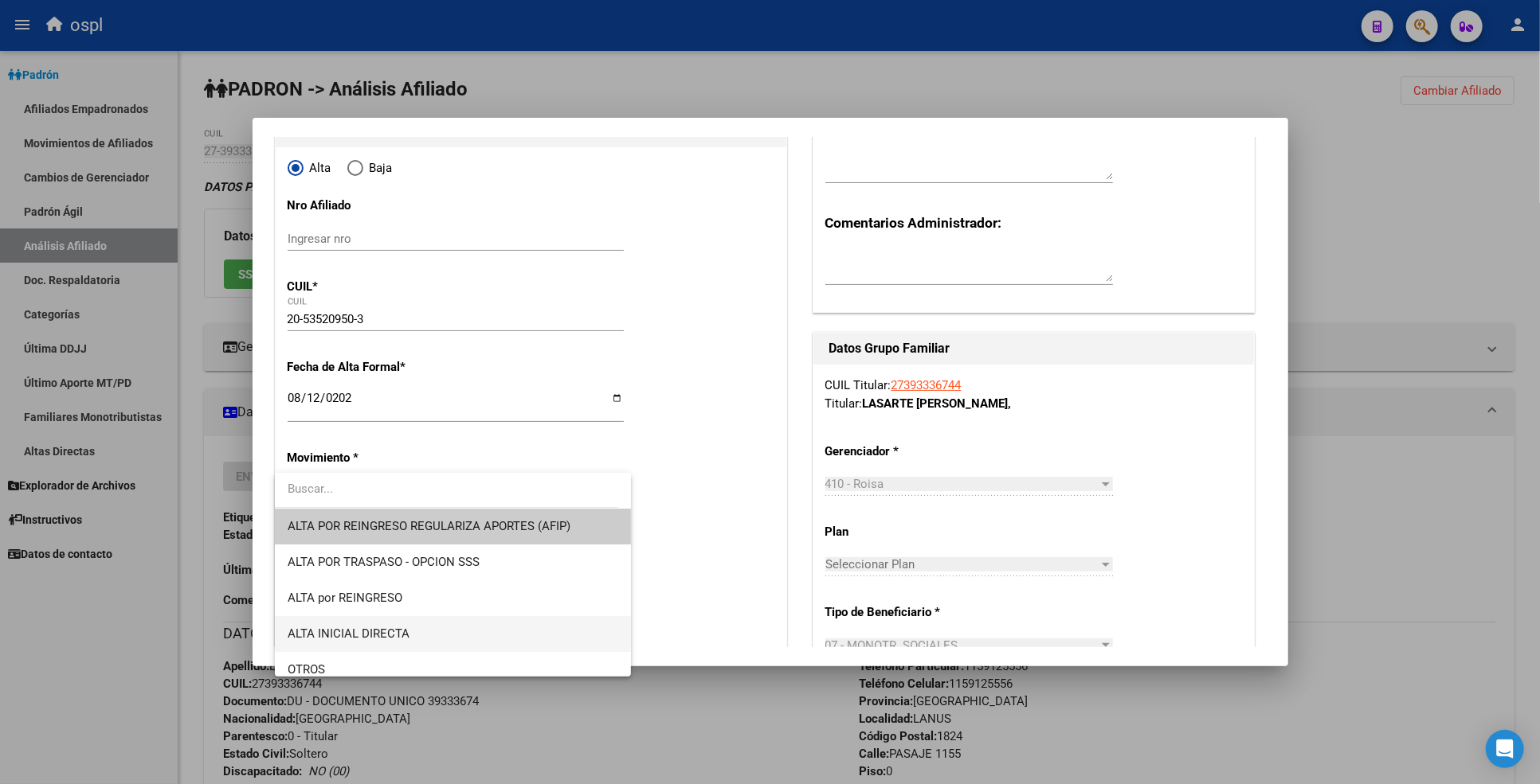
click at [435, 619] on span "ALTA INICIAL DIRECTA" at bounding box center [452, 634] width 330 height 36
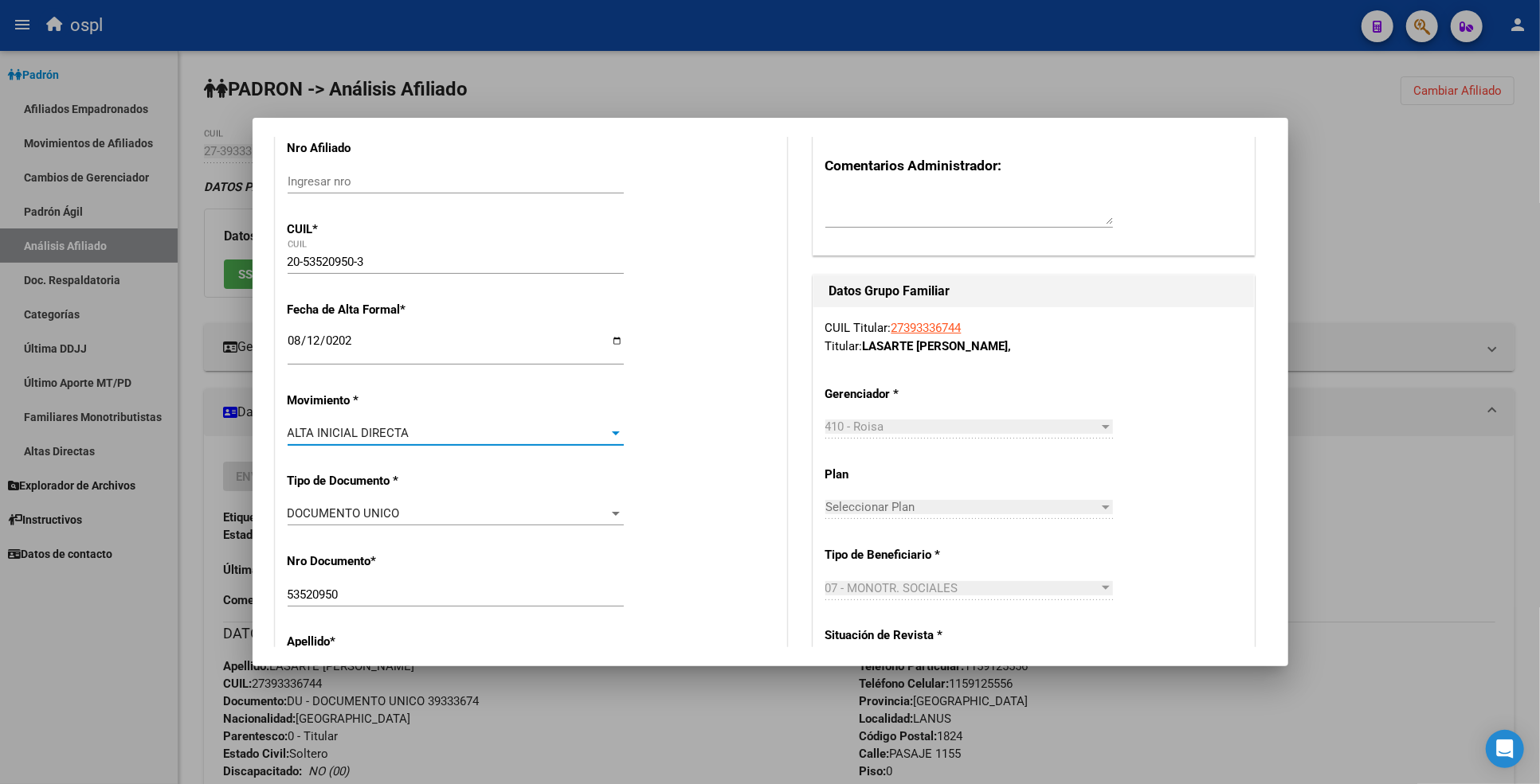
scroll to position [265, 0]
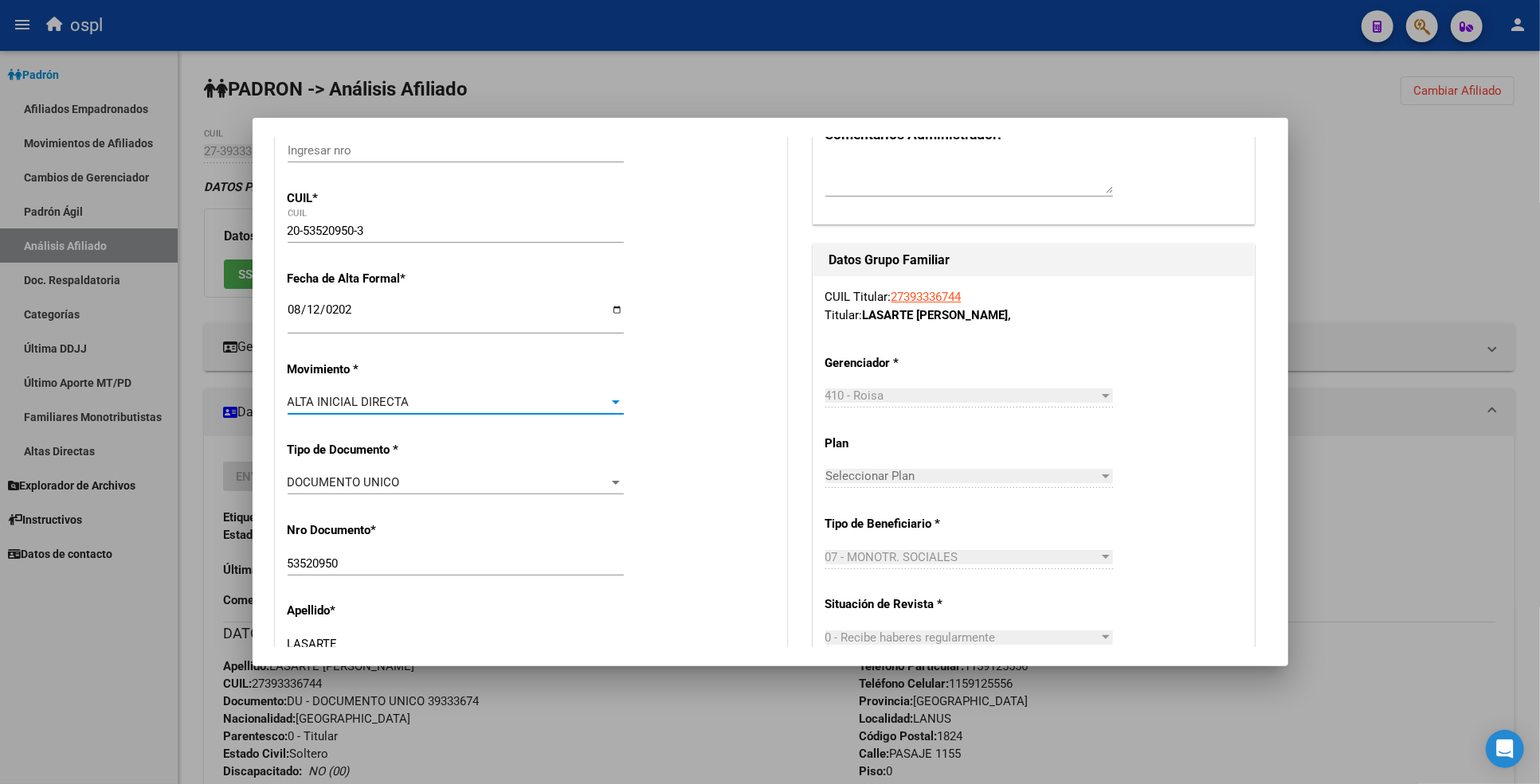
click at [442, 405] on div "ALTA INICIAL DIRECTA" at bounding box center [449, 402] width 322 height 15
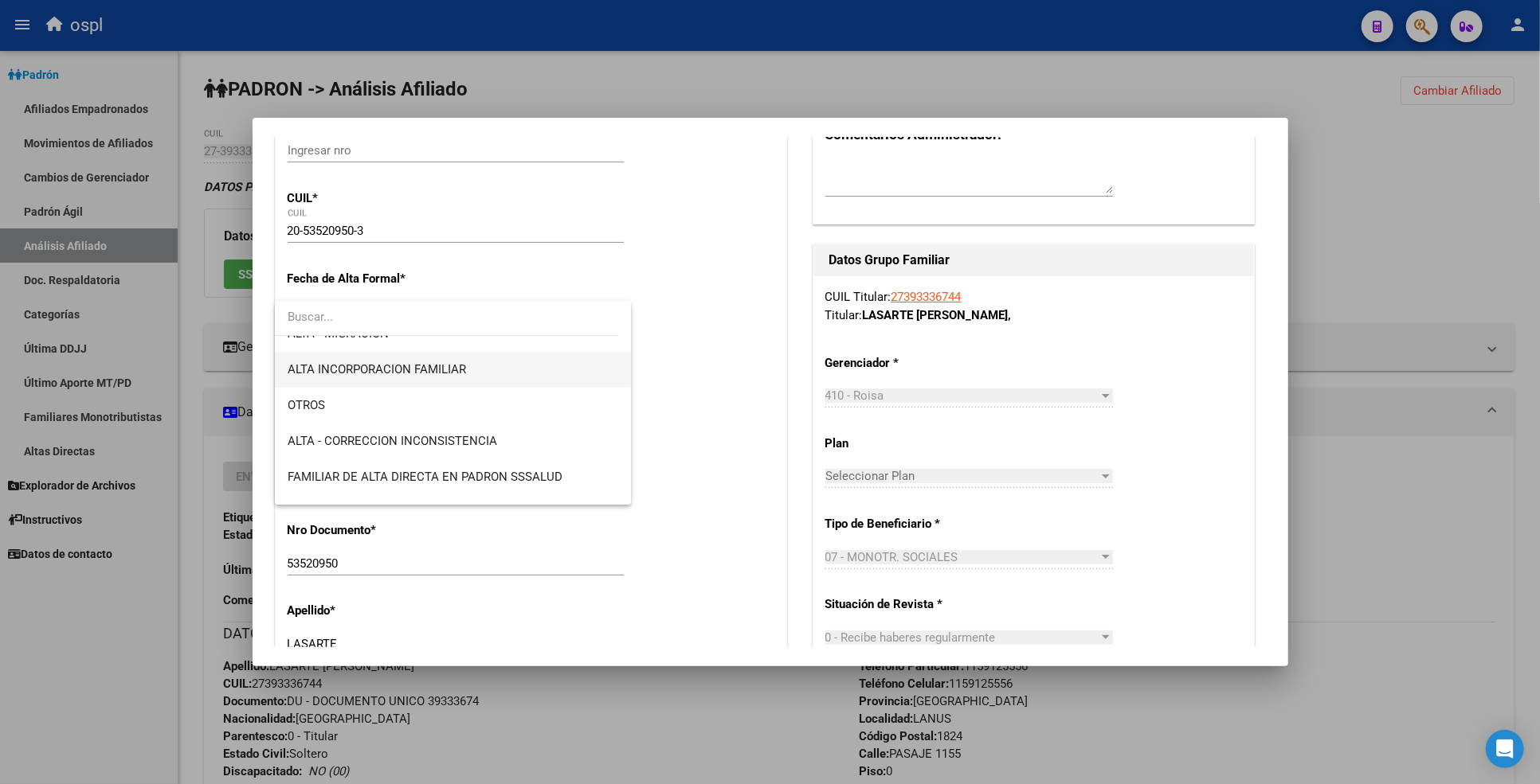
click at [454, 378] on span "ALTA INCORPORACION FAMILIAR" at bounding box center [452, 370] width 330 height 36
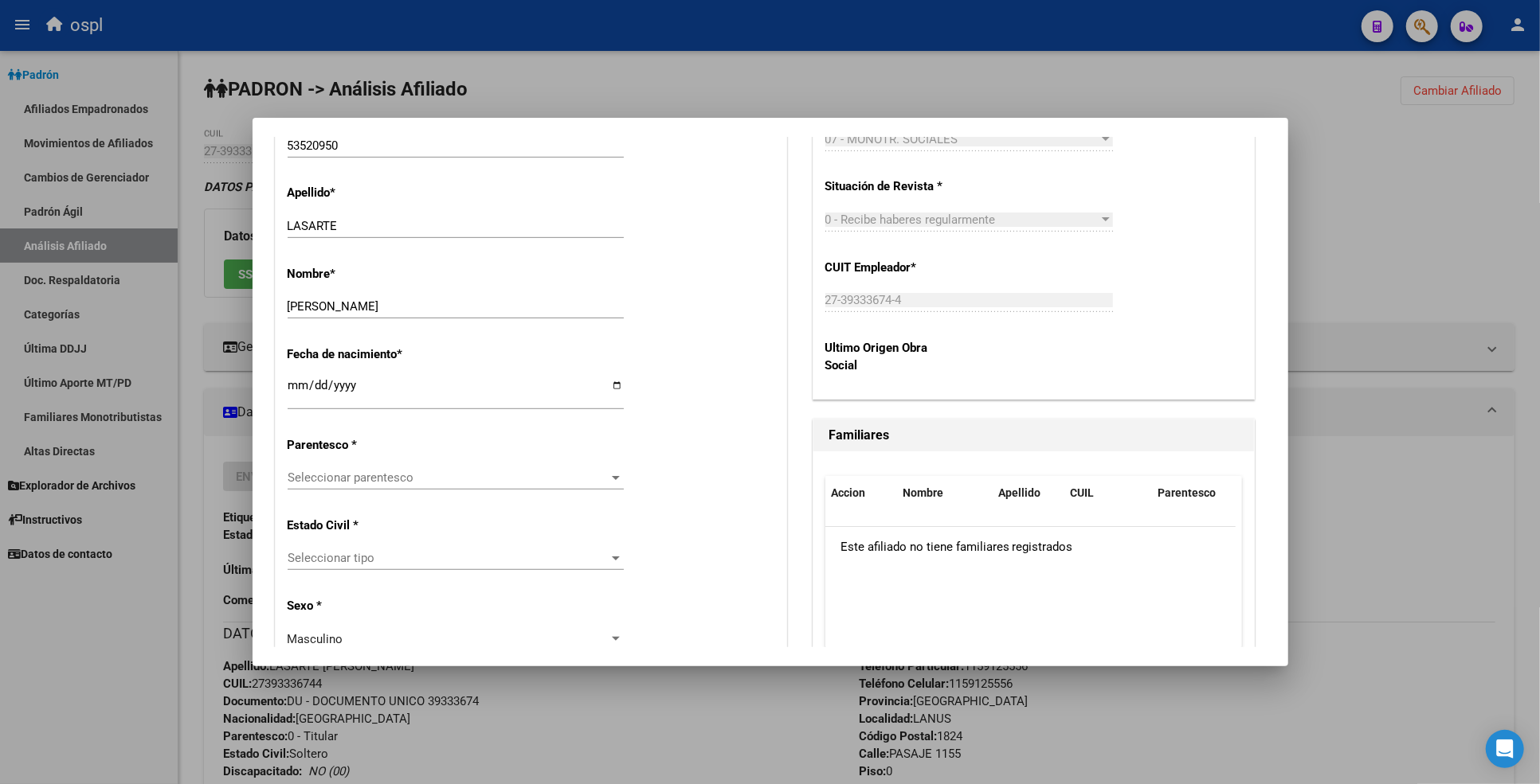
scroll to position [707, 0]
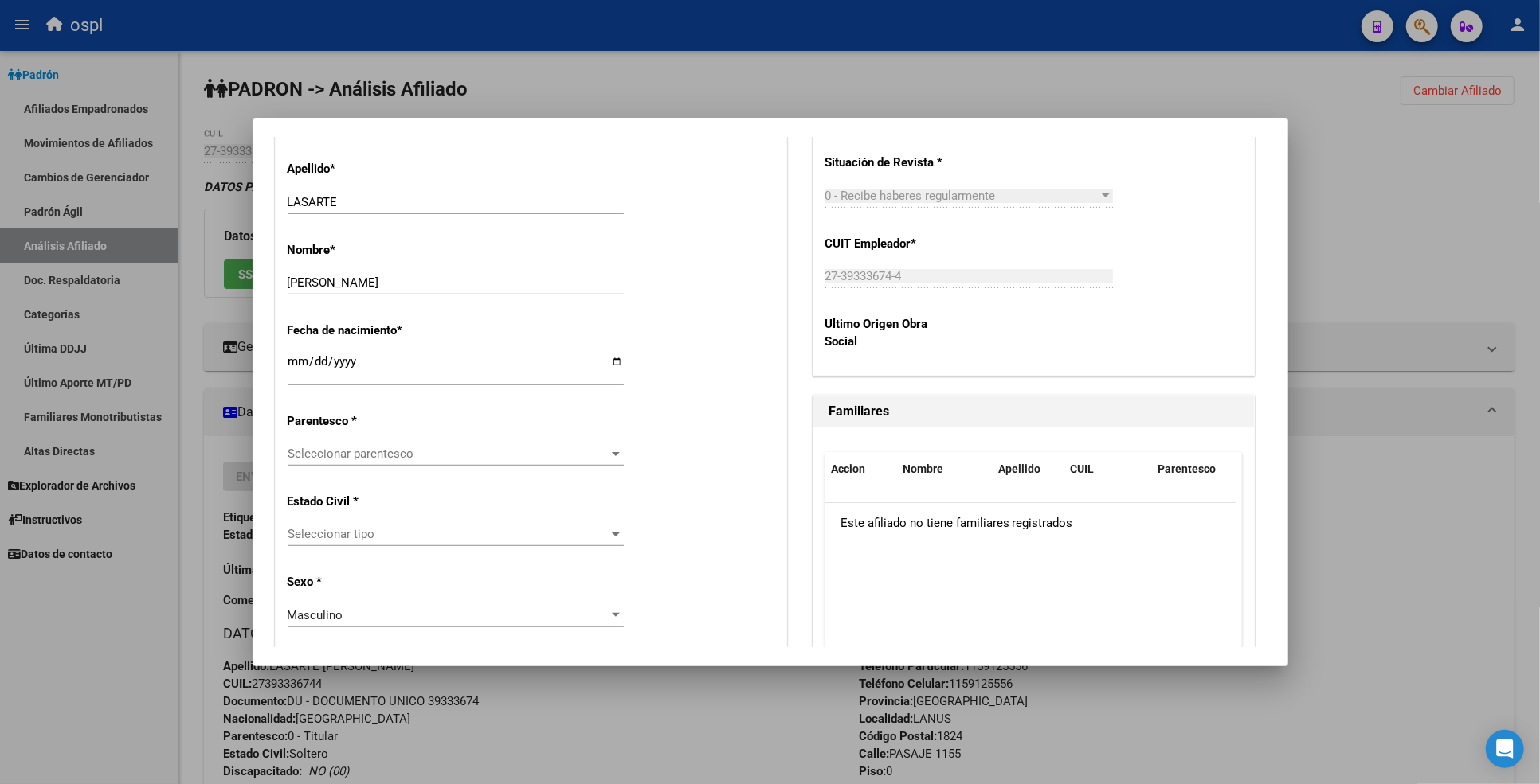
click at [400, 447] on span "Seleccionar parentesco" at bounding box center [449, 454] width 322 height 15
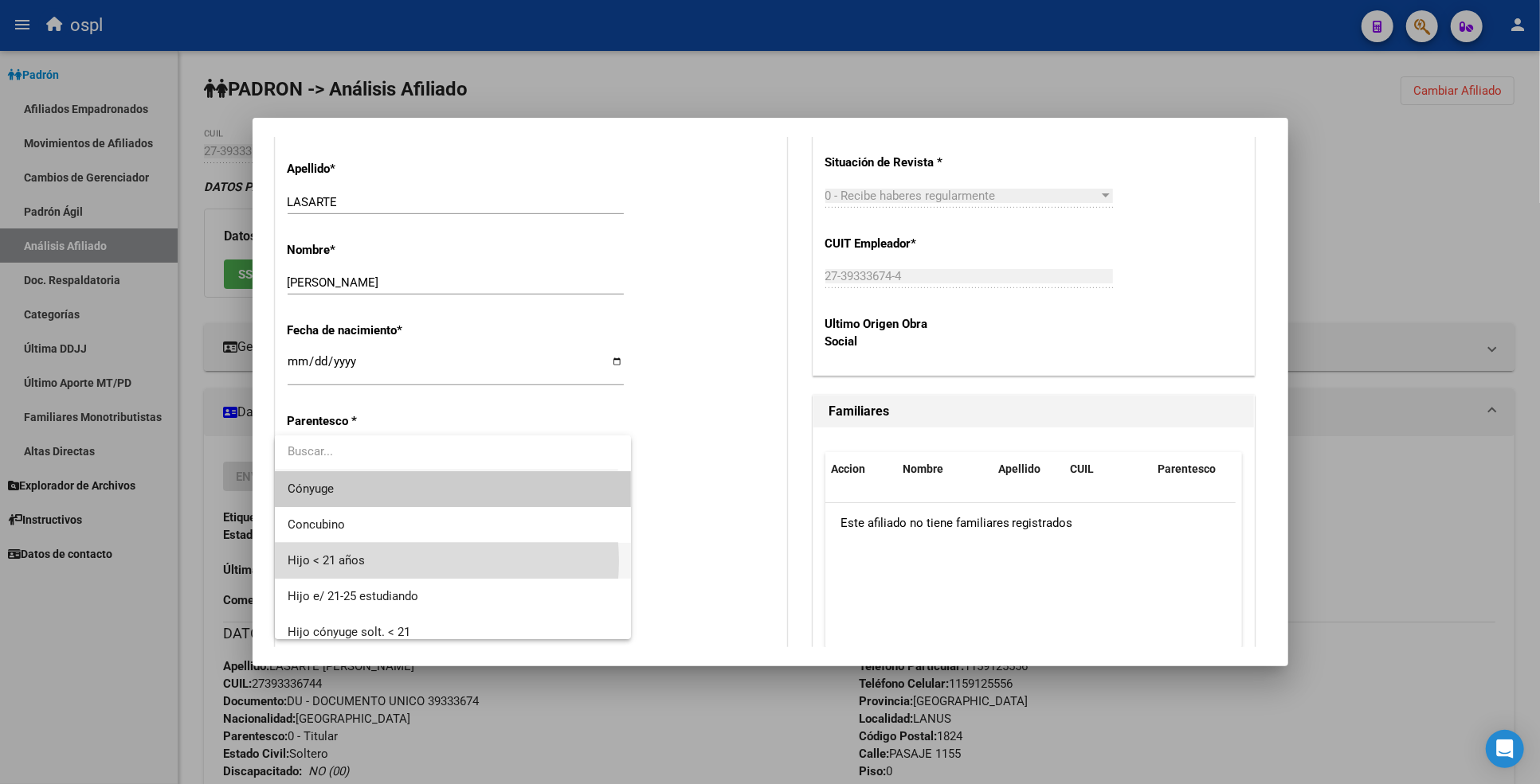
click at [416, 561] on span "Hijo < 21 años" at bounding box center [452, 560] width 330 height 36
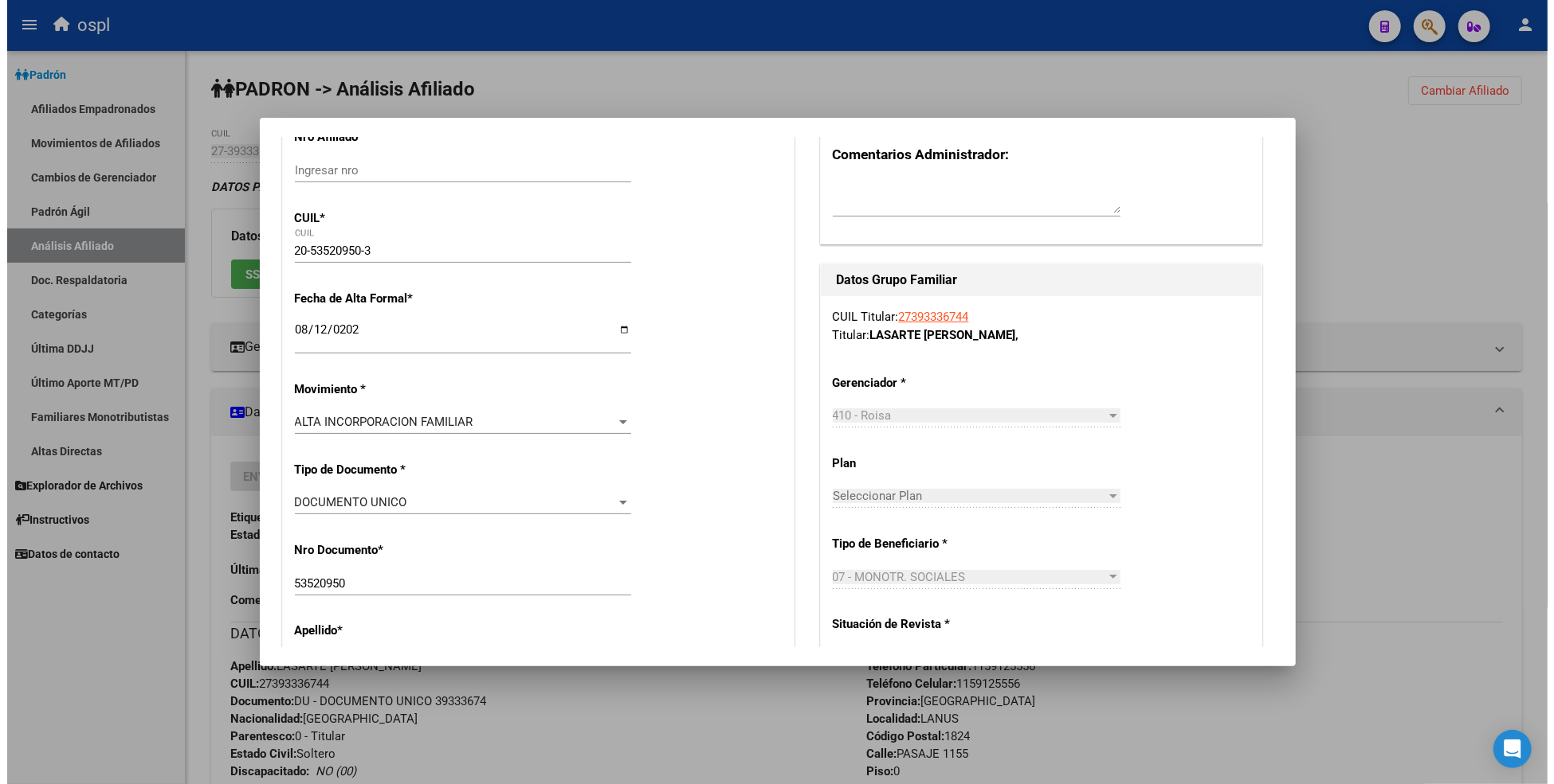
scroll to position [0, 0]
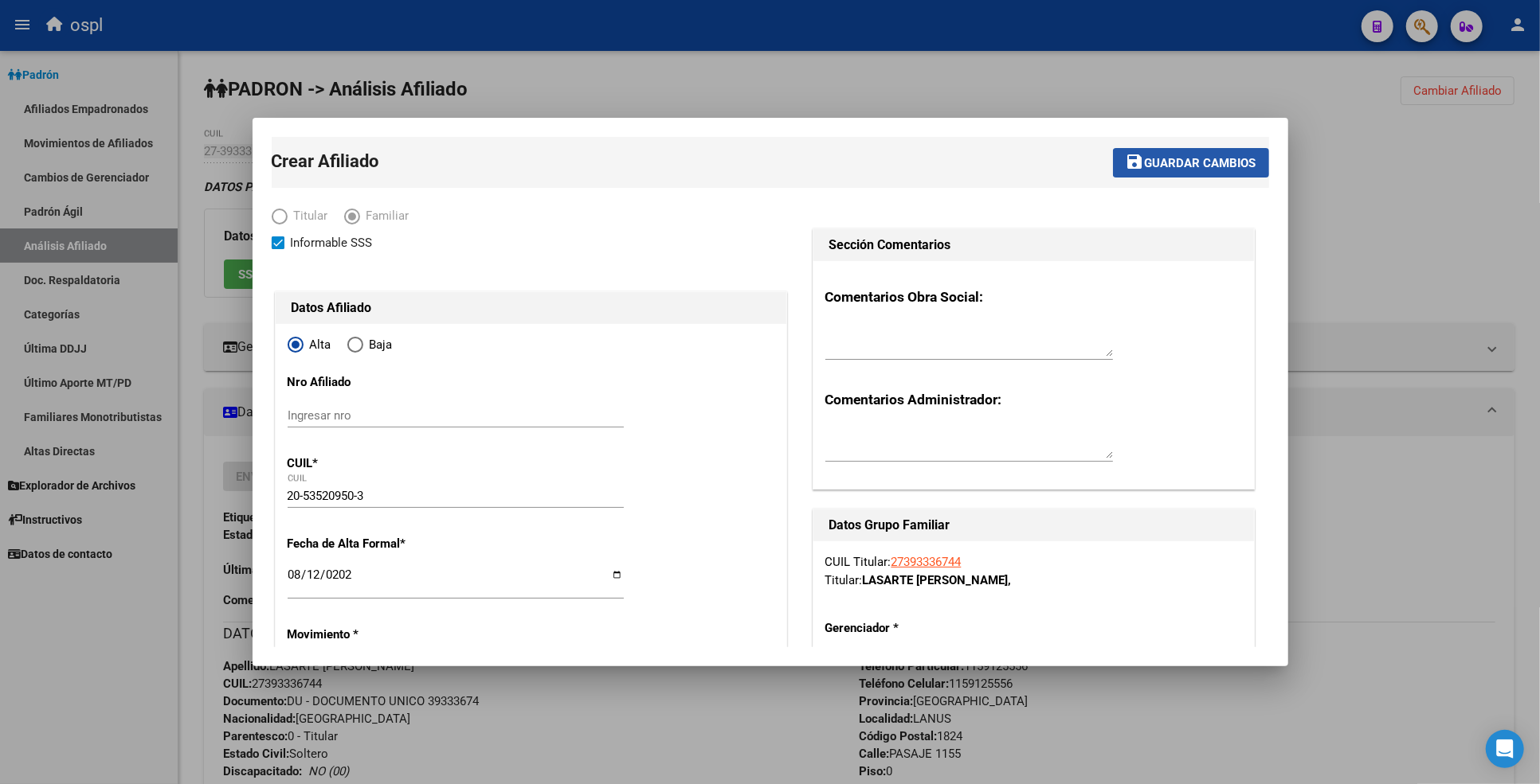
click at [1173, 160] on span "Guardar cambios" at bounding box center [1201, 164] width 112 height 15
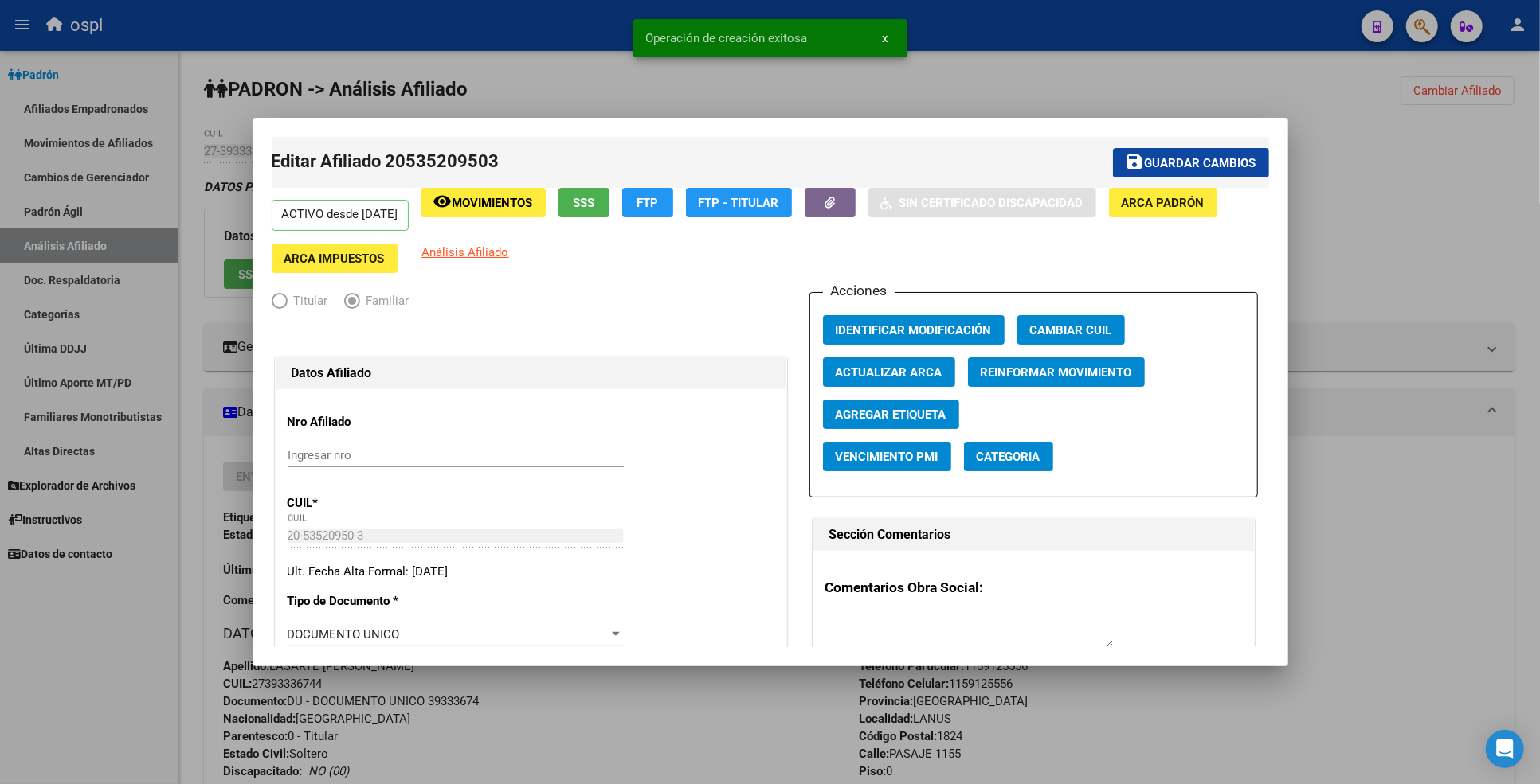
click at [1339, 184] on div at bounding box center [770, 392] width 1540 height 784
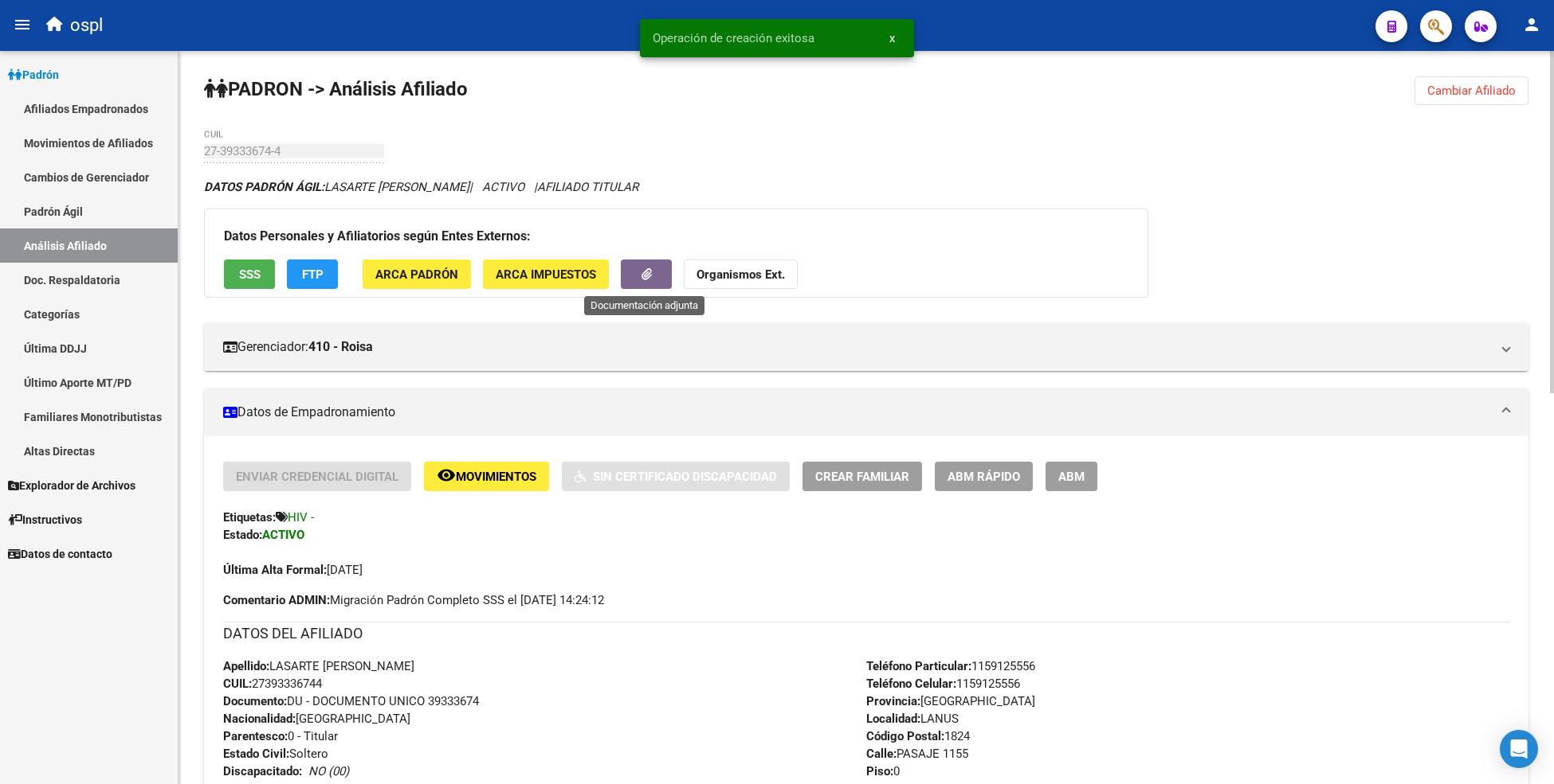
click at [635, 281] on button "button" at bounding box center [646, 275] width 51 height 30
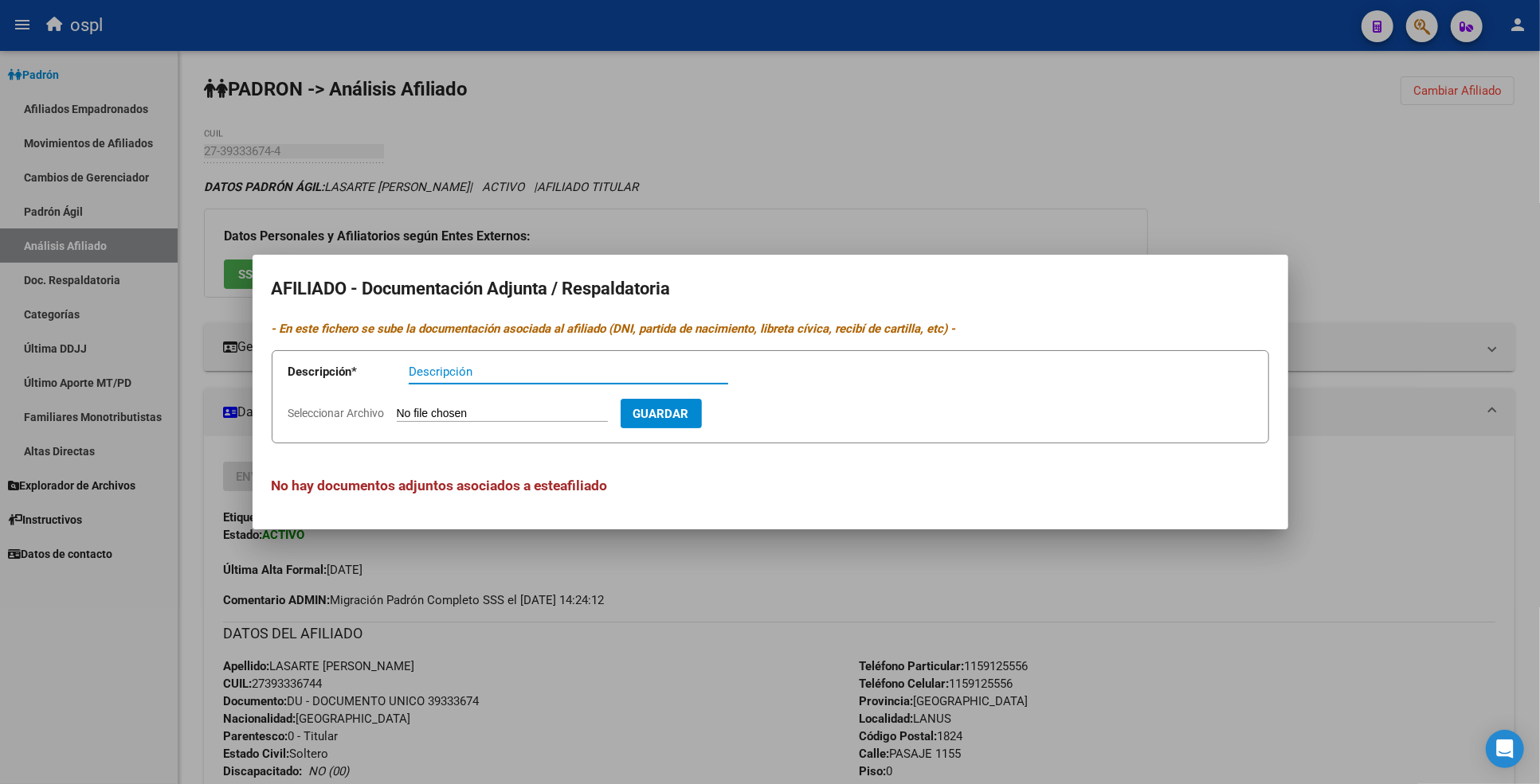
click at [524, 371] on input "Descripción" at bounding box center [568, 372] width 319 height 15
type input "i"
type input "Incorporación de Familiar"
click at [698, 276] on h2 "AFILIADO - Documentación Adjunta / Respaldatoria" at bounding box center [770, 288] width 997 height 31
click at [696, 399] on button "Guardar" at bounding box center [661, 414] width 81 height 30
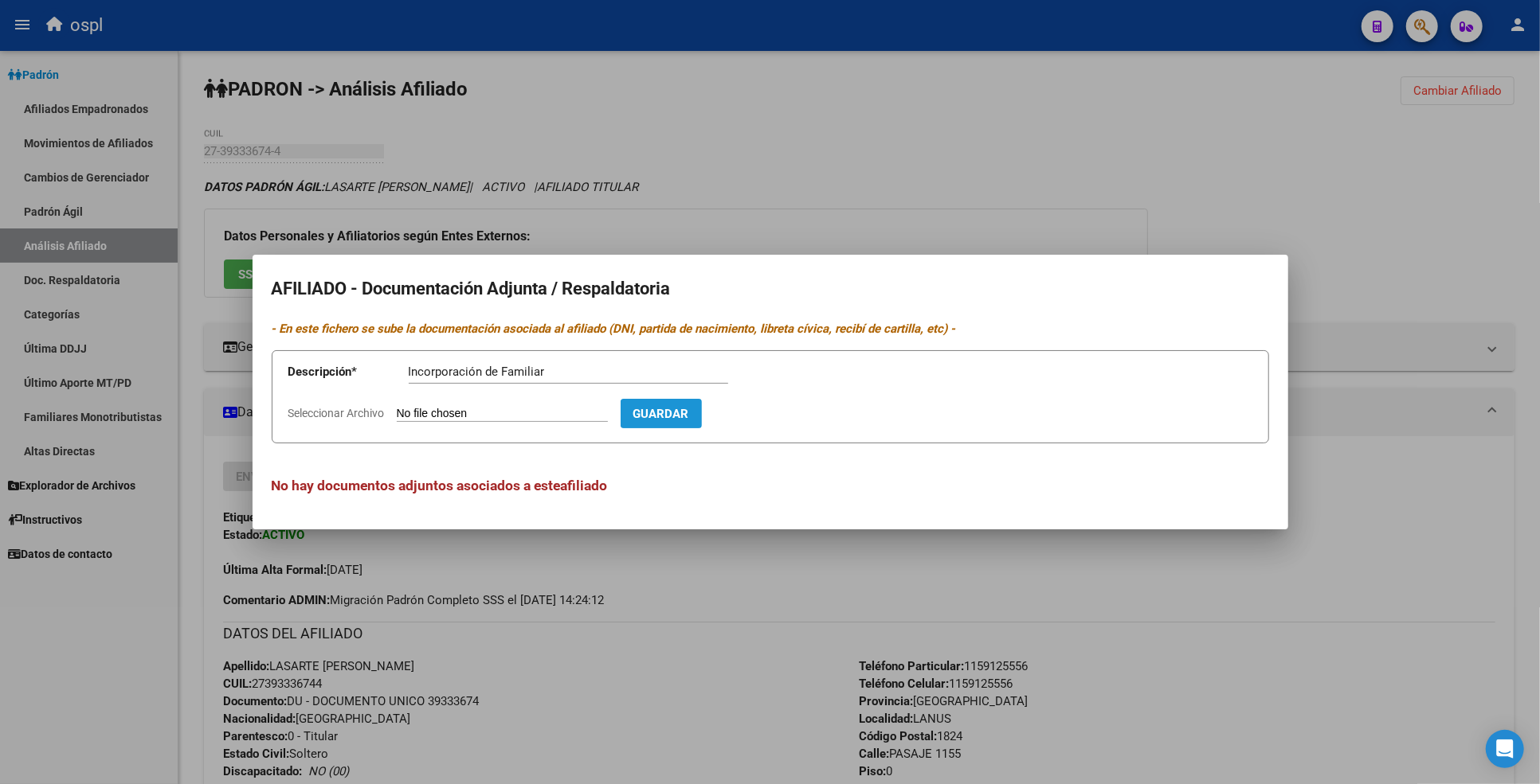
click at [689, 410] on span "Guardar" at bounding box center [661, 414] width 55 height 15
click at [675, 415] on span "Guardar" at bounding box center [661, 414] width 55 height 15
click at [538, 414] on input "Seleccionar Archivo" at bounding box center [502, 414] width 211 height 15
type input "C:\fakepath\lasarte.jpeg.jpg"
click at [782, 410] on span "Guardar" at bounding box center [754, 414] width 55 height 15
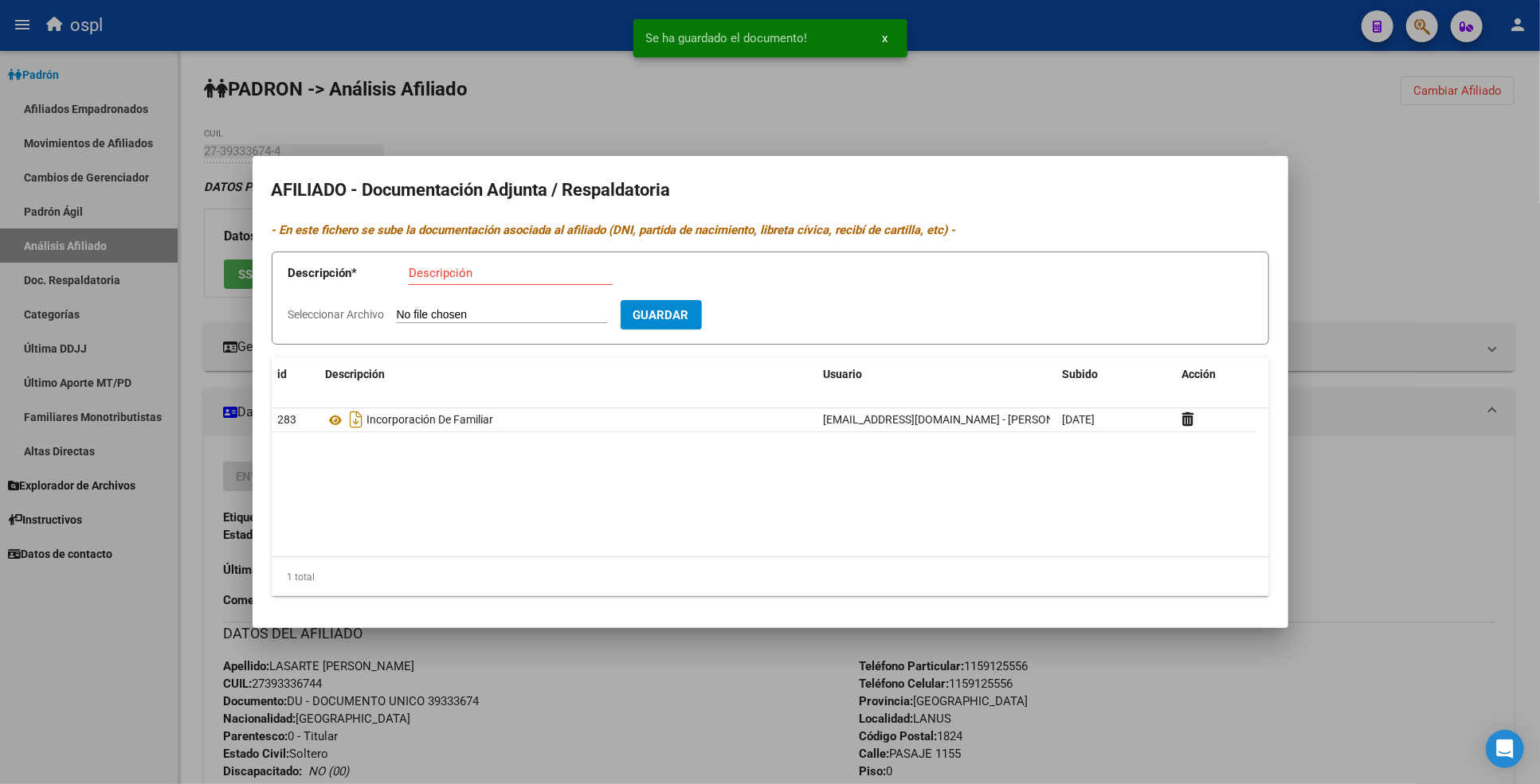
click at [1127, 43] on div at bounding box center [770, 392] width 1540 height 784
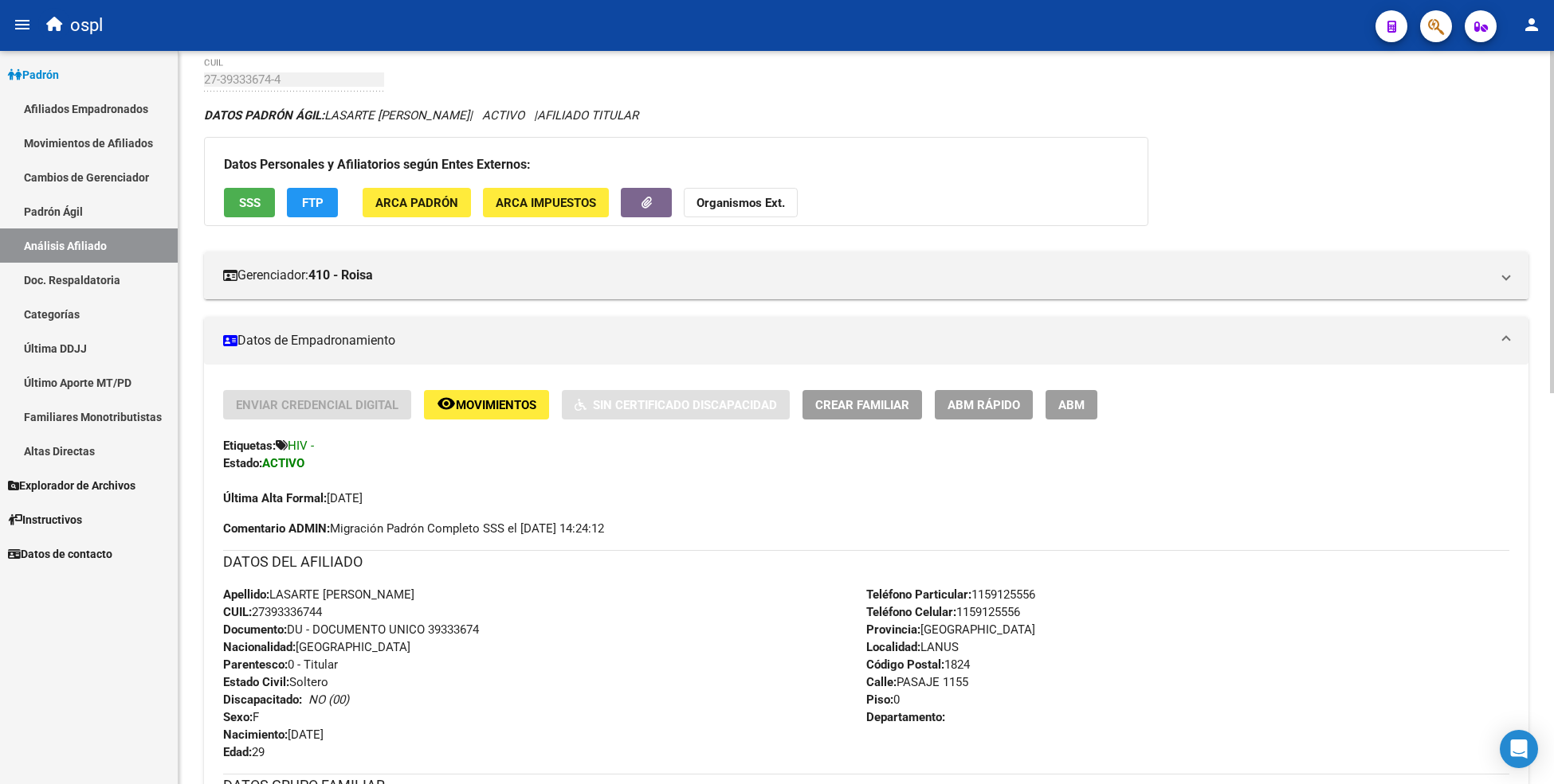
scroll to position [45, 0]
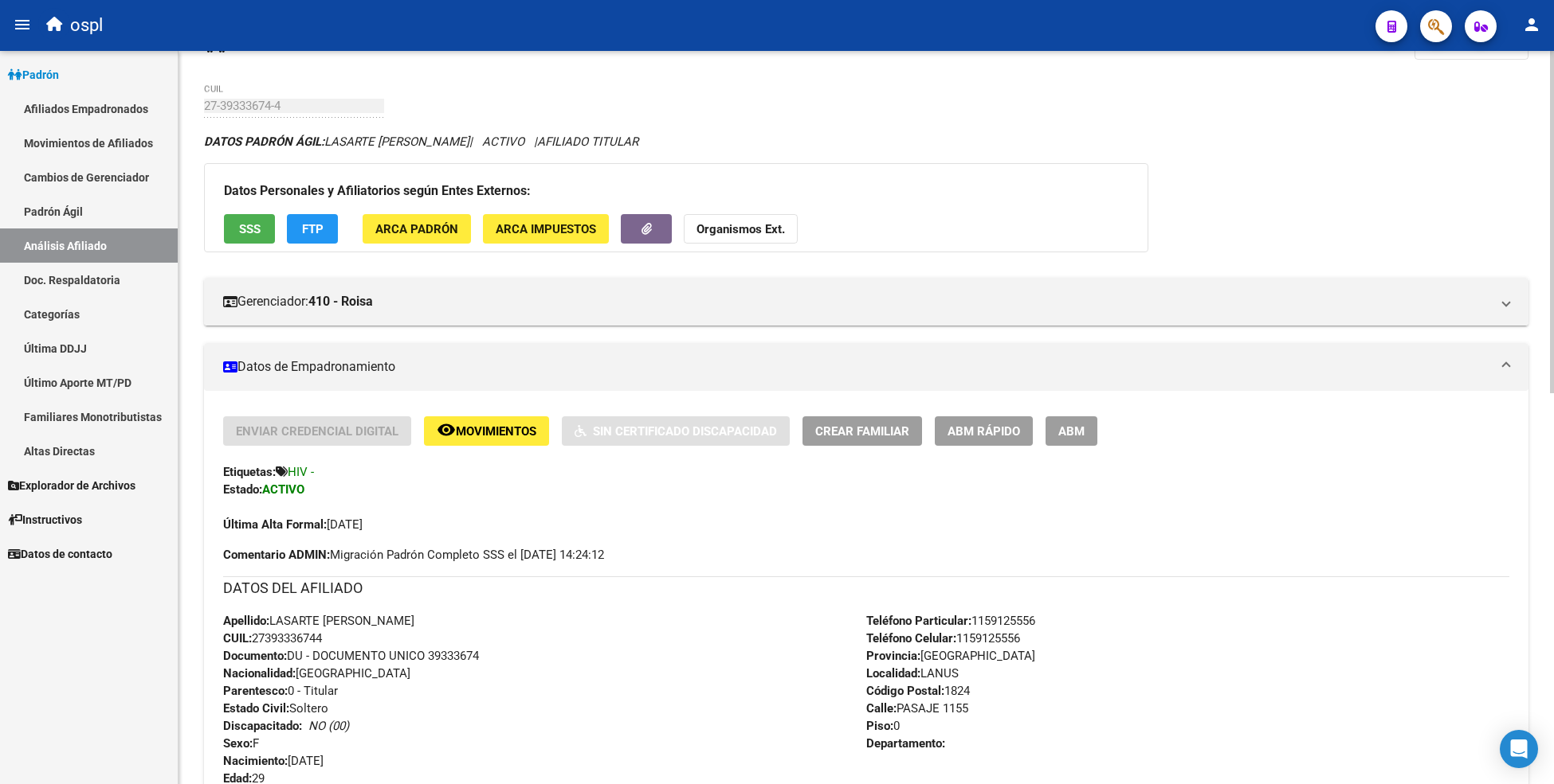
click at [847, 115] on div "PADRON -> Análisis Afiliado Cambiar Afiliado 27-39333674-4 CUIL DATOS PADRÓN ÁG…" at bounding box center [866, 792] width 1375 height 1574
